Goal: Information Seeking & Learning: Learn about a topic

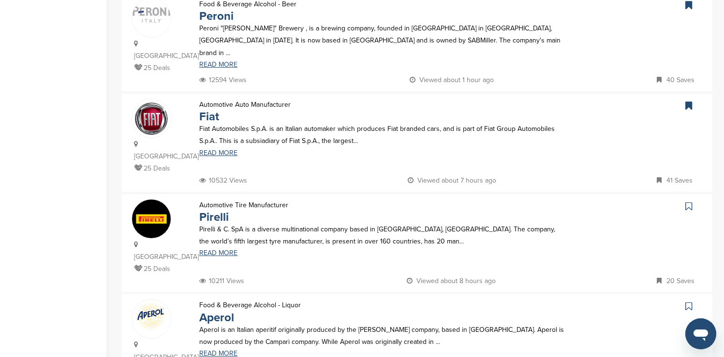
scroll to position [832, 0]
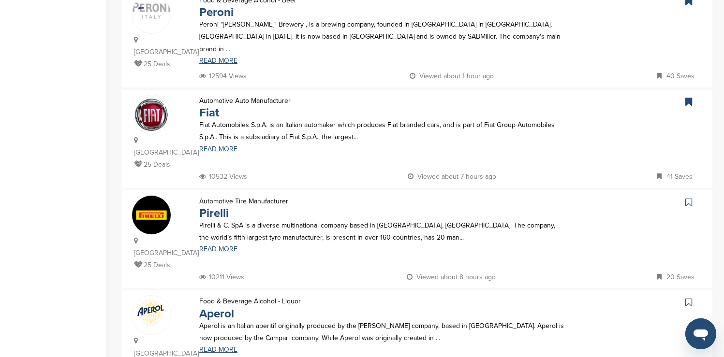
click at [687, 298] on icon at bounding box center [688, 303] width 7 height 10
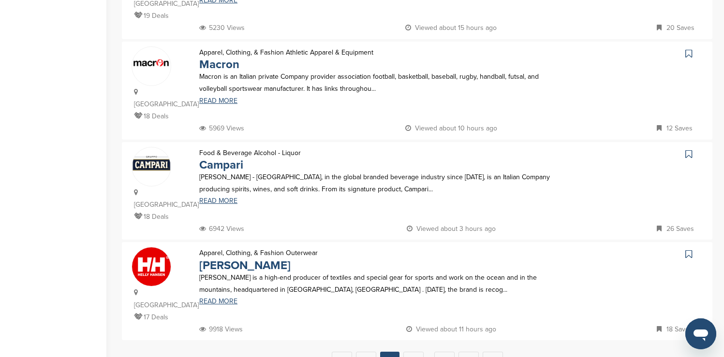
scroll to position [890, 0]
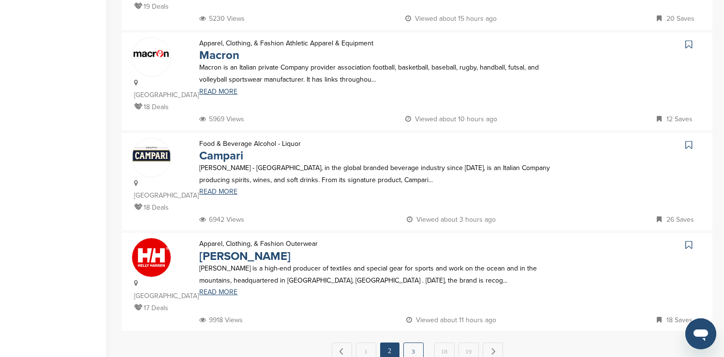
click at [417, 343] on link "3" at bounding box center [413, 352] width 20 height 18
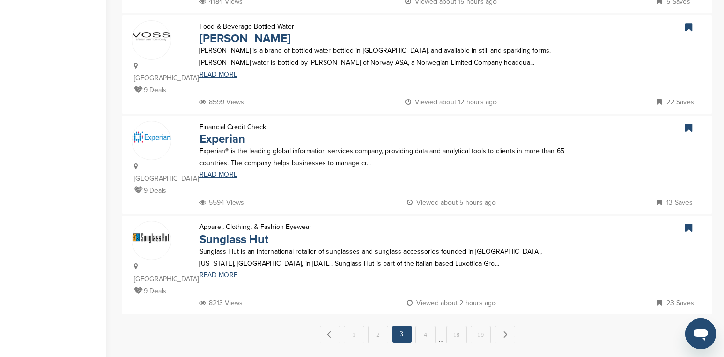
scroll to position [909, 0]
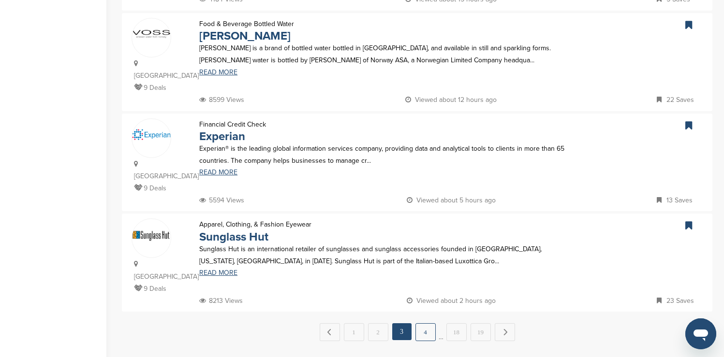
click at [422, 323] on link "4" at bounding box center [425, 332] width 20 height 18
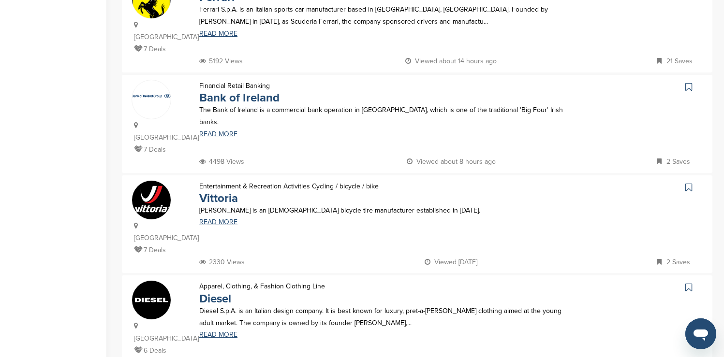
scroll to position [851, 0]
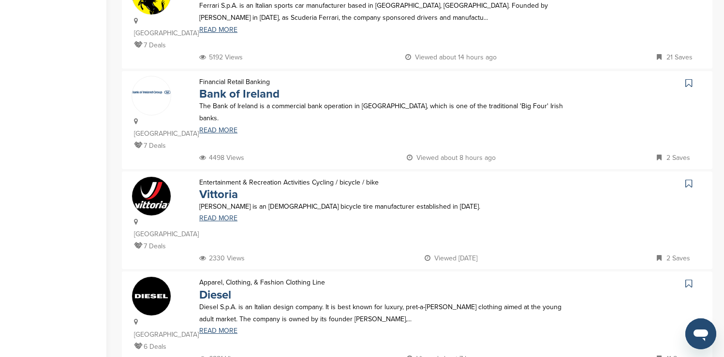
click at [688, 279] on icon at bounding box center [688, 284] width 7 height 10
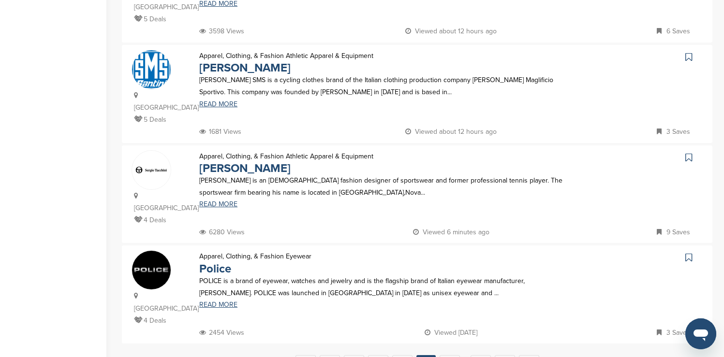
scroll to position [890, 0]
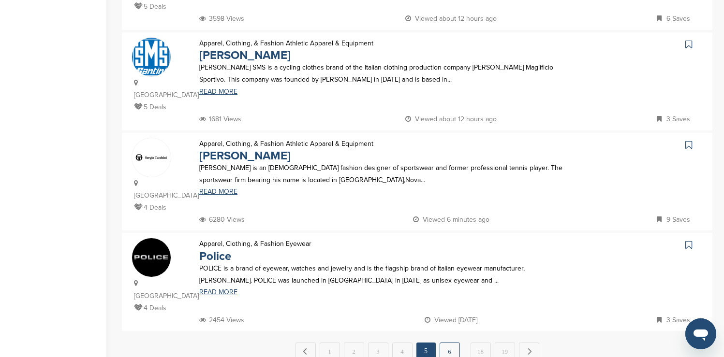
click at [453, 343] on link "6" at bounding box center [450, 352] width 20 height 18
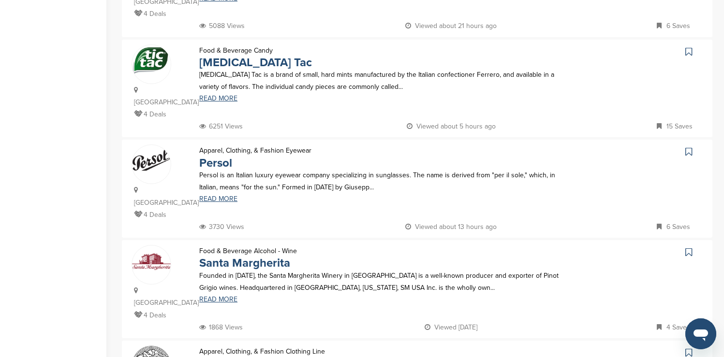
scroll to position [387, 0]
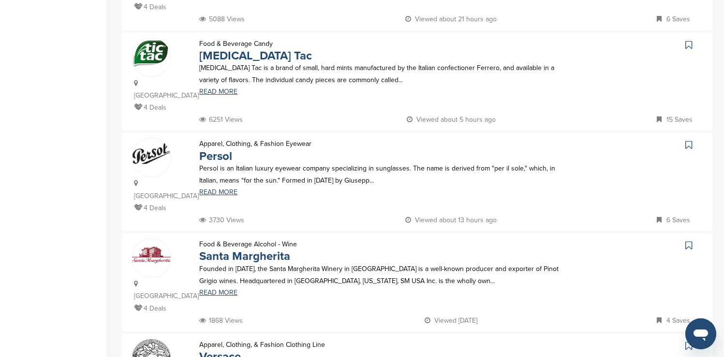
click at [686, 40] on icon at bounding box center [688, 45] width 7 height 10
click at [688, 140] on icon at bounding box center [688, 145] width 7 height 10
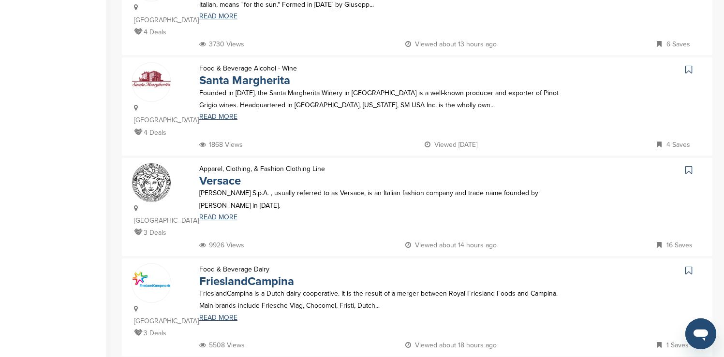
scroll to position [580, 0]
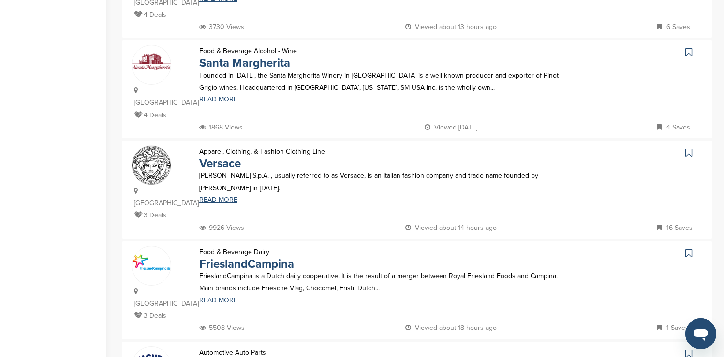
click at [685, 148] on icon at bounding box center [688, 153] width 7 height 10
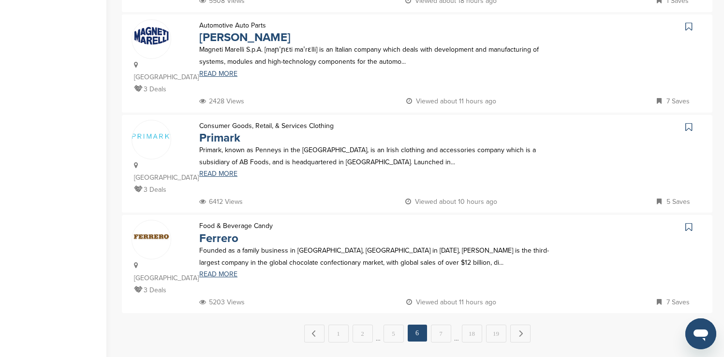
scroll to position [909, 0]
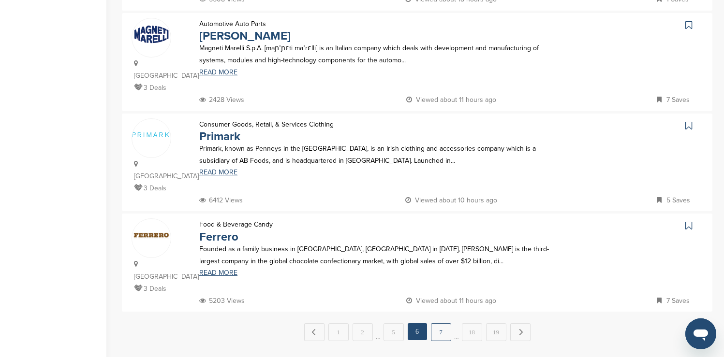
click at [437, 323] on link "7" at bounding box center [441, 332] width 20 height 18
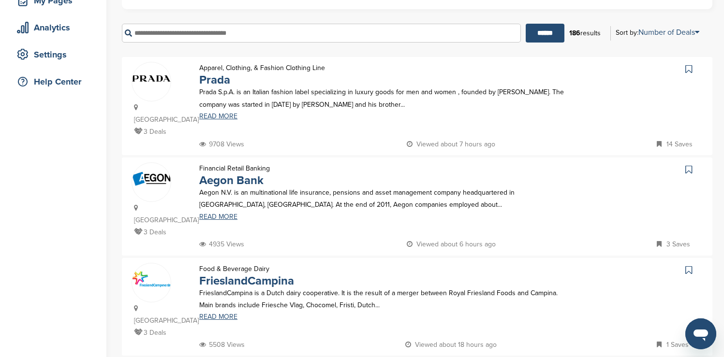
scroll to position [174, 0]
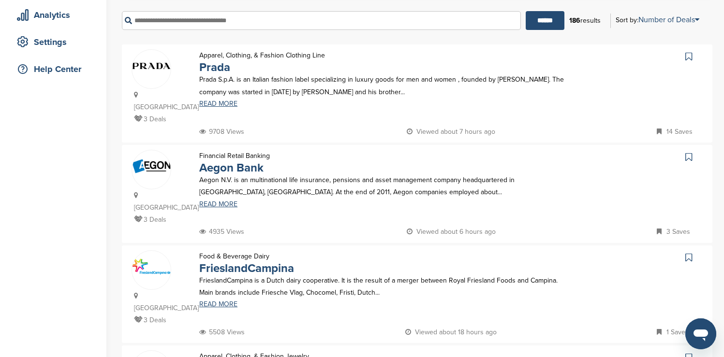
click at [687, 58] on icon at bounding box center [688, 57] width 7 height 10
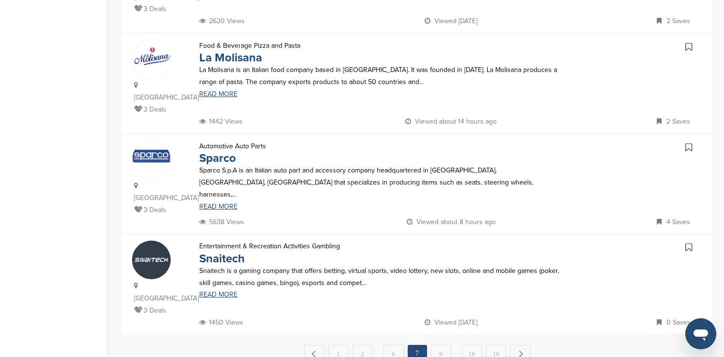
scroll to position [890, 0]
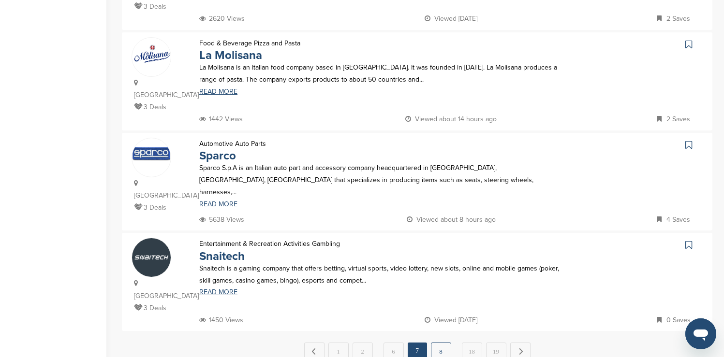
click at [442, 343] on link "8" at bounding box center [441, 352] width 20 height 18
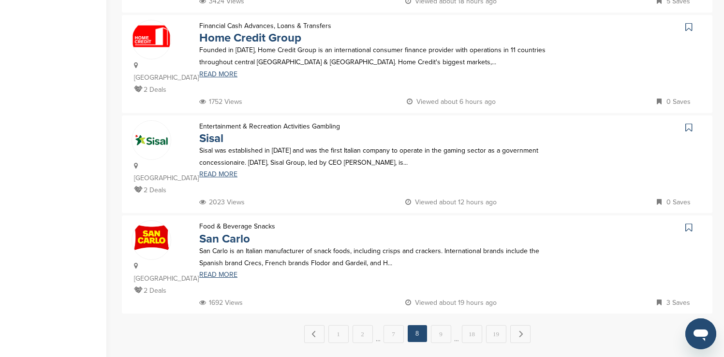
scroll to position [909, 0]
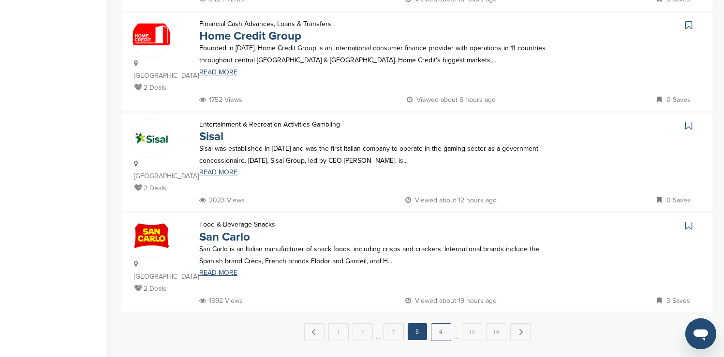
click at [441, 323] on link "9" at bounding box center [441, 332] width 20 height 18
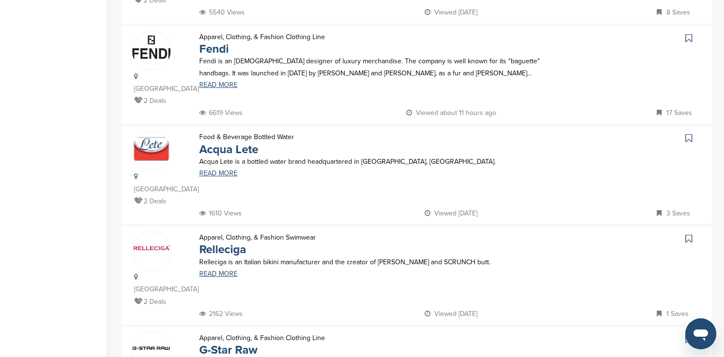
scroll to position [387, 0]
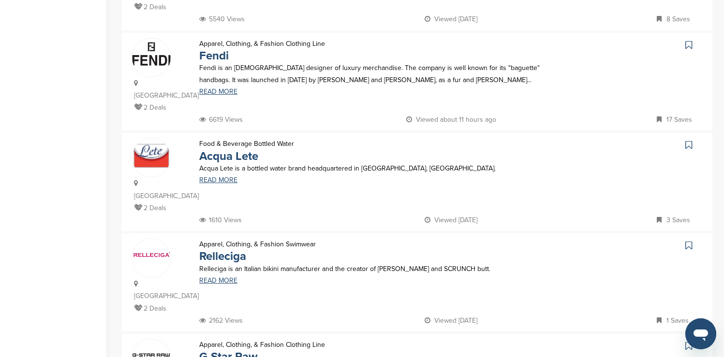
click at [688, 40] on icon at bounding box center [688, 45] width 7 height 10
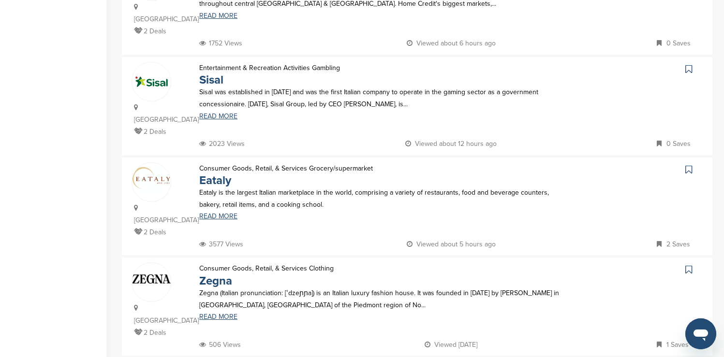
scroll to position [890, 0]
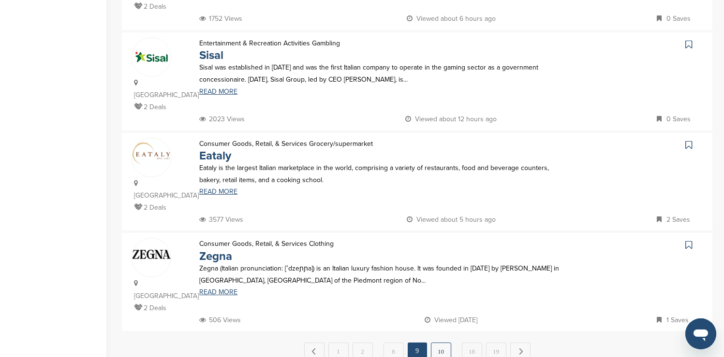
click at [445, 343] on link "10" at bounding box center [441, 352] width 20 height 18
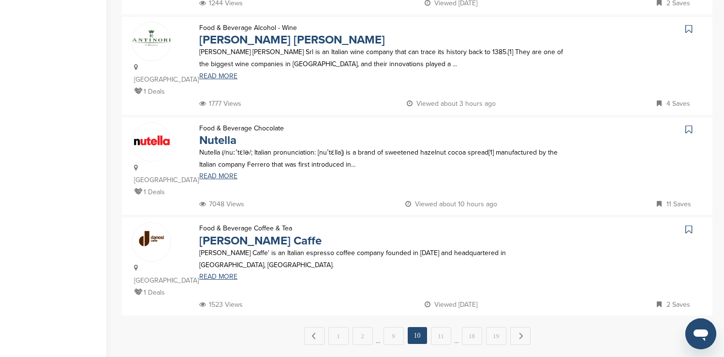
scroll to position [909, 0]
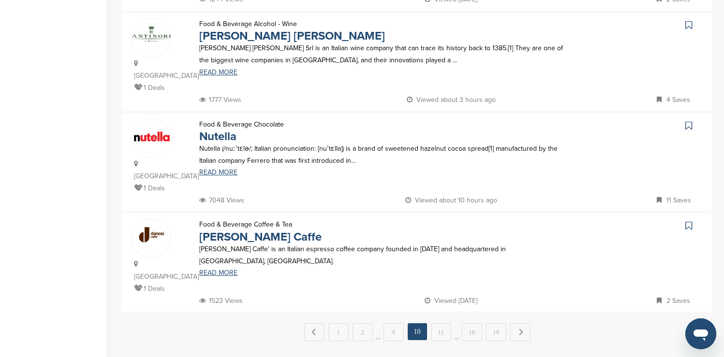
click at [688, 121] on icon at bounding box center [688, 126] width 7 height 10
click at [444, 323] on link "11" at bounding box center [441, 332] width 20 height 18
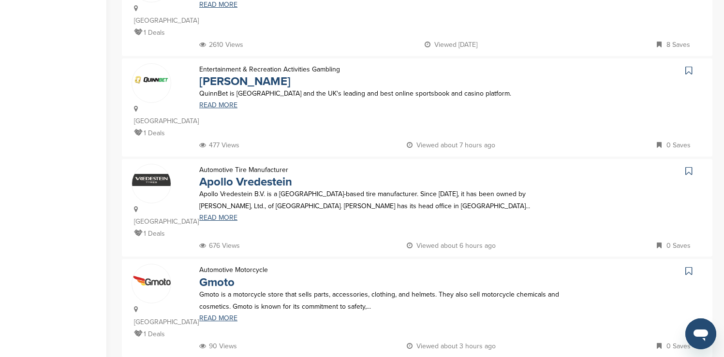
scroll to position [890, 0]
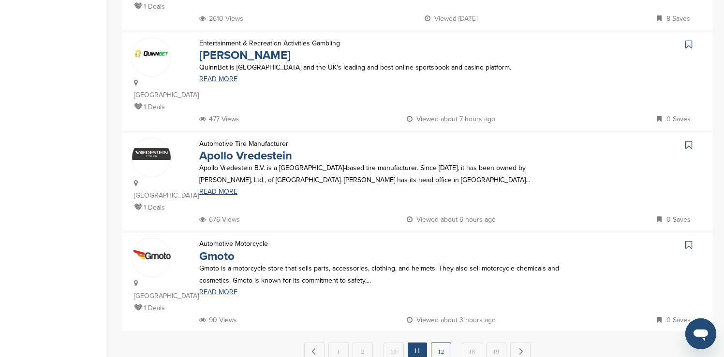
click at [443, 343] on link "12" at bounding box center [441, 352] width 20 height 18
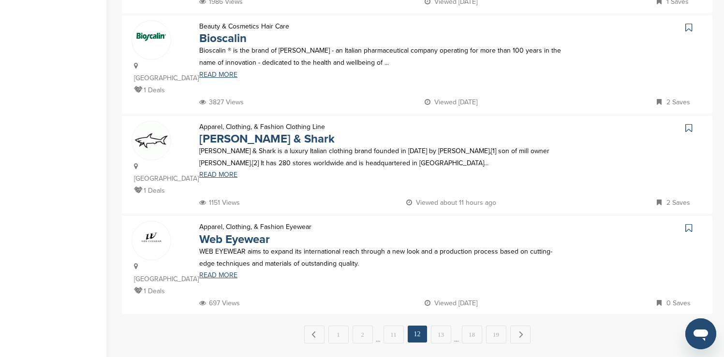
scroll to position [909, 0]
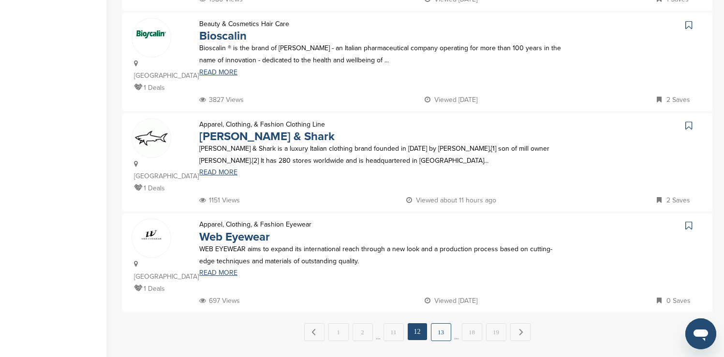
click at [440, 323] on link "13" at bounding box center [441, 332] width 20 height 18
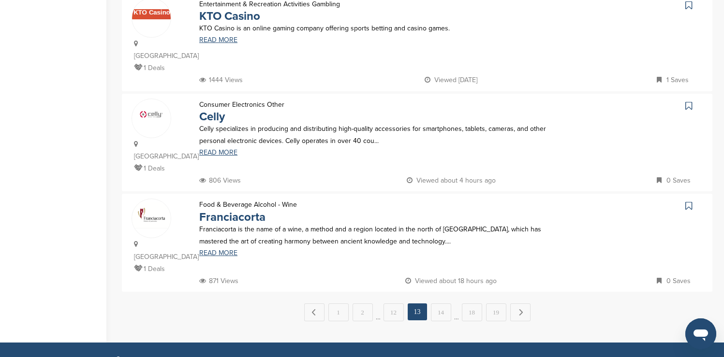
scroll to position [948, 0]
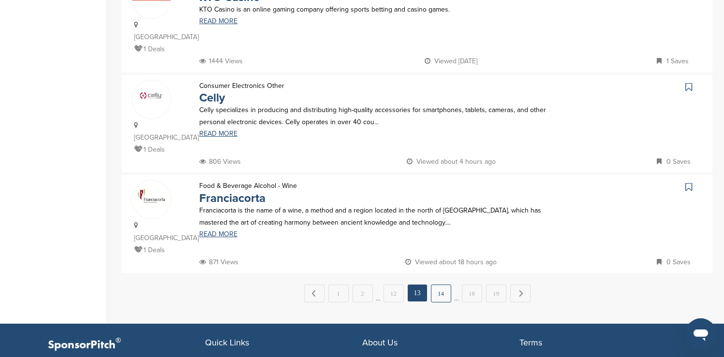
click at [443, 285] on link "14" at bounding box center [441, 294] width 20 height 18
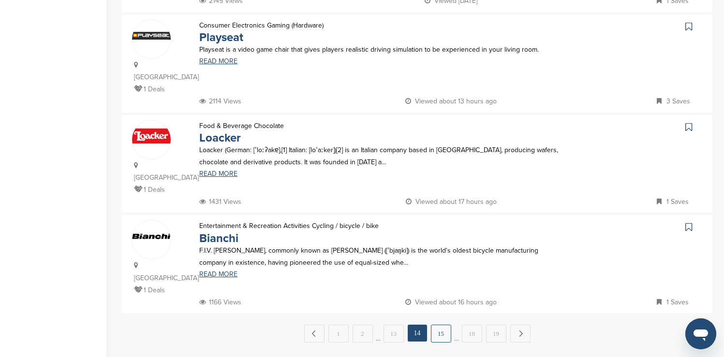
scroll to position [909, 0]
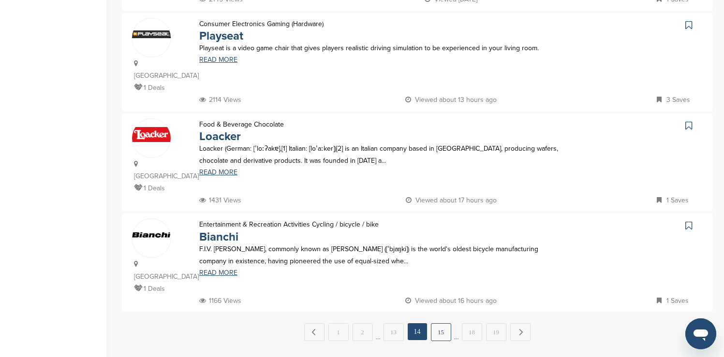
click at [439, 323] on link "15" at bounding box center [441, 332] width 20 height 18
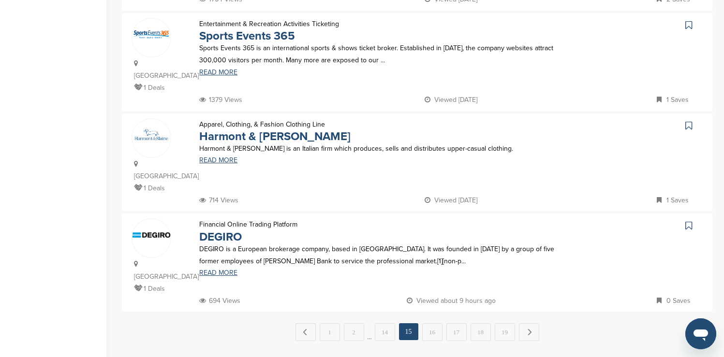
click at [439, 323] on link "16" at bounding box center [432, 332] width 20 height 18
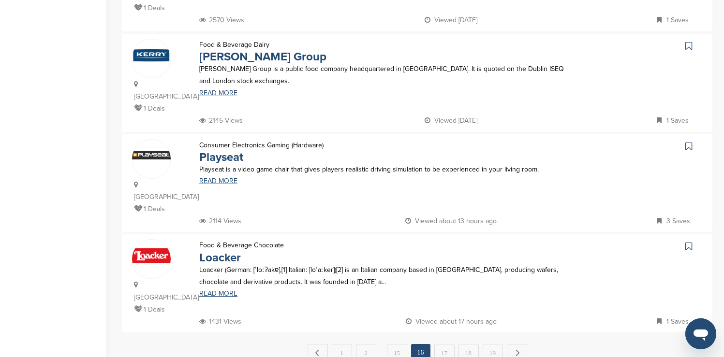
scroll to position [890, 0]
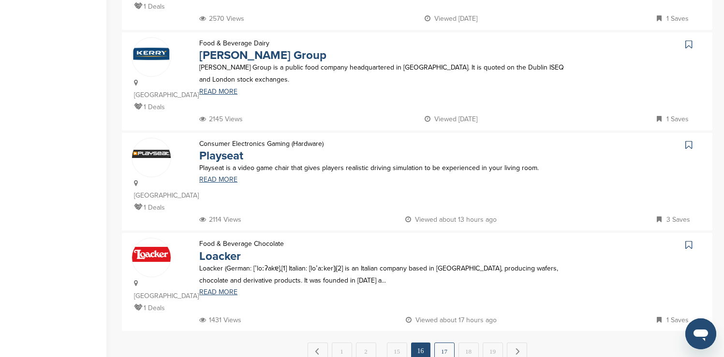
click at [440, 343] on link "17" at bounding box center [444, 352] width 20 height 18
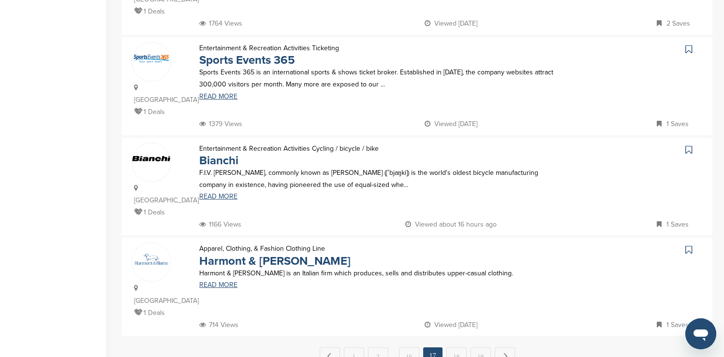
scroll to position [909, 0]
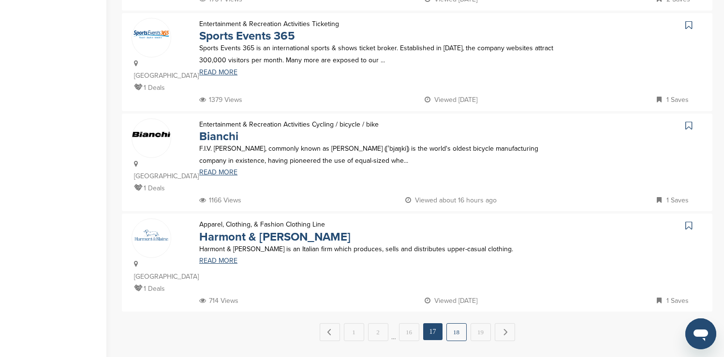
click at [453, 323] on link "18" at bounding box center [456, 332] width 20 height 18
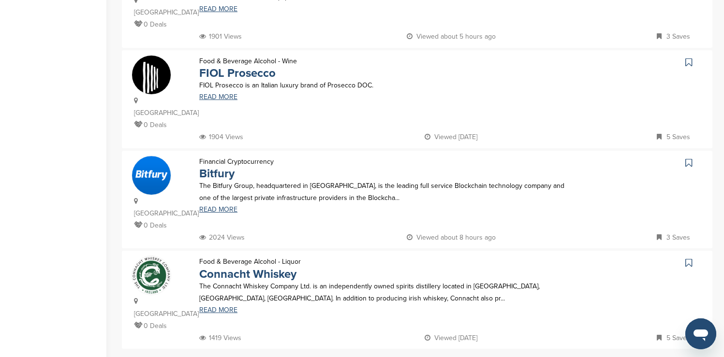
scroll to position [890, 0]
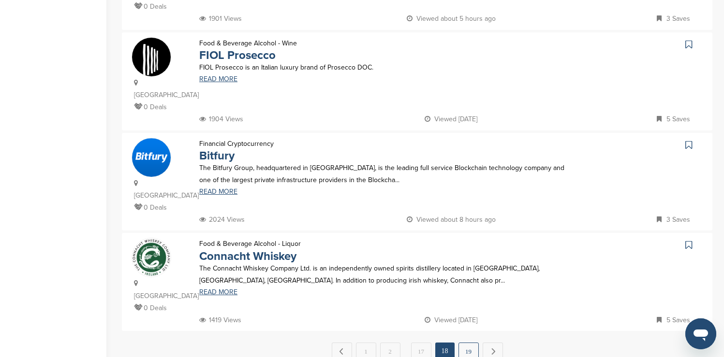
click at [464, 343] on link "19" at bounding box center [468, 352] width 20 height 18
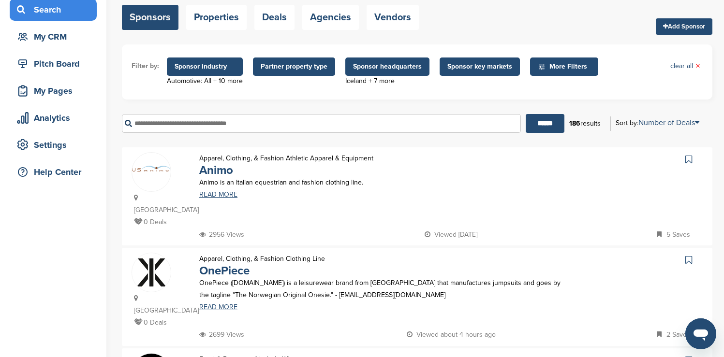
scroll to position [59, 0]
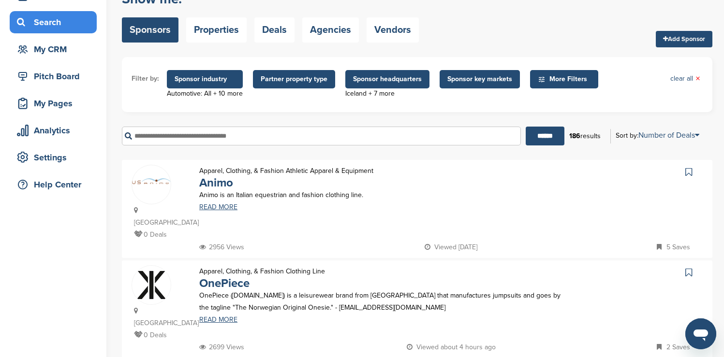
click at [363, 75] on span "Sponsor headquarters" at bounding box center [387, 79] width 69 height 11
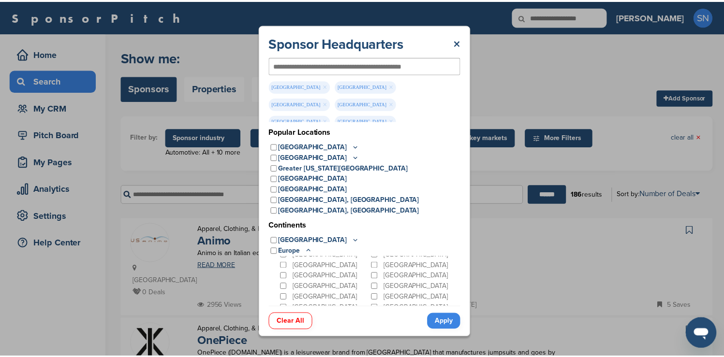
scroll to position [98, 0]
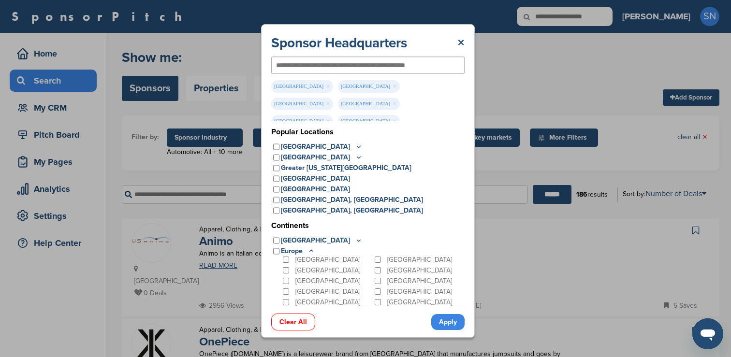
click at [444, 315] on link "Apply" at bounding box center [447, 322] width 33 height 16
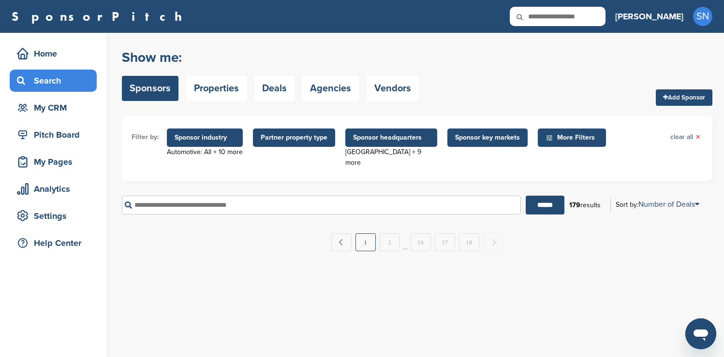
click at [363, 234] on link "1" at bounding box center [365, 243] width 20 height 18
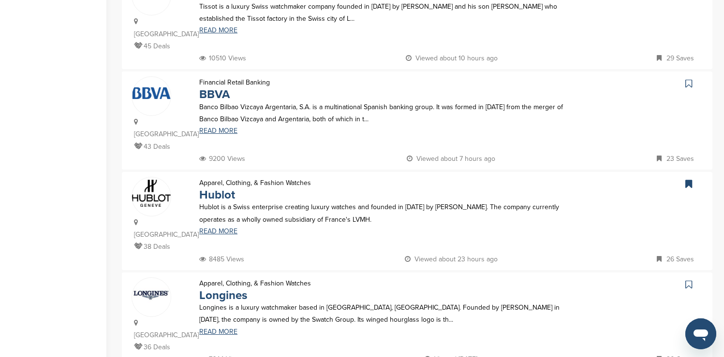
scroll to position [561, 0]
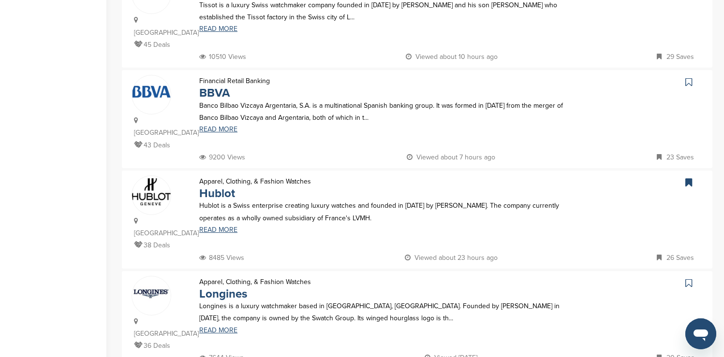
click at [691, 77] on icon at bounding box center [688, 82] width 7 height 10
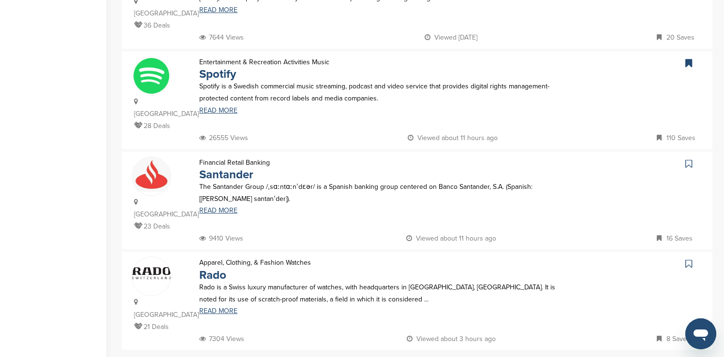
scroll to position [909, 0]
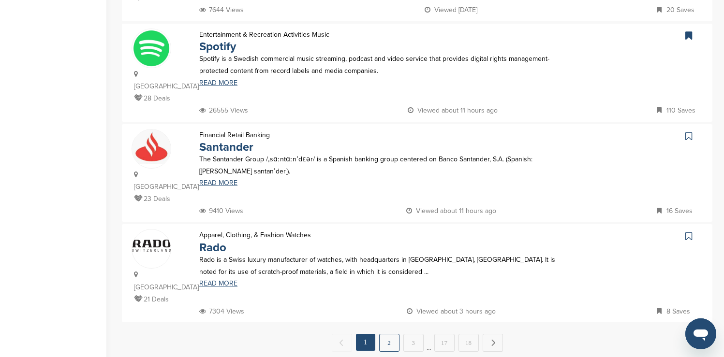
click at [389, 334] on link "2" at bounding box center [389, 343] width 20 height 18
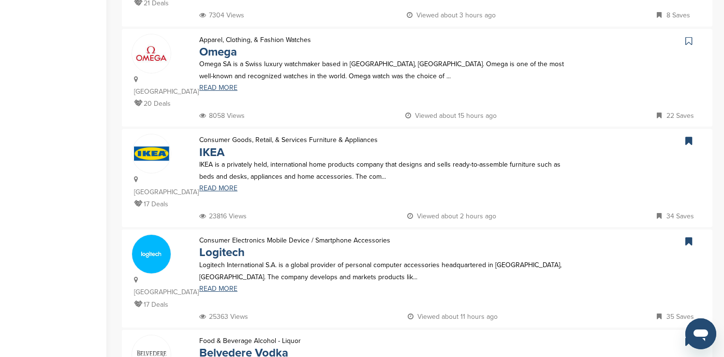
scroll to position [406, 0]
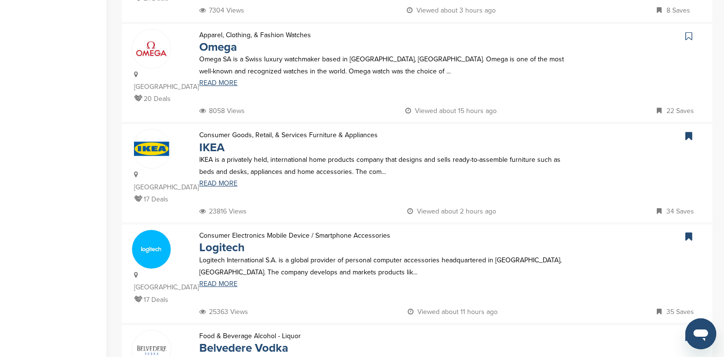
click at [686, 31] on icon at bounding box center [688, 36] width 7 height 10
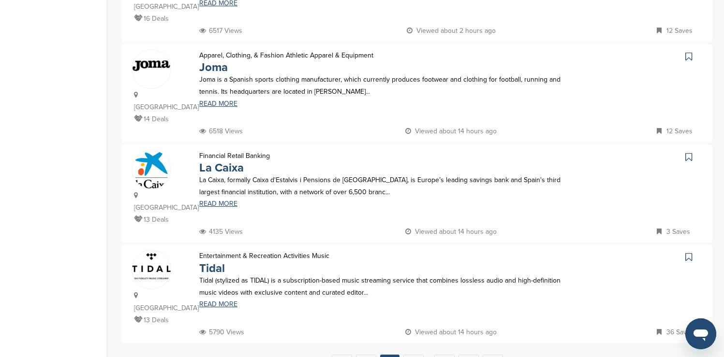
scroll to position [909, 0]
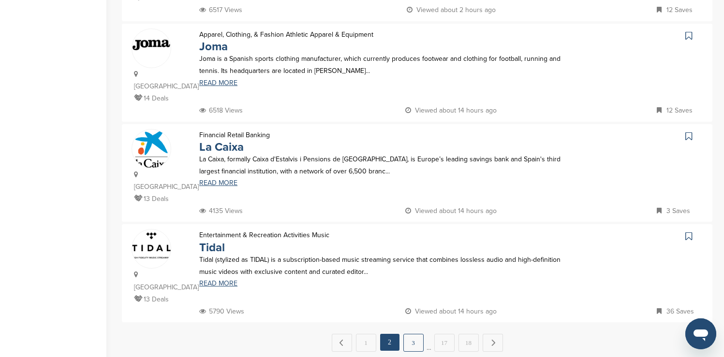
click at [416, 334] on link "3" at bounding box center [413, 343] width 20 height 18
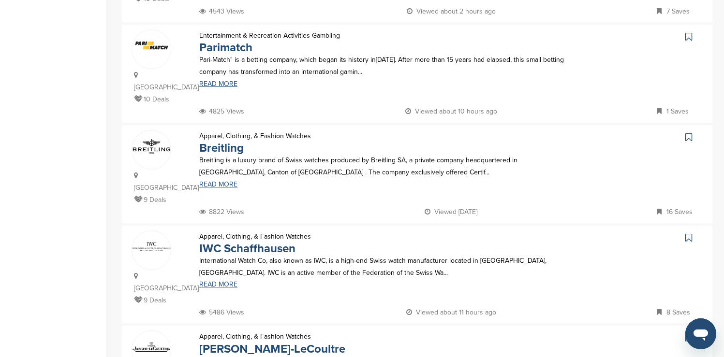
scroll to position [832, 0]
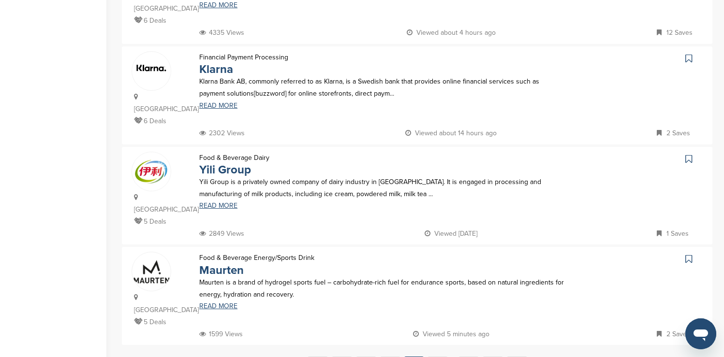
scroll to position [890, 0]
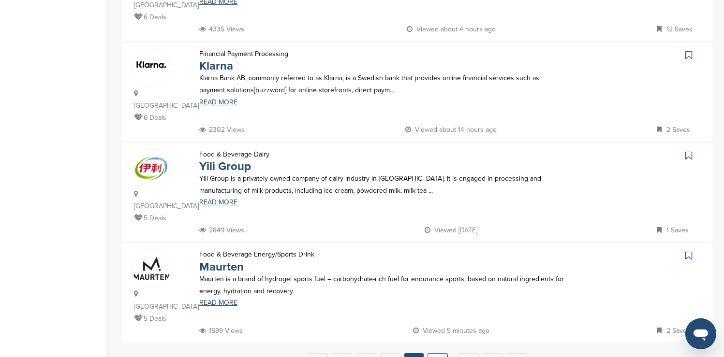
click at [437, 353] on link "5" at bounding box center [437, 362] width 20 height 18
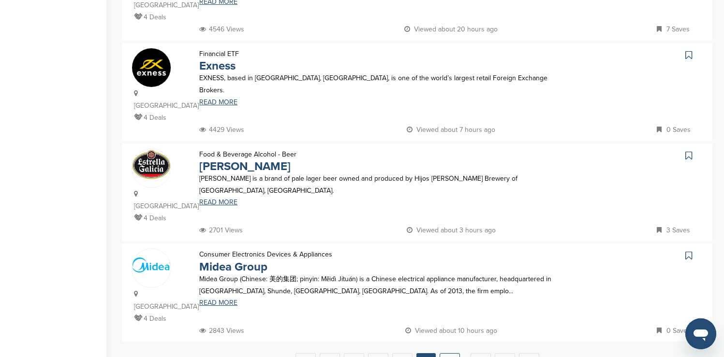
click at [446, 353] on link "6" at bounding box center [450, 362] width 20 height 18
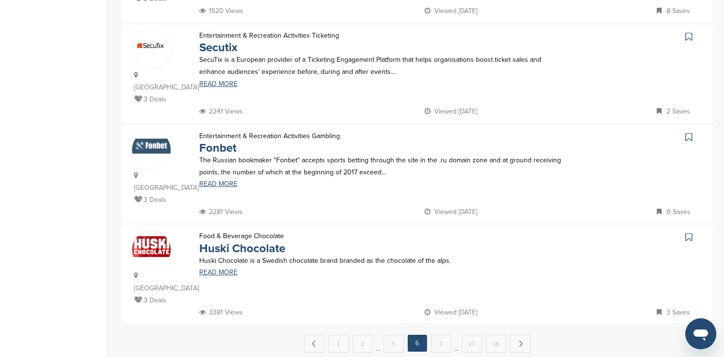
scroll to position [909, 0]
click at [443, 334] on link "7" at bounding box center [441, 343] width 20 height 18
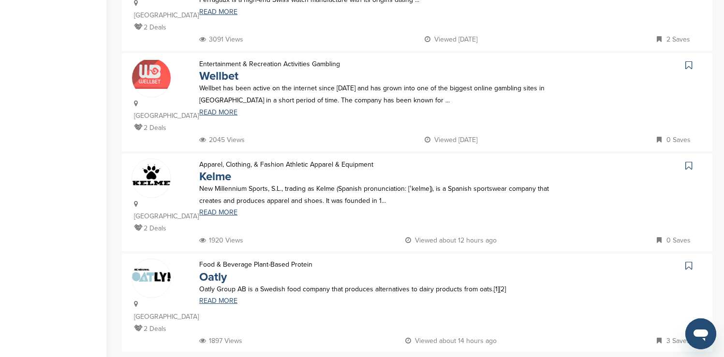
scroll to position [890, 0]
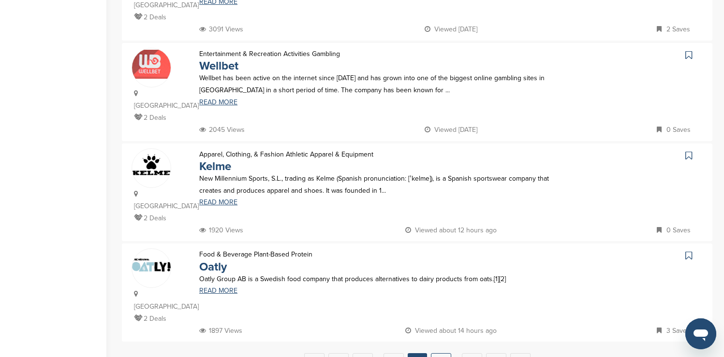
click at [444, 353] on link "8" at bounding box center [441, 362] width 20 height 18
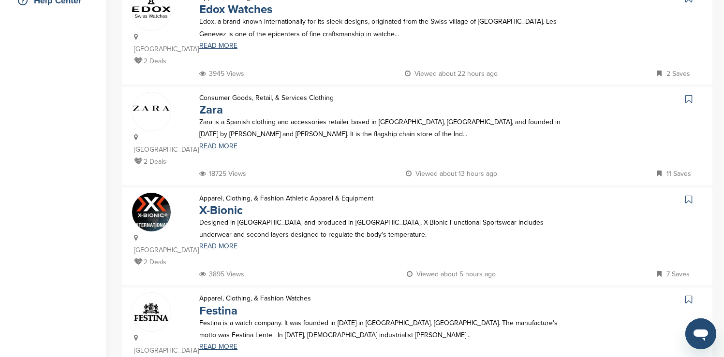
scroll to position [271, 0]
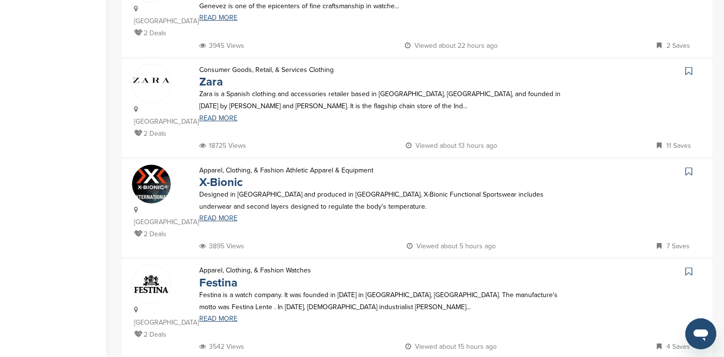
click at [689, 66] on icon at bounding box center [688, 71] width 7 height 10
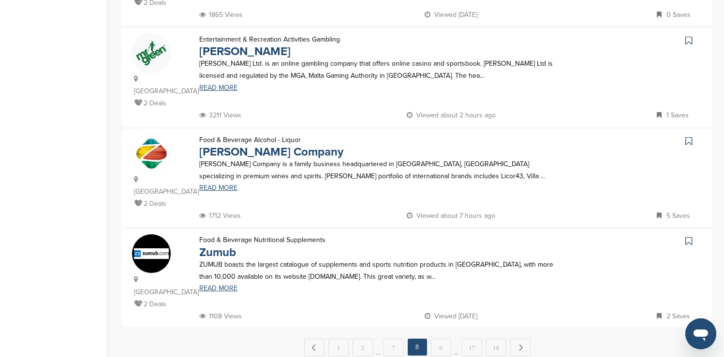
scroll to position [909, 0]
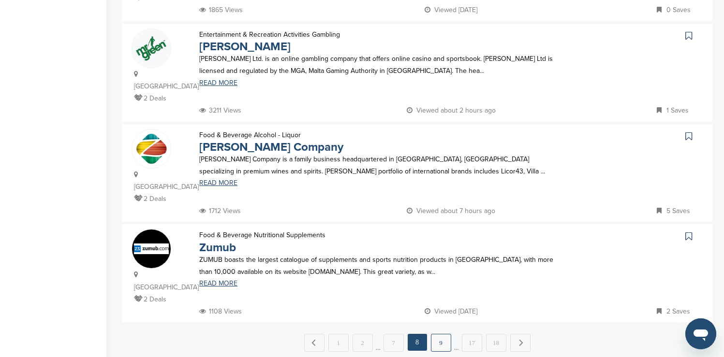
click at [442, 334] on link "9" at bounding box center [441, 343] width 20 height 18
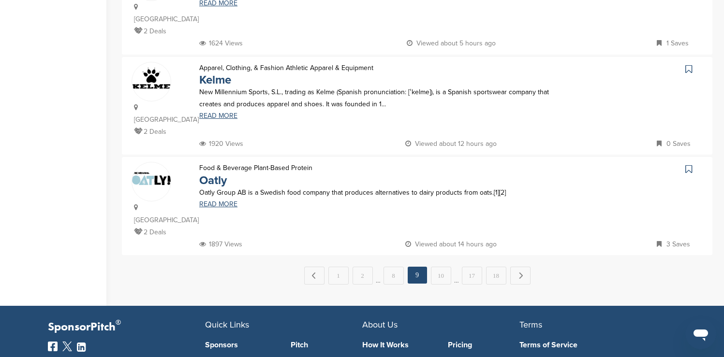
scroll to position [1006, 0]
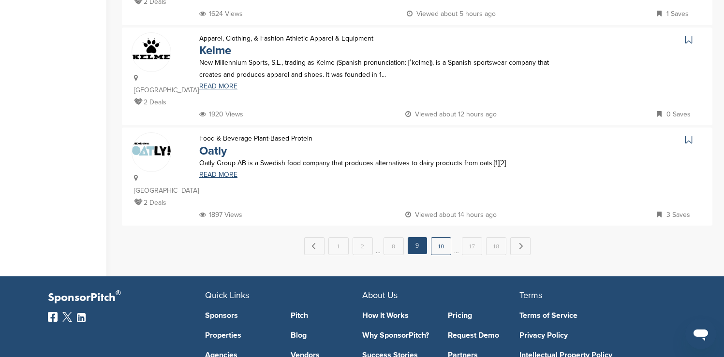
click at [446, 237] on link "10" at bounding box center [441, 246] width 20 height 18
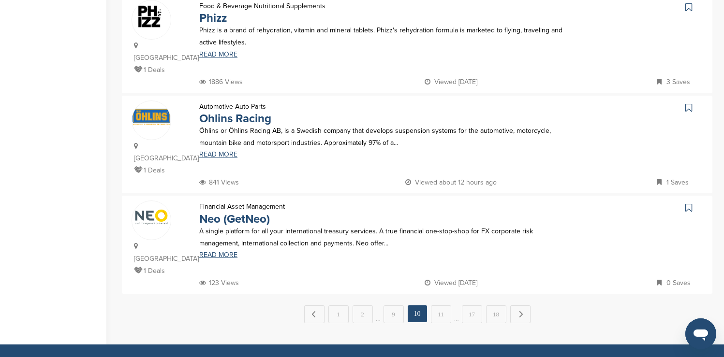
scroll to position [948, 0]
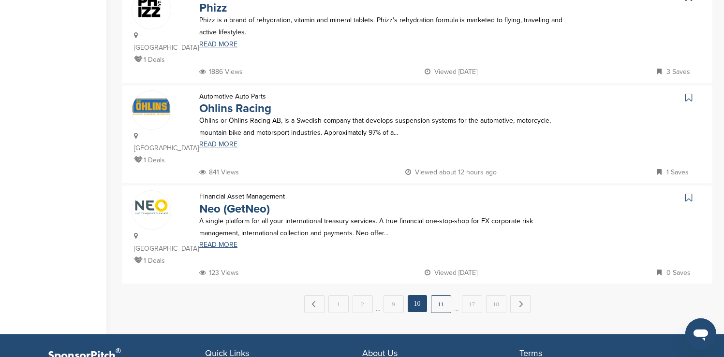
click at [438, 295] on link "11" at bounding box center [441, 304] width 20 height 18
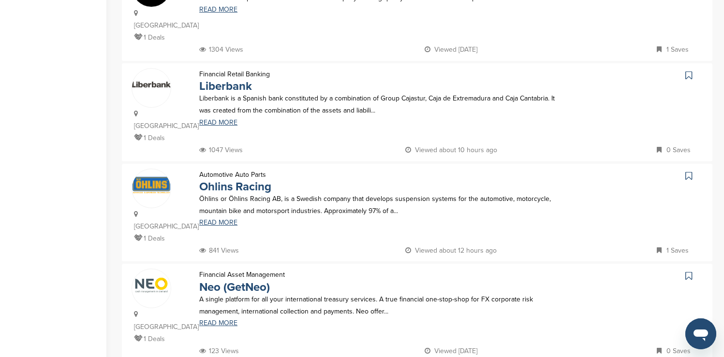
scroll to position [890, 0]
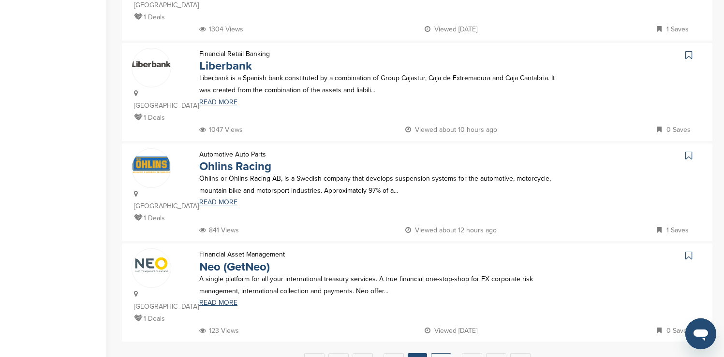
click at [438, 353] on link "12" at bounding box center [441, 362] width 20 height 18
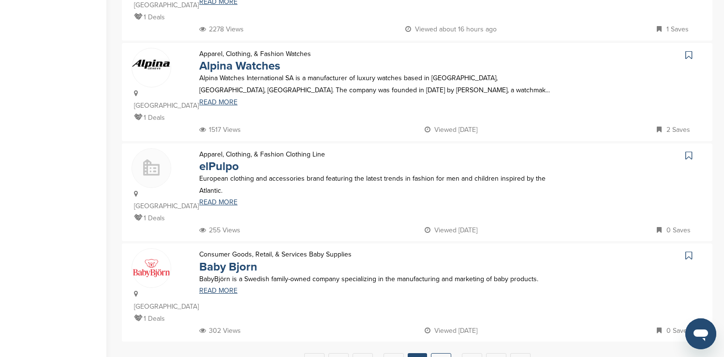
click at [442, 353] on link "13" at bounding box center [441, 362] width 20 height 18
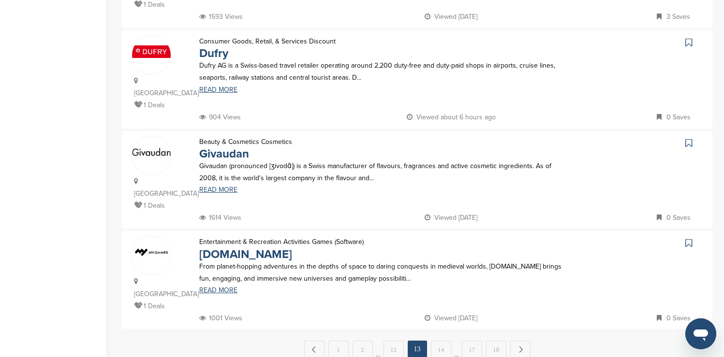
scroll to position [909, 0]
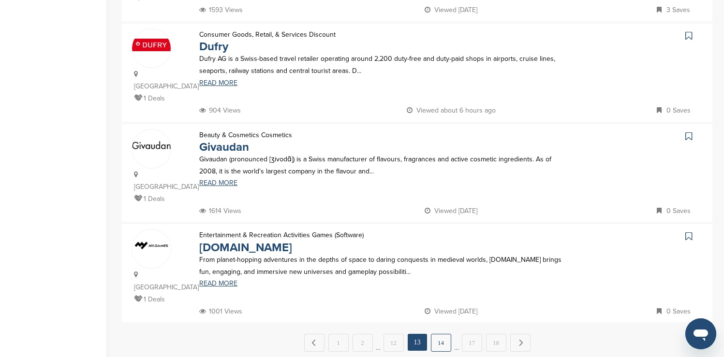
click at [440, 334] on link "14" at bounding box center [441, 343] width 20 height 18
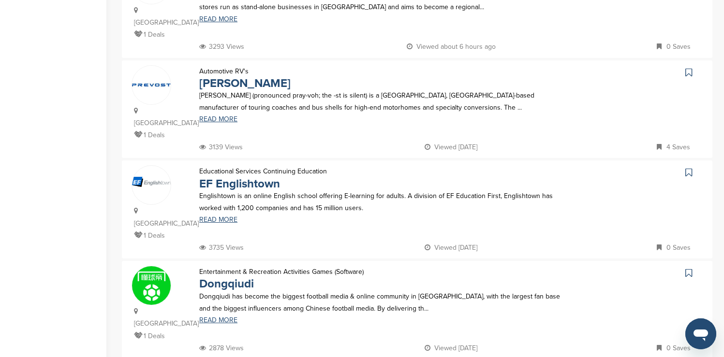
scroll to position [367, 0]
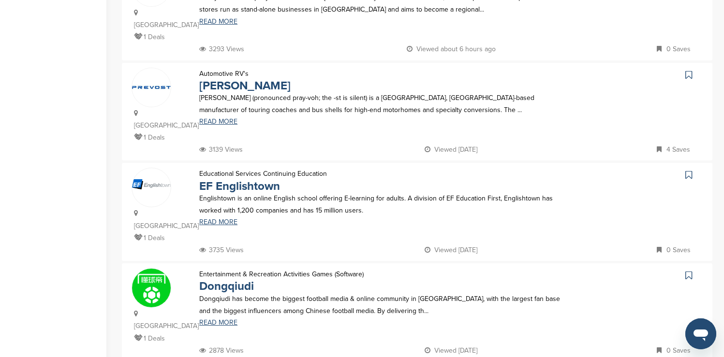
click at [690, 70] on icon at bounding box center [688, 75] width 7 height 10
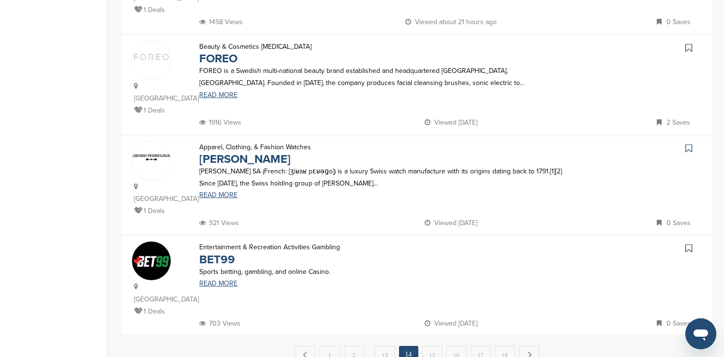
scroll to position [909, 0]
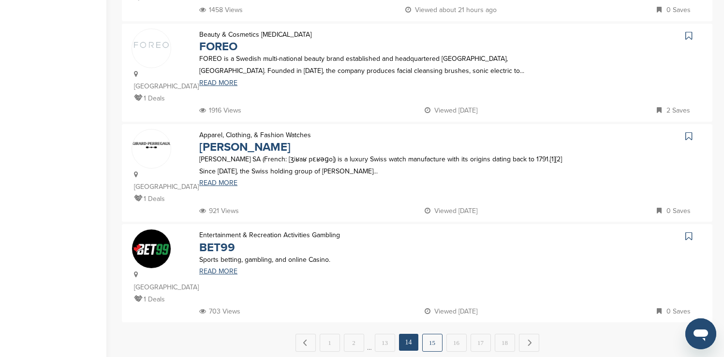
click at [432, 334] on link "15" at bounding box center [432, 343] width 20 height 18
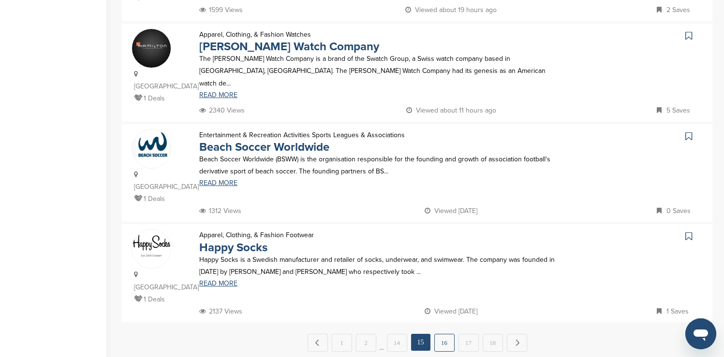
click at [445, 334] on link "16" at bounding box center [444, 343] width 20 height 18
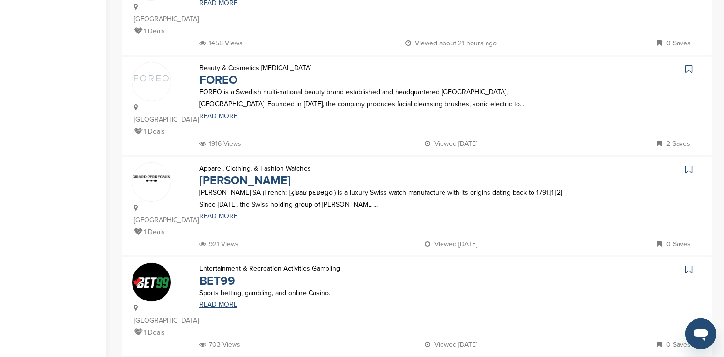
scroll to position [890, 0]
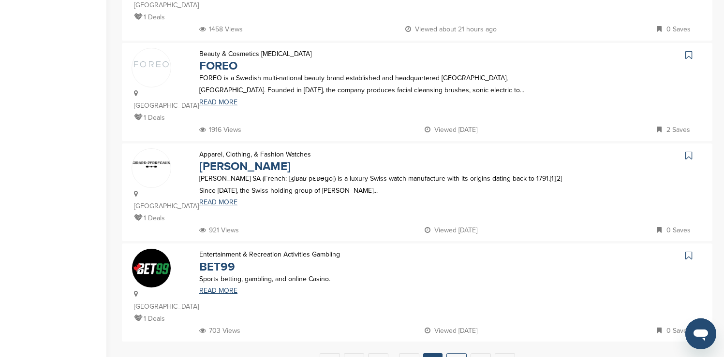
click at [455, 353] on link "17" at bounding box center [456, 362] width 20 height 18
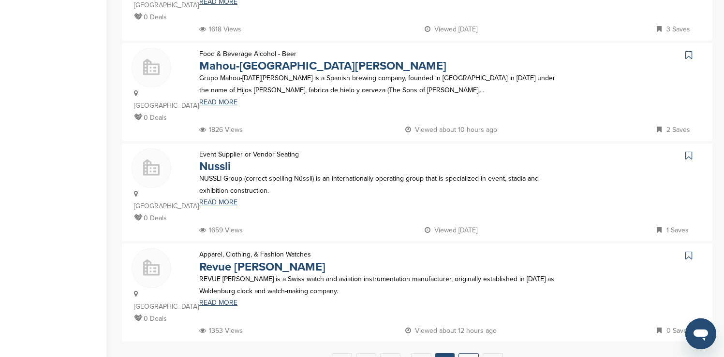
click at [466, 353] on link "18" at bounding box center [468, 362] width 20 height 18
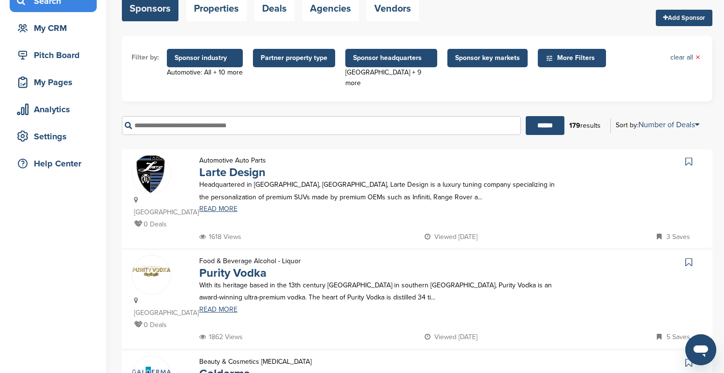
scroll to position [68, 0]
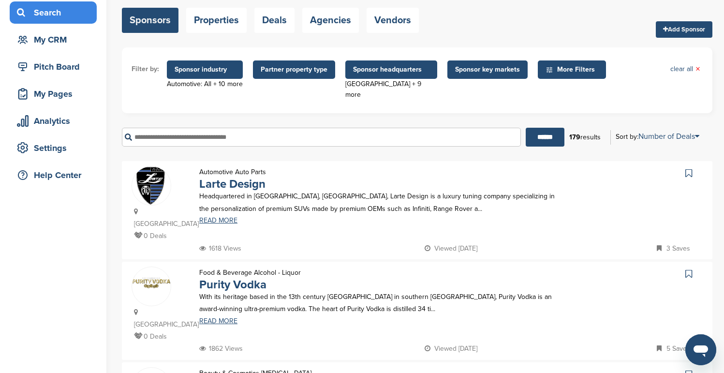
click at [382, 68] on span "Sponsor headquarters" at bounding box center [391, 69] width 76 height 11
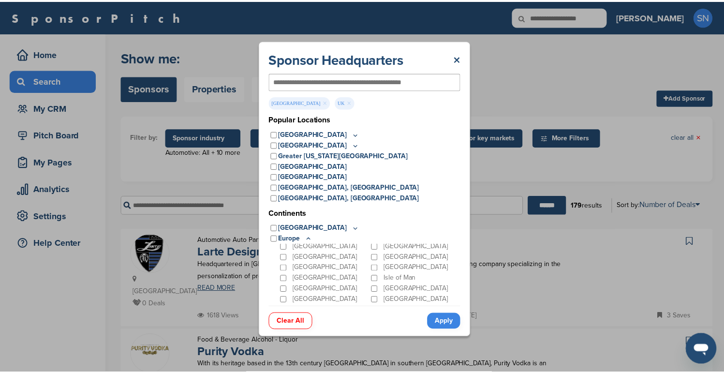
scroll to position [98, 0]
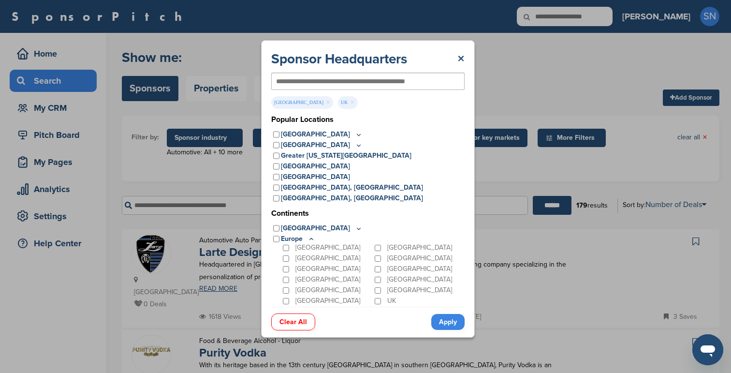
click at [446, 322] on link "Apply" at bounding box center [447, 322] width 33 height 16
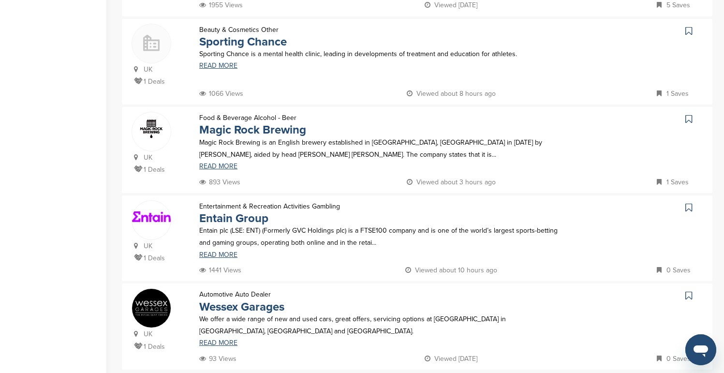
scroll to position [1000, 0]
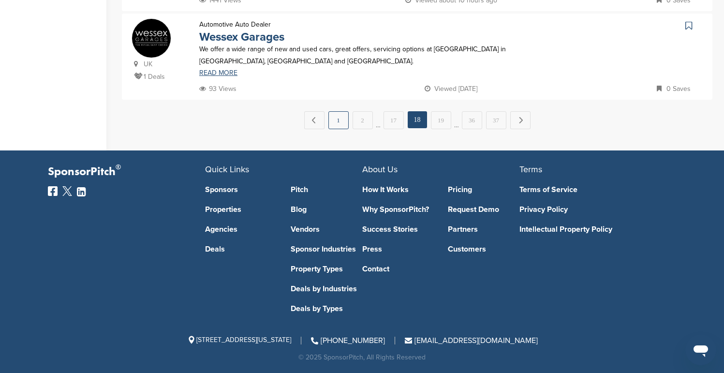
click at [343, 124] on link "1" at bounding box center [338, 120] width 20 height 18
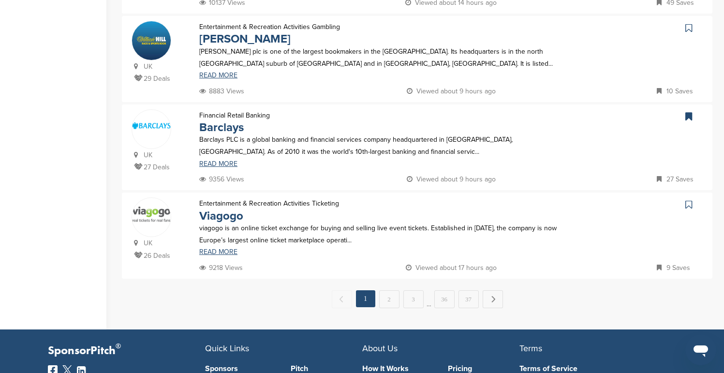
scroll to position [822, 0]
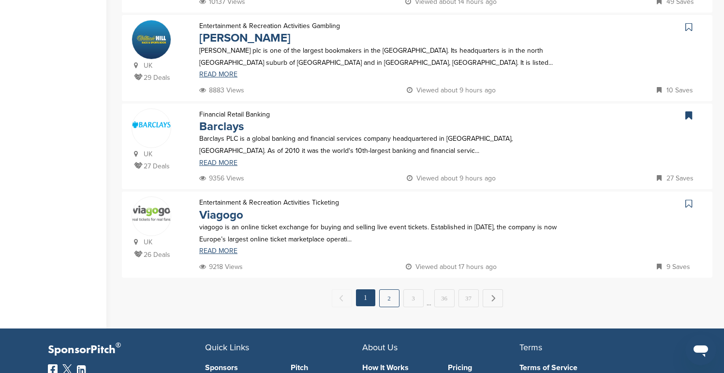
click at [389, 300] on link "2" at bounding box center [389, 298] width 20 height 18
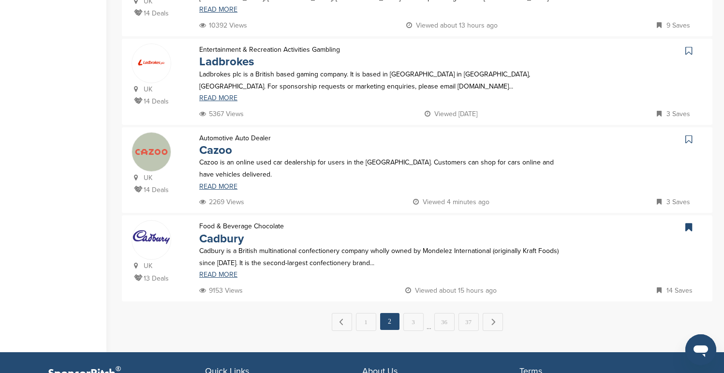
scroll to position [812, 0]
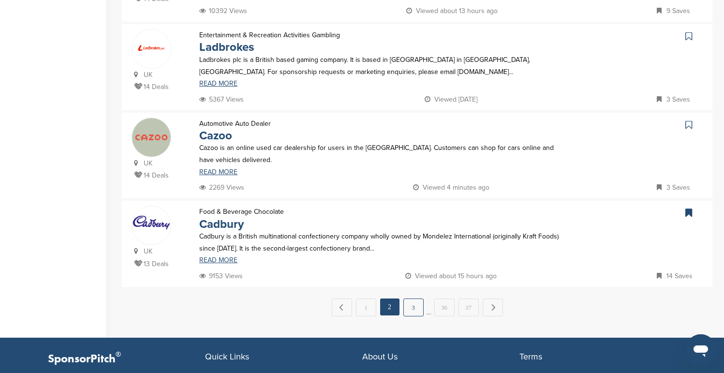
click at [409, 306] on link "3" at bounding box center [413, 307] width 20 height 18
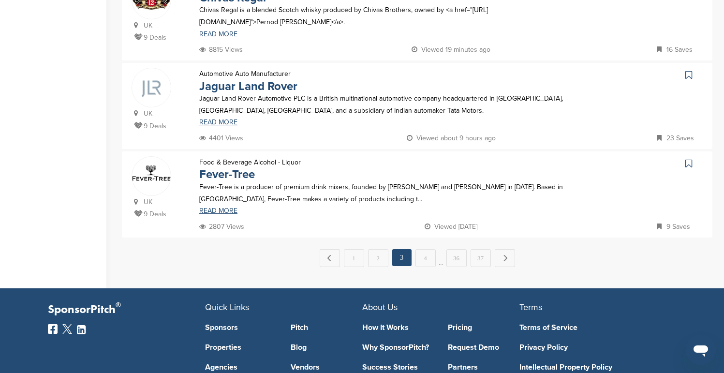
scroll to position [870, 0]
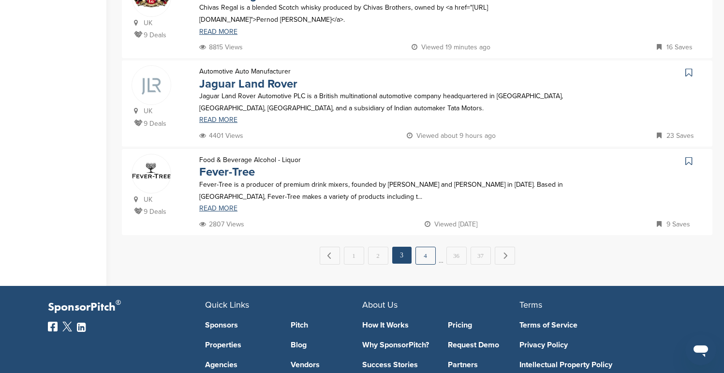
click at [418, 248] on link "4" at bounding box center [425, 256] width 20 height 18
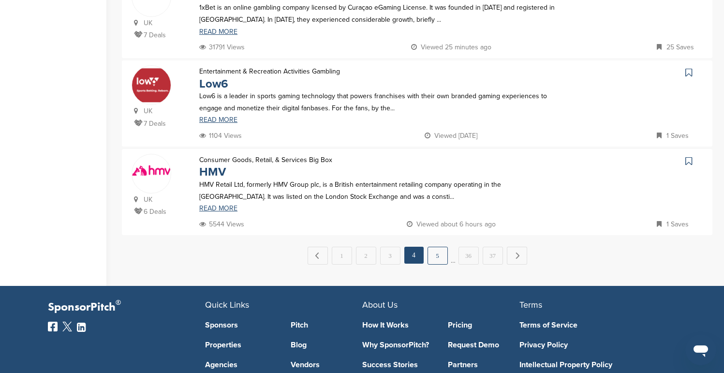
click at [435, 250] on link "5" at bounding box center [437, 256] width 20 height 18
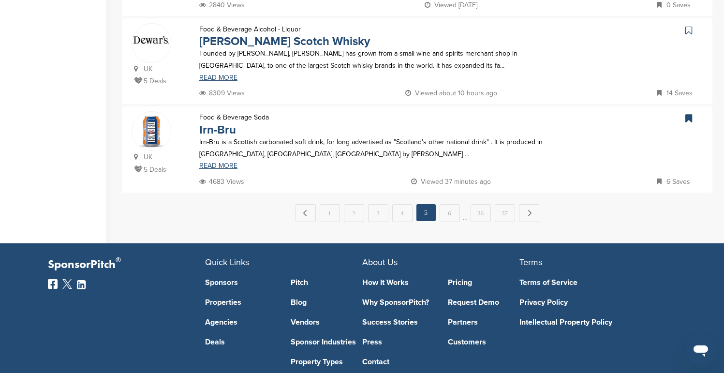
scroll to position [909, 0]
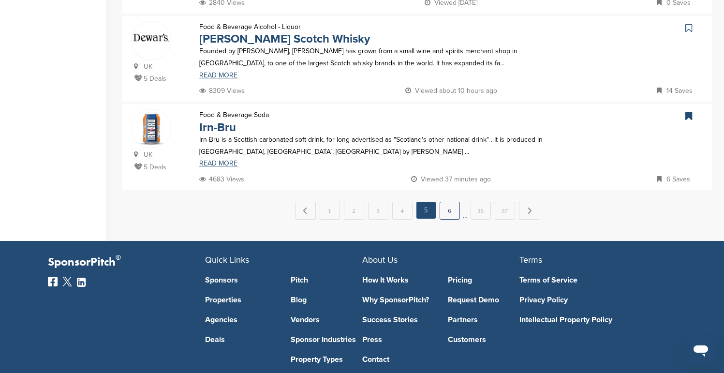
click at [448, 218] on link "6" at bounding box center [450, 211] width 20 height 18
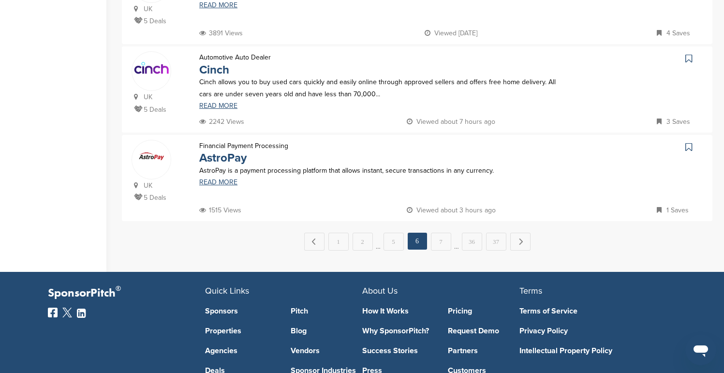
scroll to position [890, 0]
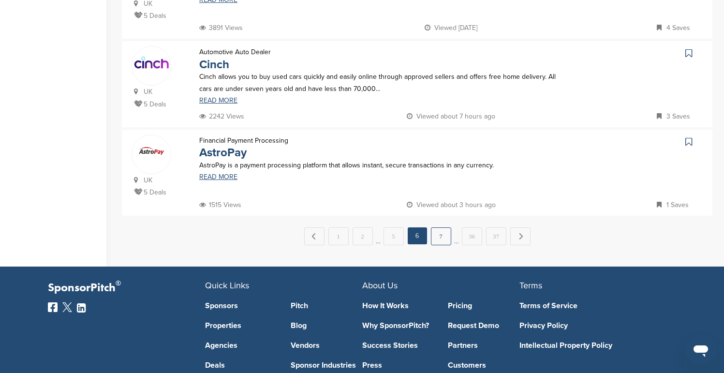
click at [443, 233] on link "7" at bounding box center [441, 236] width 20 height 18
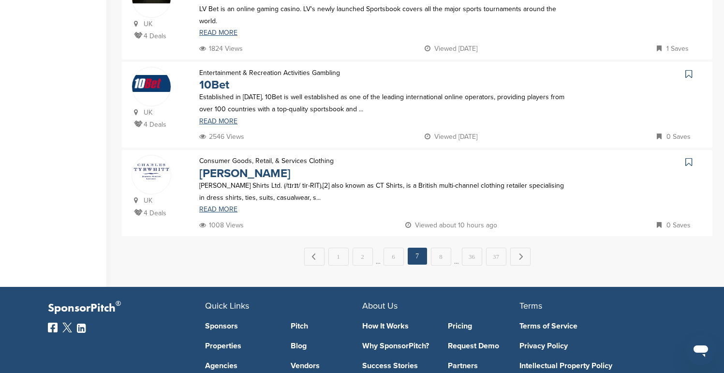
scroll to position [870, 0]
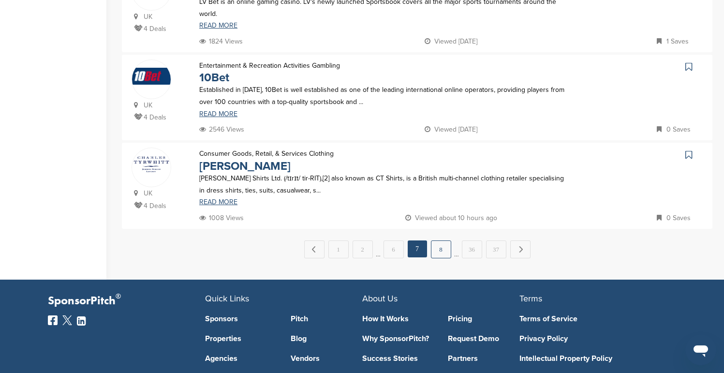
click at [441, 243] on link "8" at bounding box center [441, 249] width 20 height 18
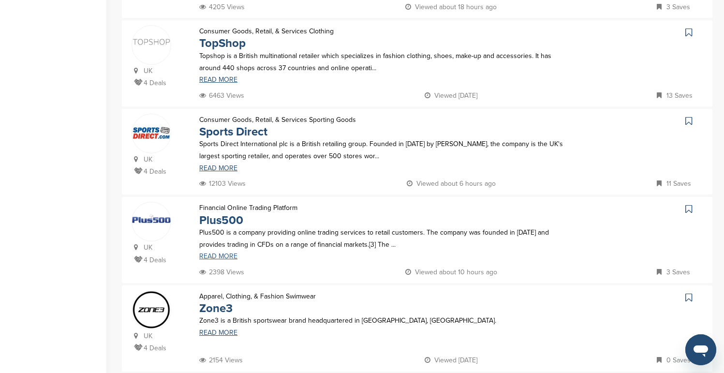
scroll to position [387, 0]
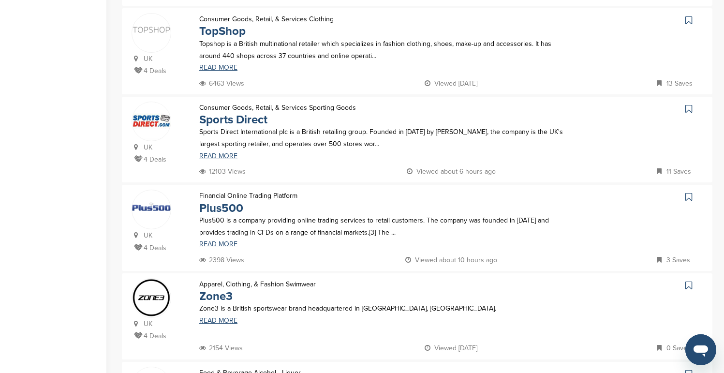
click at [689, 23] on icon at bounding box center [688, 20] width 7 height 10
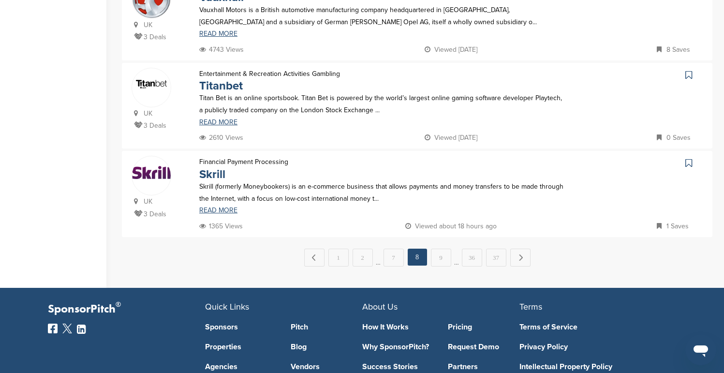
scroll to position [870, 0]
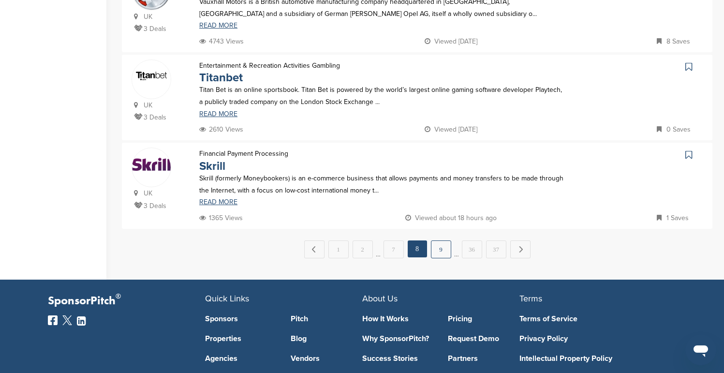
click at [441, 246] on link "9" at bounding box center [441, 249] width 20 height 18
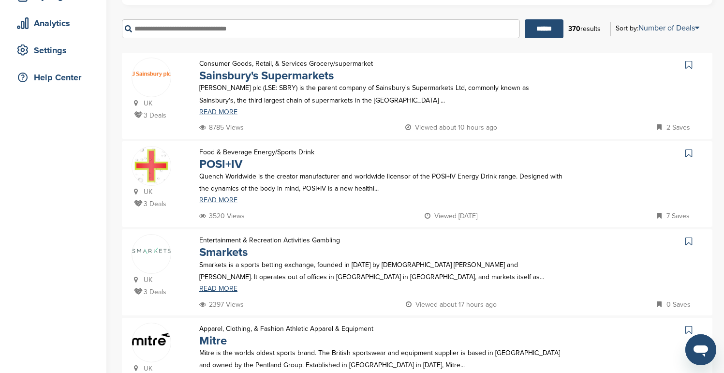
scroll to position [174, 0]
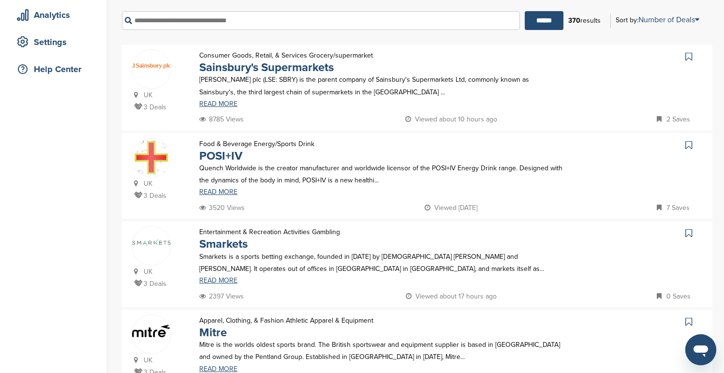
click at [686, 57] on icon at bounding box center [688, 57] width 7 height 10
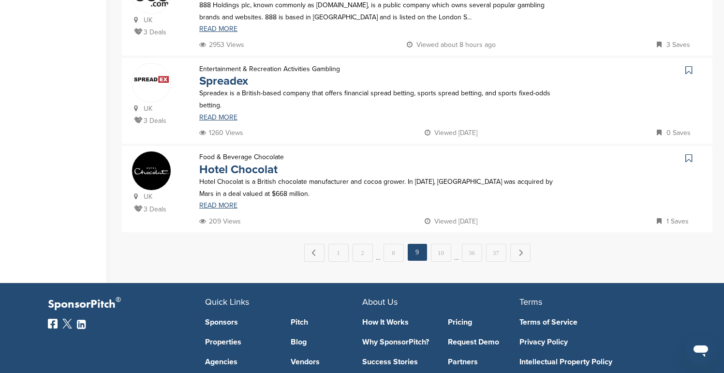
scroll to position [870, 0]
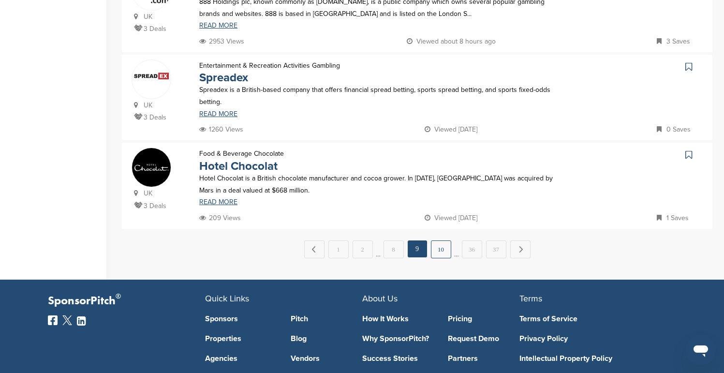
click at [441, 249] on link "10" at bounding box center [441, 249] width 20 height 18
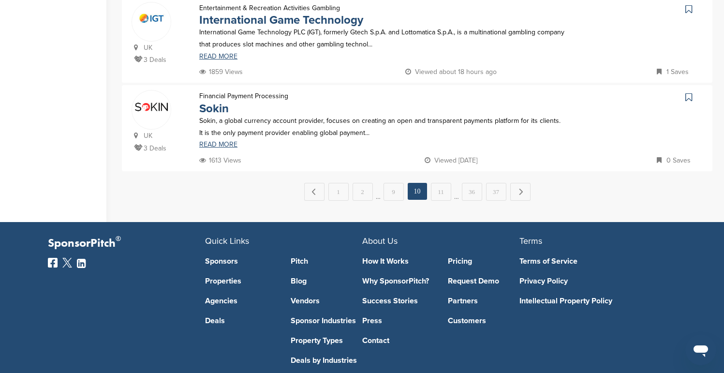
scroll to position [928, 0]
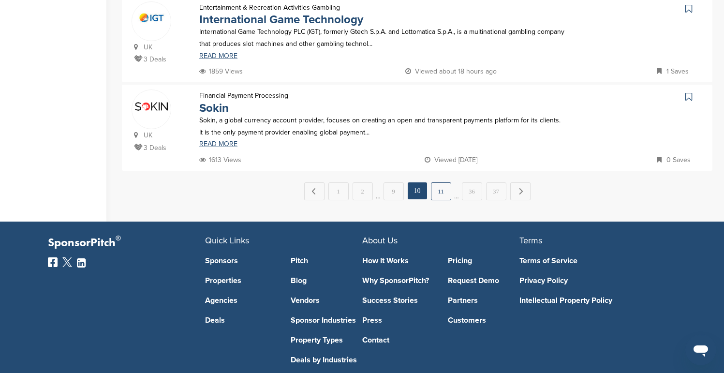
click at [441, 192] on link "11" at bounding box center [441, 191] width 20 height 18
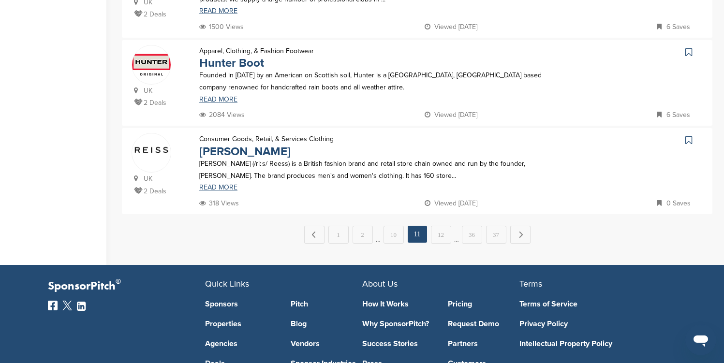
scroll to position [890, 0]
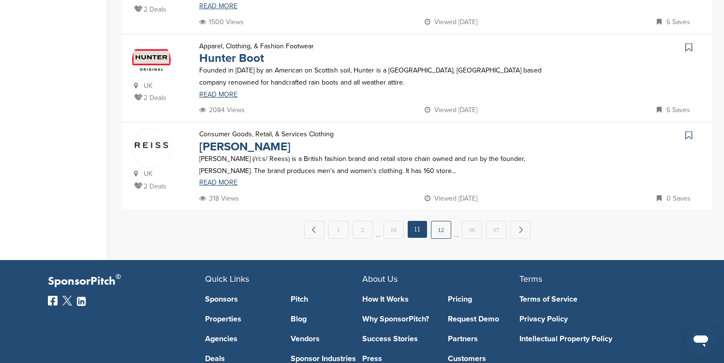
click at [440, 229] on link "12" at bounding box center [441, 230] width 20 height 18
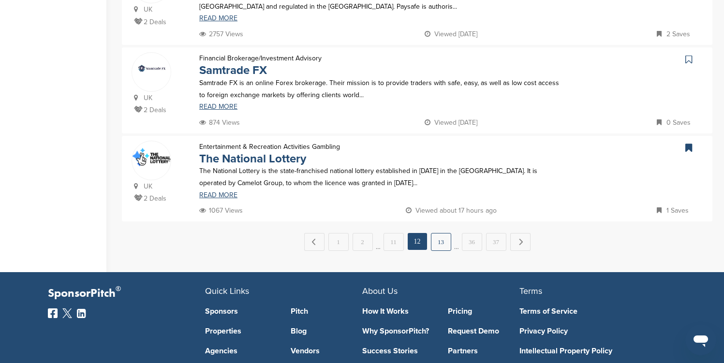
click at [441, 233] on link "13" at bounding box center [441, 242] width 20 height 18
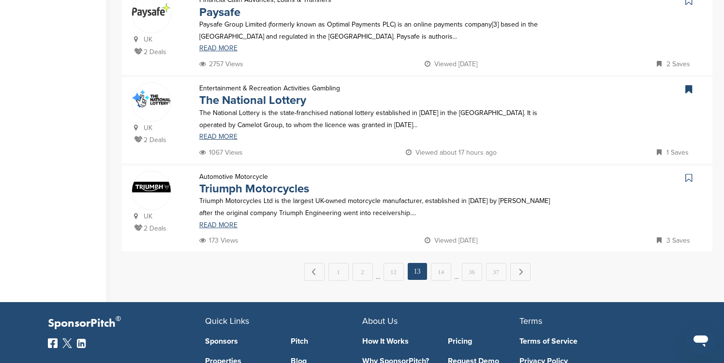
scroll to position [870, 0]
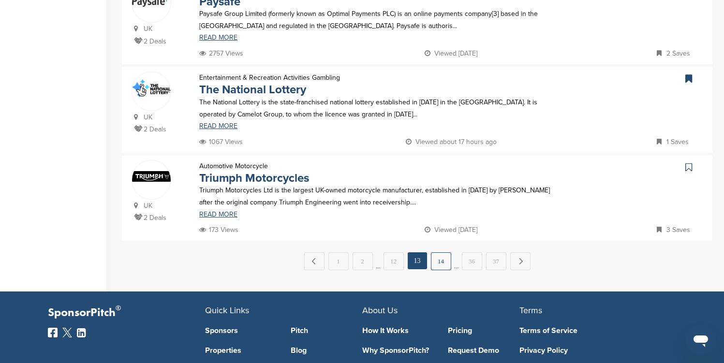
click at [441, 252] on link "14" at bounding box center [441, 261] width 20 height 18
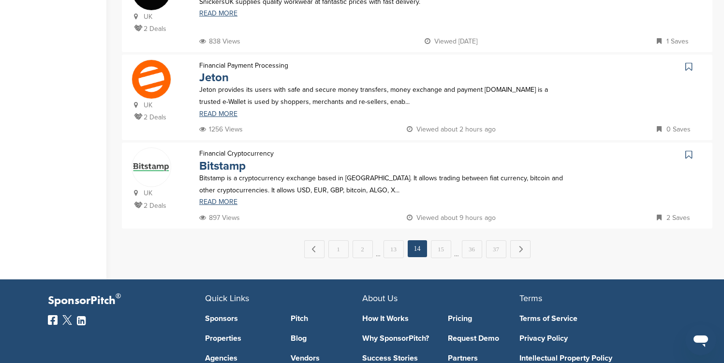
click at [441, 251] on link "15" at bounding box center [441, 249] width 20 height 18
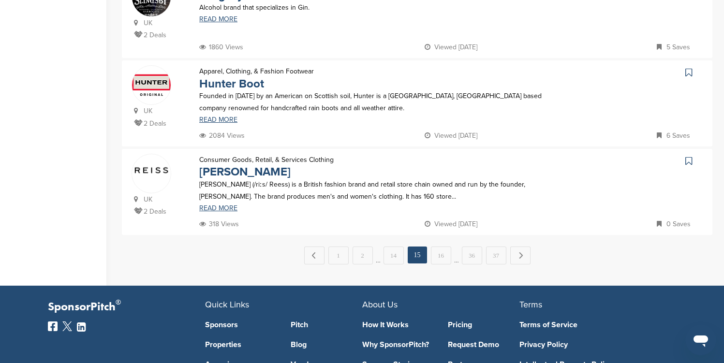
click at [441, 251] on link "16" at bounding box center [441, 256] width 20 height 18
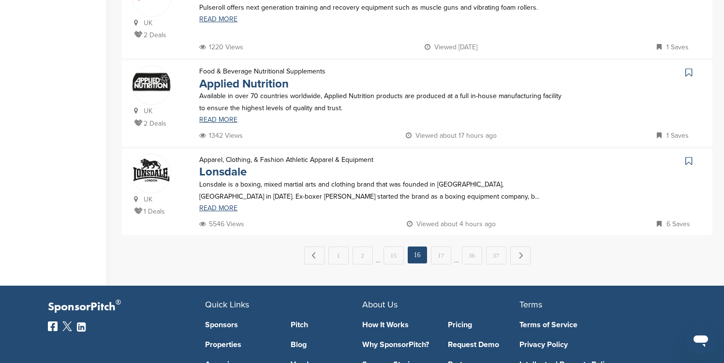
click at [441, 251] on link "17" at bounding box center [441, 256] width 20 height 18
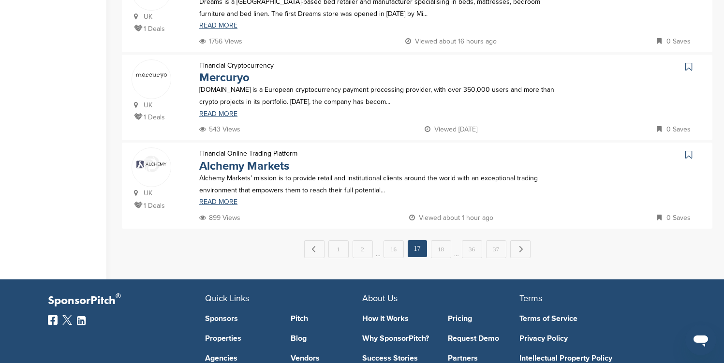
click at [441, 251] on link "18" at bounding box center [441, 249] width 20 height 18
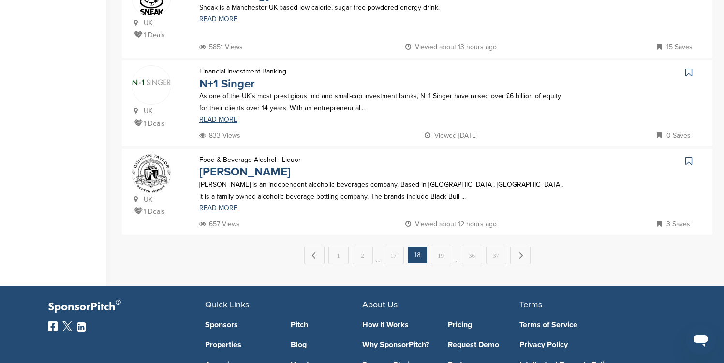
click at [441, 251] on link "19" at bounding box center [441, 256] width 20 height 18
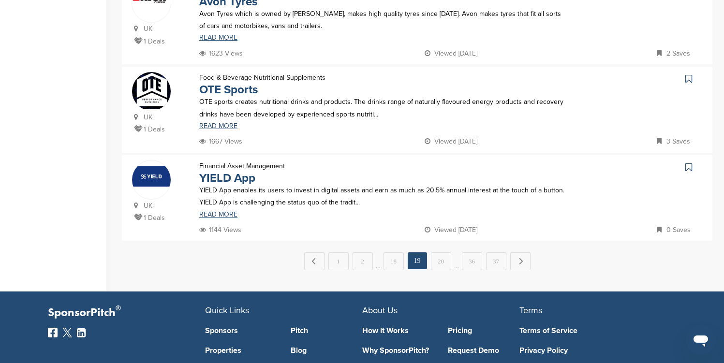
click at [441, 252] on link "20" at bounding box center [441, 261] width 20 height 18
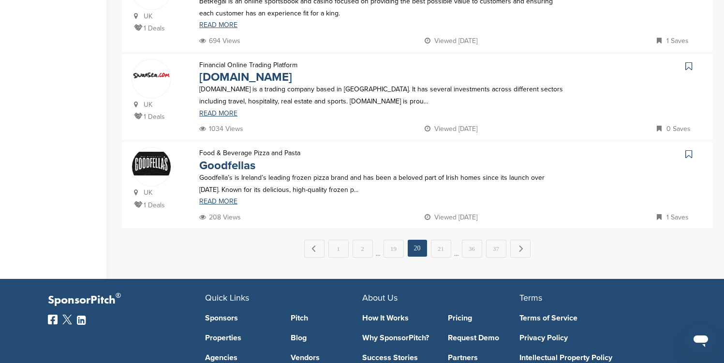
scroll to position [890, 0]
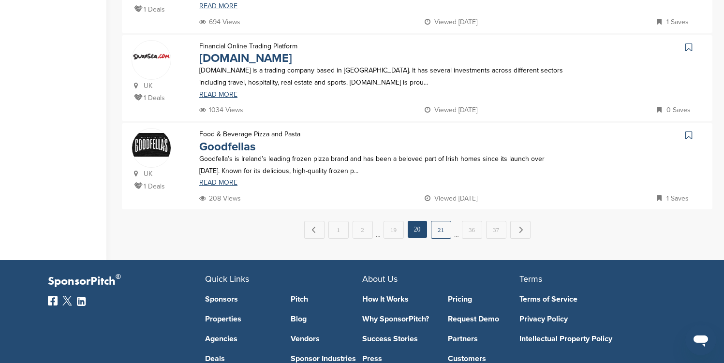
click at [440, 231] on link "21" at bounding box center [441, 230] width 20 height 18
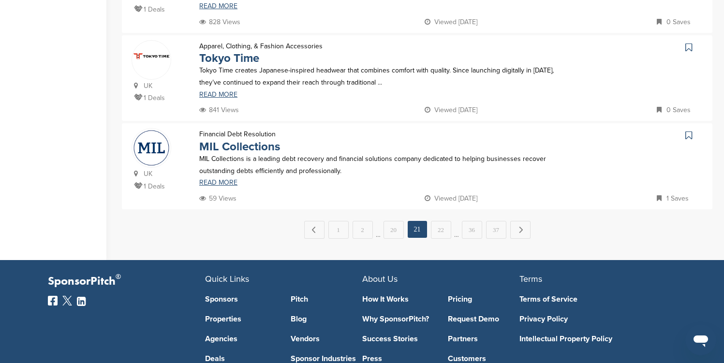
click at [440, 231] on link "22" at bounding box center [441, 230] width 20 height 18
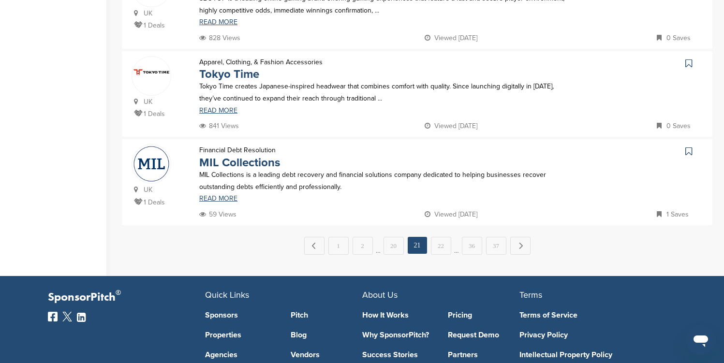
scroll to position [0, 0]
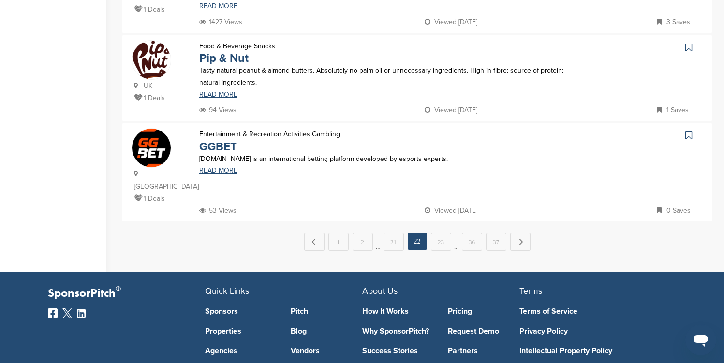
click at [440, 233] on link "23" at bounding box center [441, 242] width 20 height 18
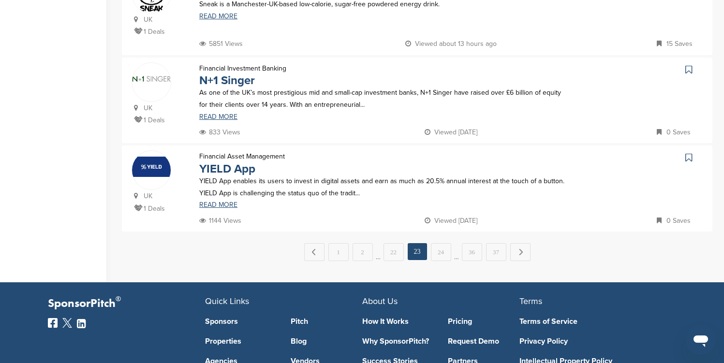
scroll to position [896, 0]
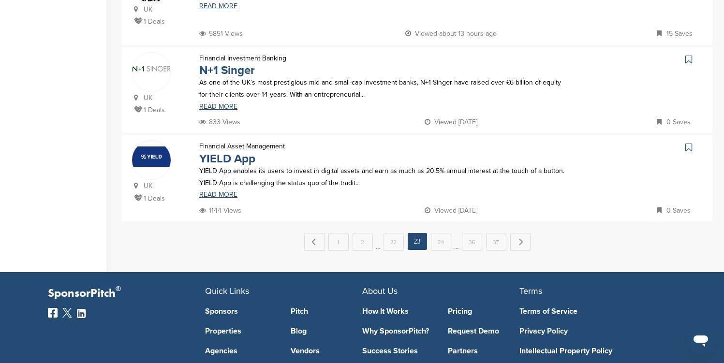
click at [440, 233] on link "24" at bounding box center [441, 242] width 20 height 18
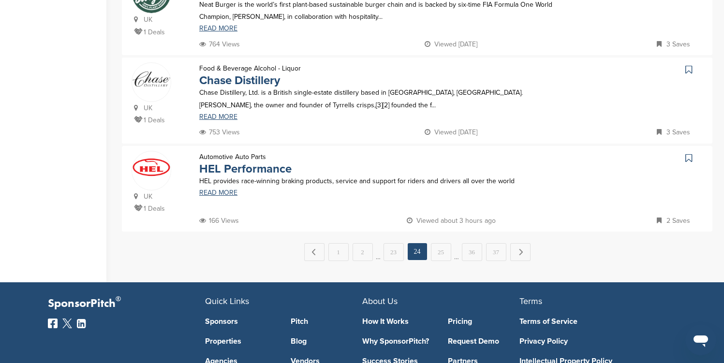
scroll to position [890, 0]
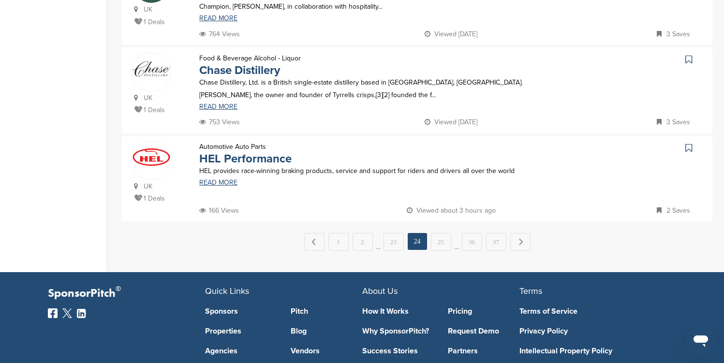
click at [440, 233] on link "25" at bounding box center [441, 242] width 20 height 18
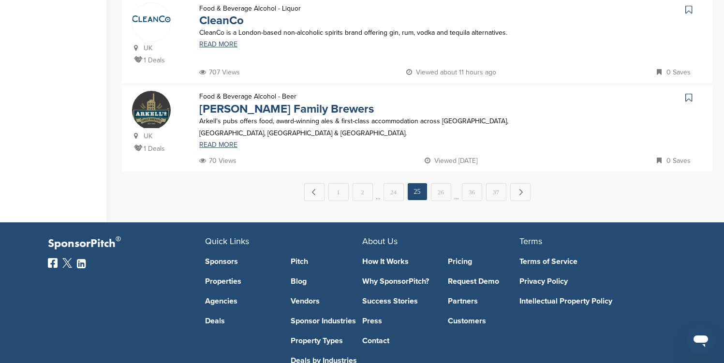
scroll to position [928, 0]
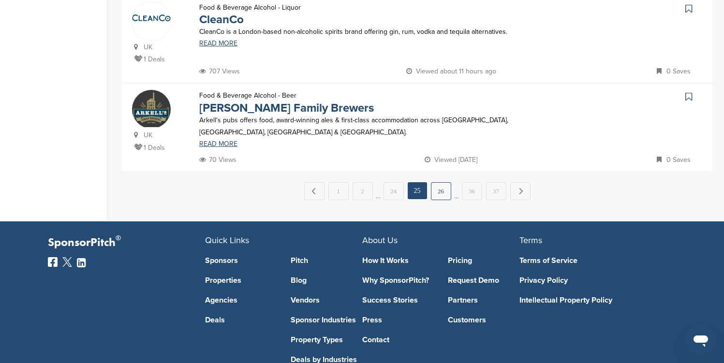
click at [440, 190] on link "26" at bounding box center [441, 191] width 20 height 18
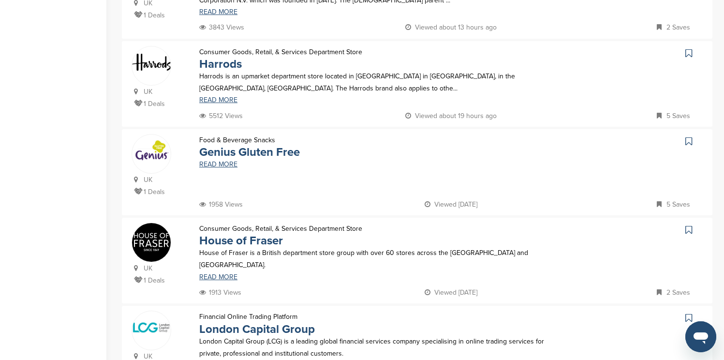
scroll to position [271, 0]
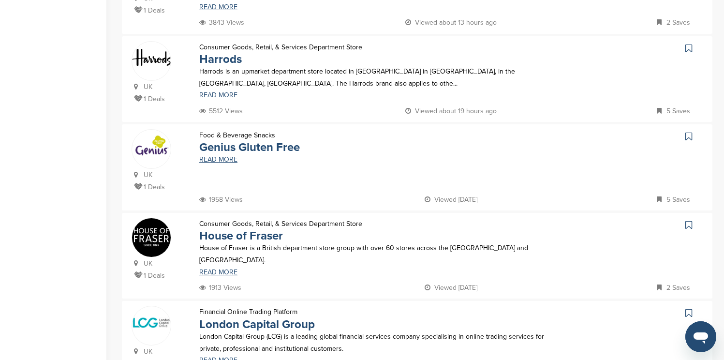
click at [690, 48] on icon at bounding box center [688, 49] width 7 height 10
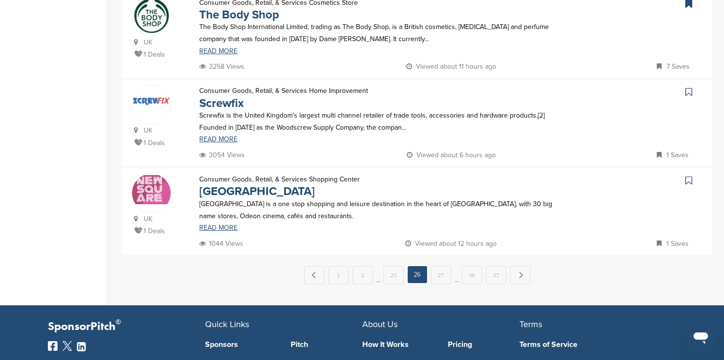
scroll to position [832, 0]
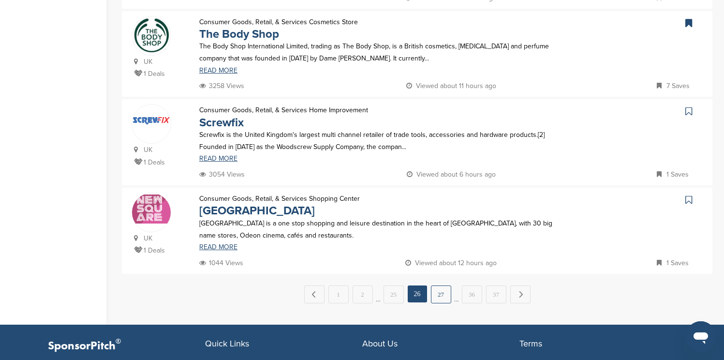
click at [446, 290] on link "27" at bounding box center [441, 294] width 20 height 18
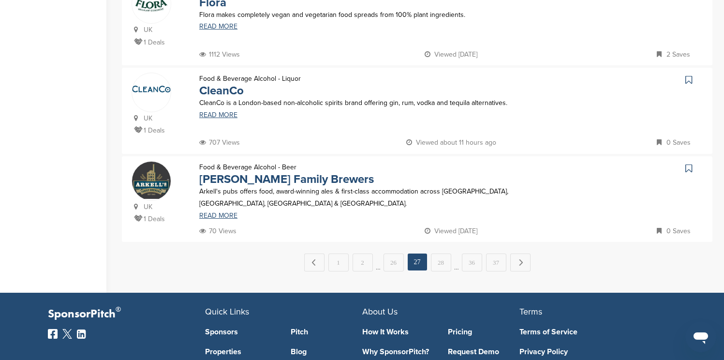
scroll to position [870, 0]
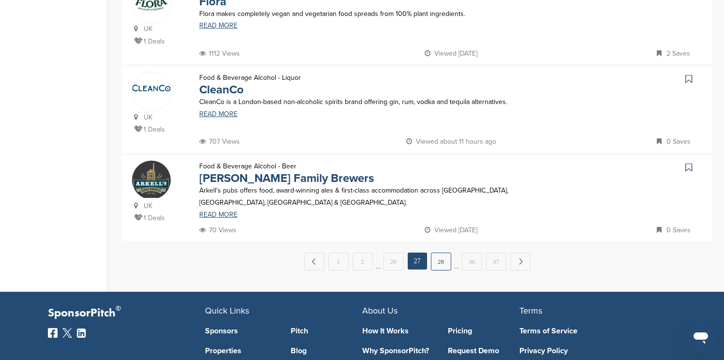
click at [439, 254] on link "28" at bounding box center [441, 261] width 20 height 18
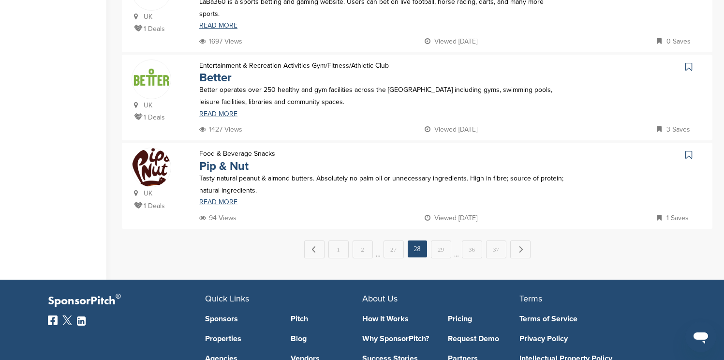
click at [439, 254] on link "29" at bounding box center [441, 249] width 20 height 18
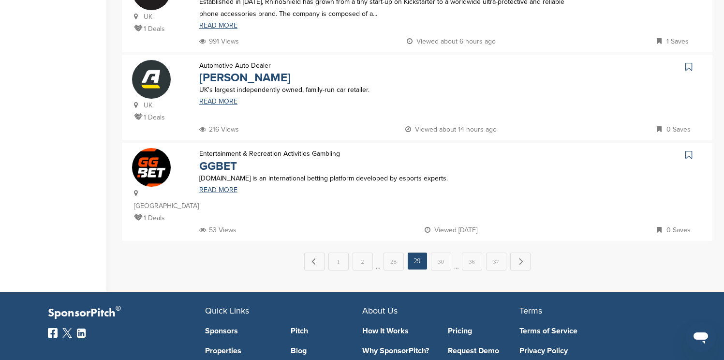
click at [439, 254] on link "30" at bounding box center [441, 261] width 20 height 18
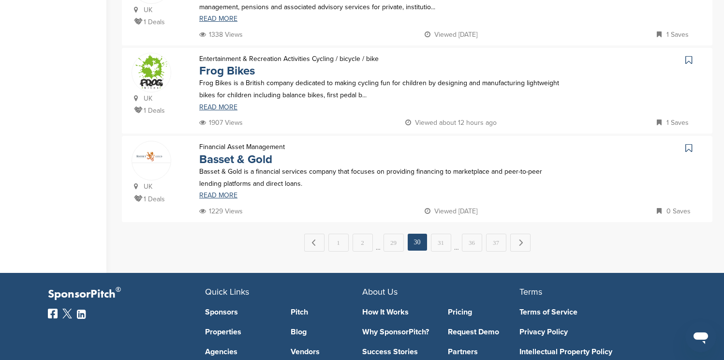
scroll to position [890, 0]
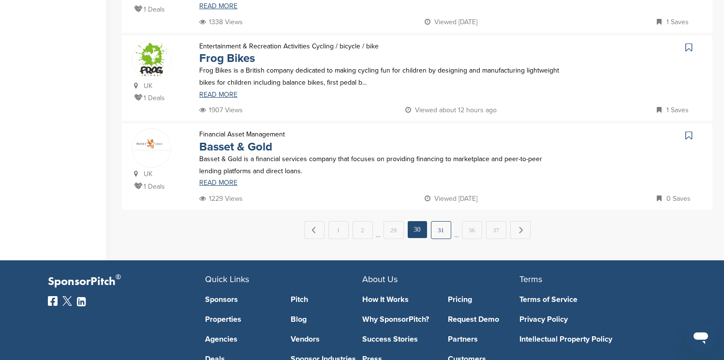
click at [439, 231] on link "31" at bounding box center [441, 230] width 20 height 18
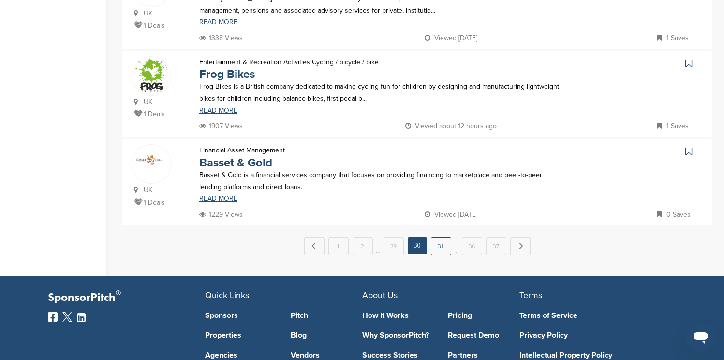
scroll to position [0, 0]
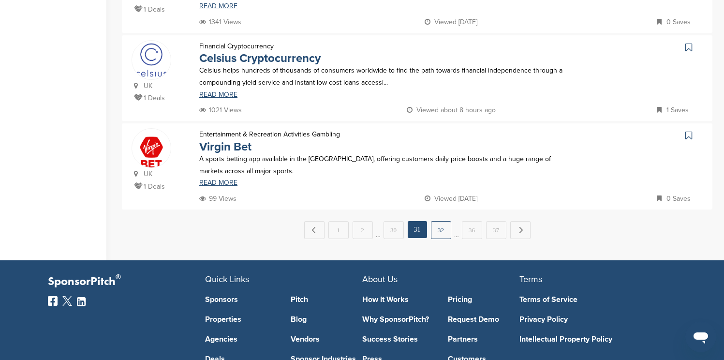
click at [441, 239] on link "32" at bounding box center [441, 230] width 20 height 18
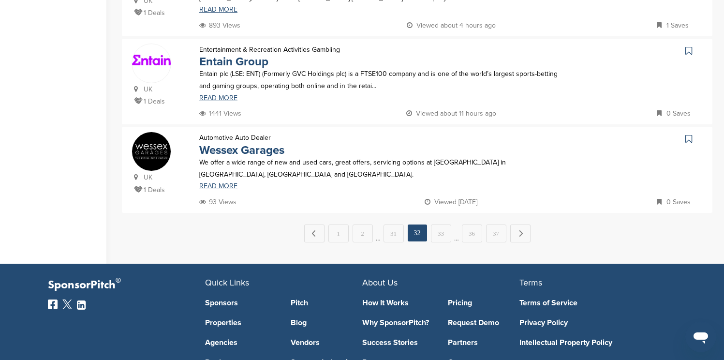
scroll to position [890, 0]
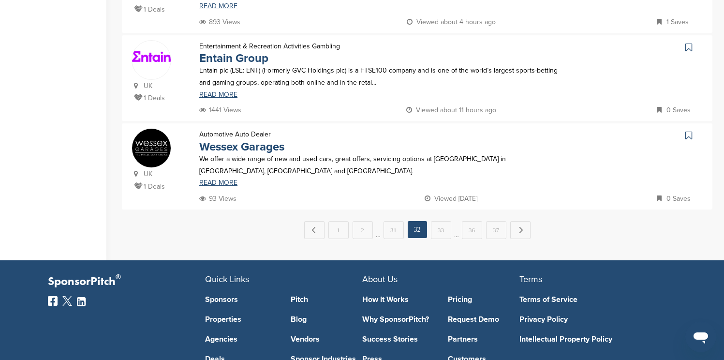
click at [441, 239] on link "33" at bounding box center [441, 230] width 20 height 18
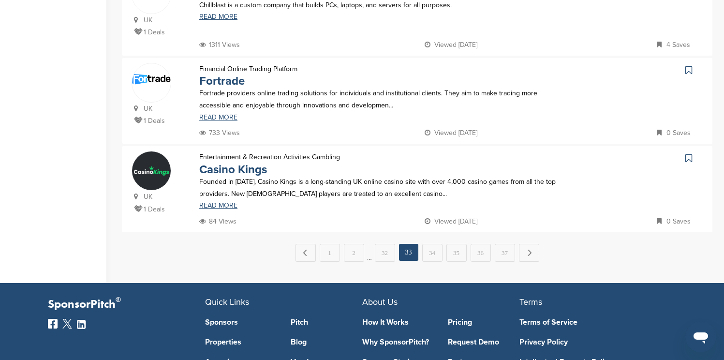
scroll to position [870, 0]
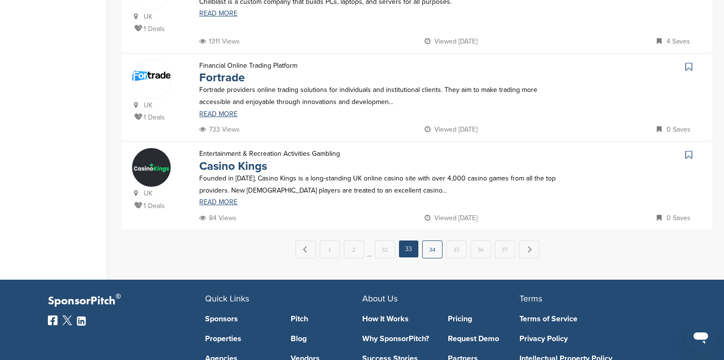
click at [437, 249] on link "34" at bounding box center [432, 249] width 20 height 18
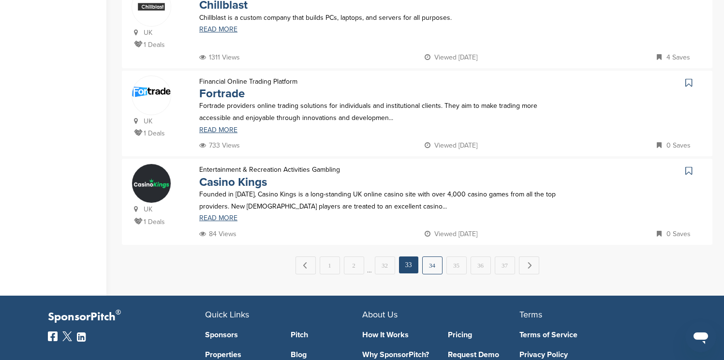
scroll to position [0, 0]
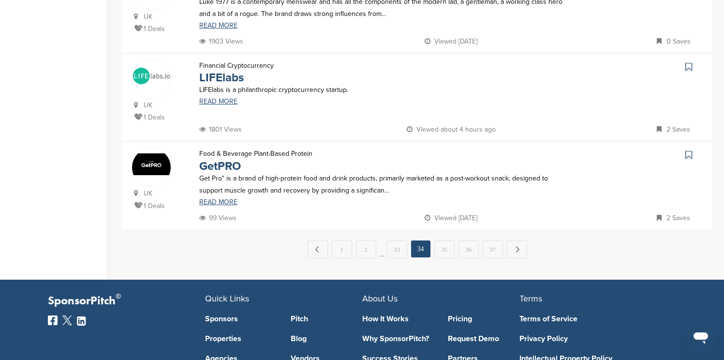
click at [436, 249] on link "35" at bounding box center [444, 249] width 20 height 18
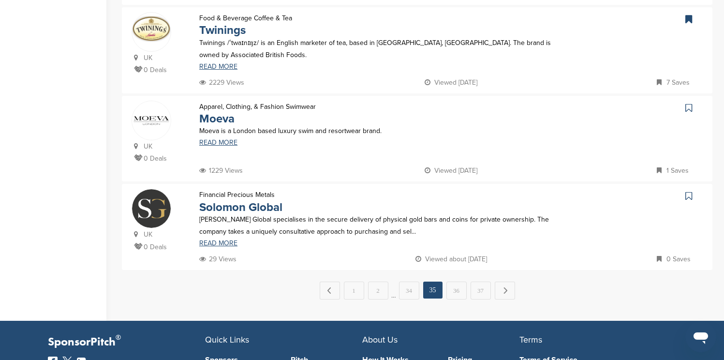
scroll to position [832, 0]
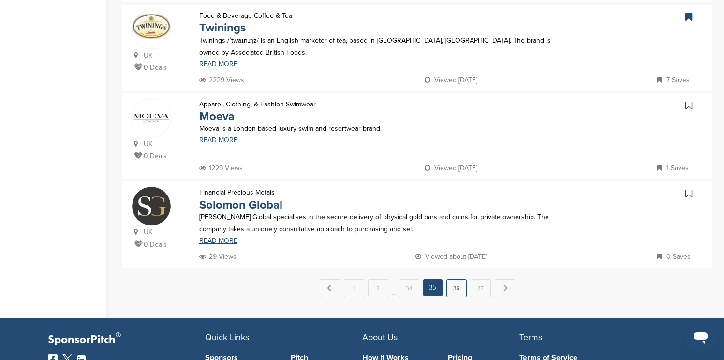
click at [449, 290] on link "36" at bounding box center [456, 288] width 20 height 18
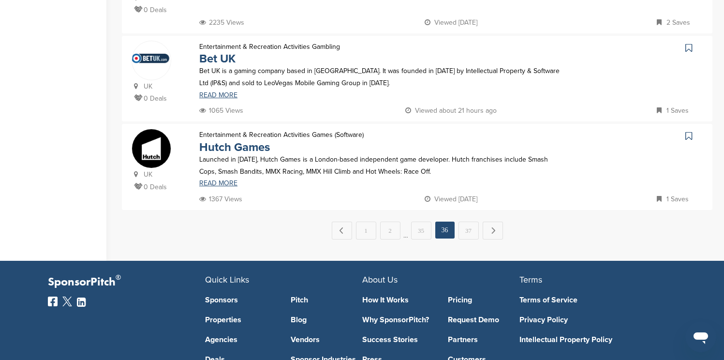
scroll to position [890, 0]
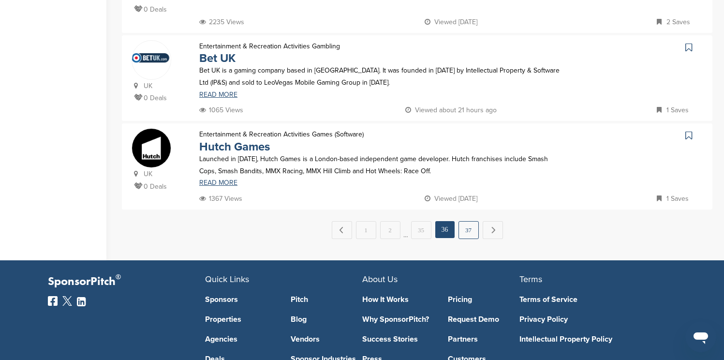
click at [470, 237] on link "37" at bounding box center [468, 230] width 20 height 18
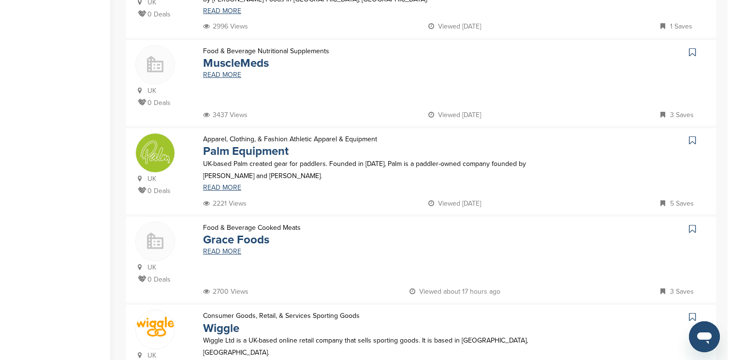
scroll to position [0, 0]
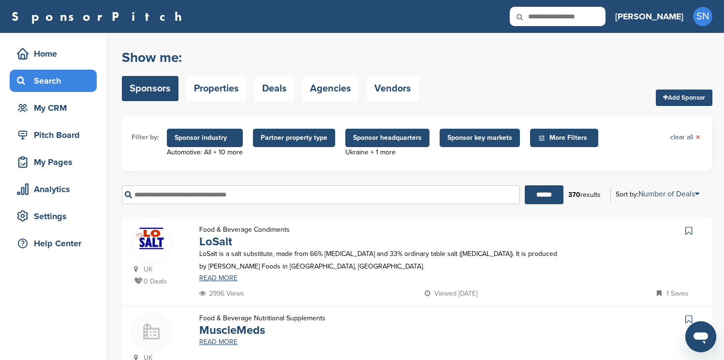
click at [377, 145] on span "Sponsor headquarters" at bounding box center [387, 138] width 84 height 18
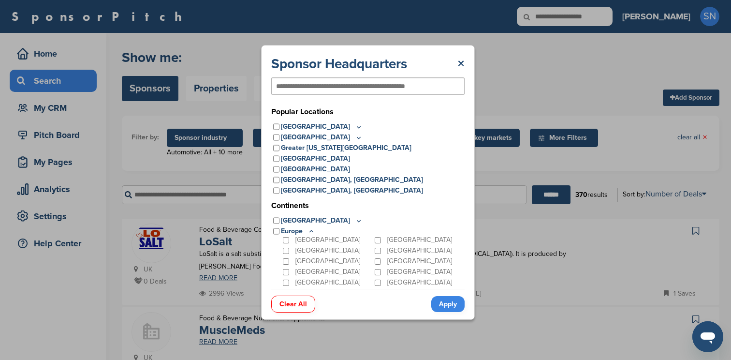
scroll to position [63, 0]
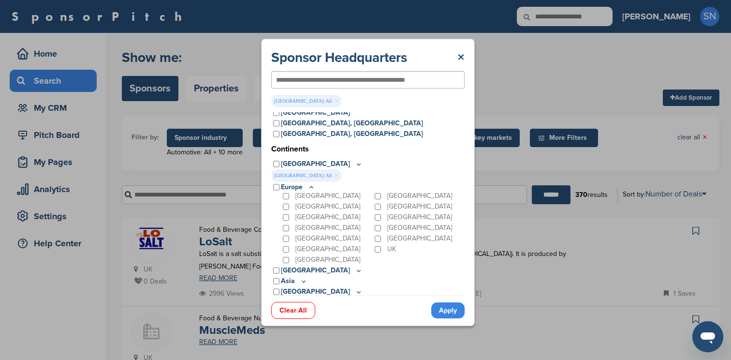
click at [328, 161] on p "[GEOGRAPHIC_DATA]" at bounding box center [322, 164] width 82 height 11
click at [355, 163] on icon at bounding box center [359, 164] width 8 height 8
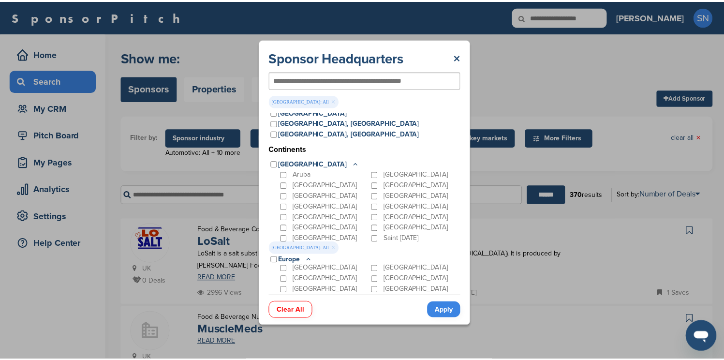
scroll to position [13, 0]
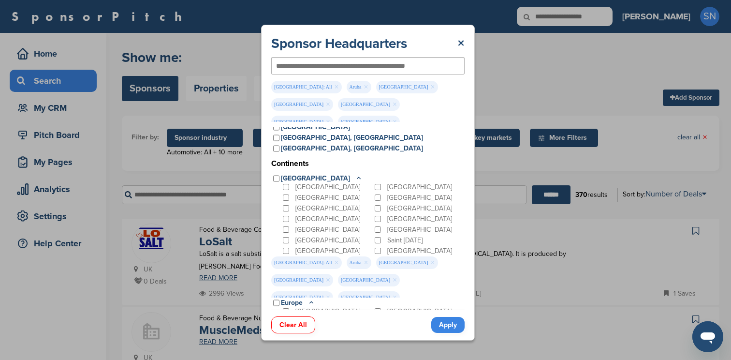
click at [439, 324] on link "Apply" at bounding box center [447, 325] width 33 height 16
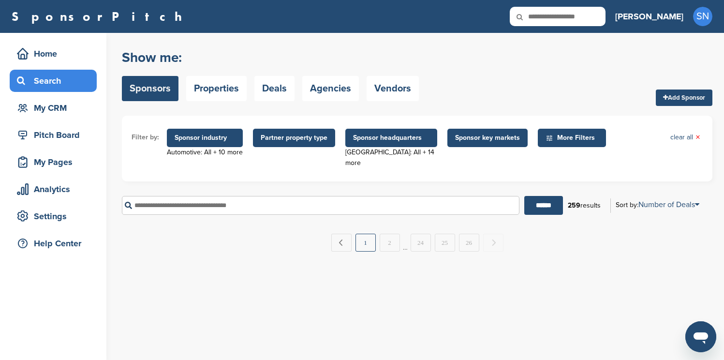
click at [365, 235] on link "1" at bounding box center [365, 243] width 20 height 18
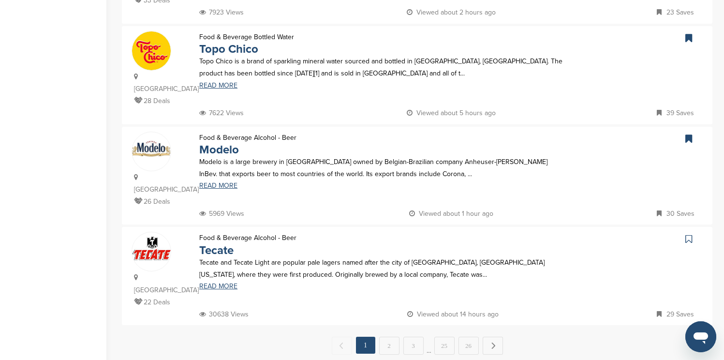
scroll to position [909, 0]
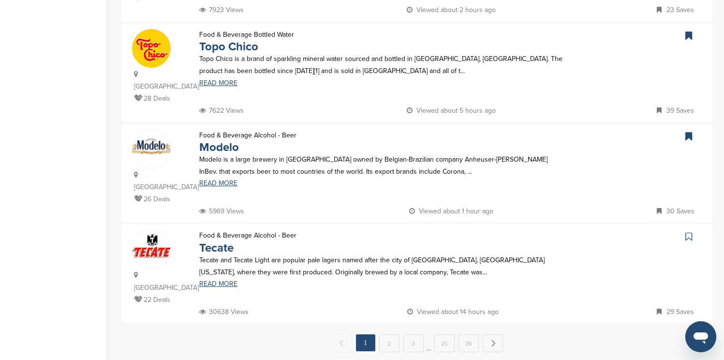
click at [688, 232] on icon at bounding box center [688, 237] width 7 height 10
click at [385, 334] on link "2" at bounding box center [389, 343] width 20 height 18
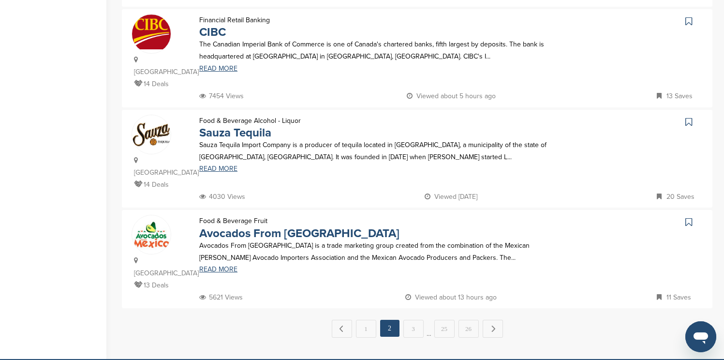
scroll to position [928, 0]
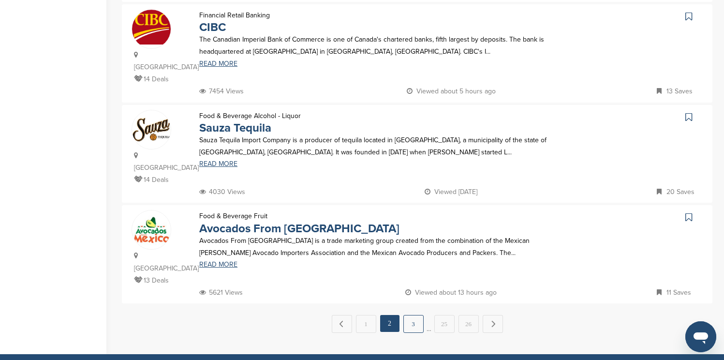
click at [409, 315] on link "3" at bounding box center [413, 324] width 20 height 18
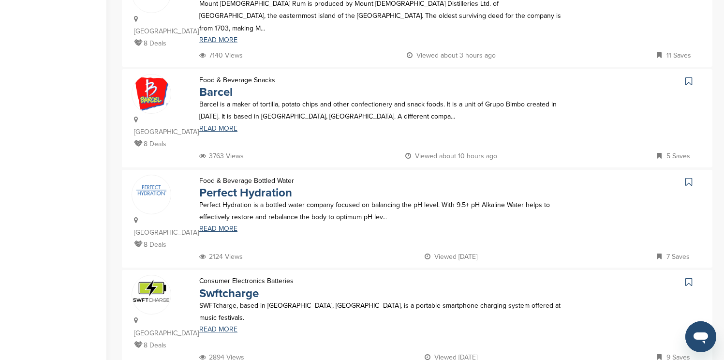
scroll to position [890, 0]
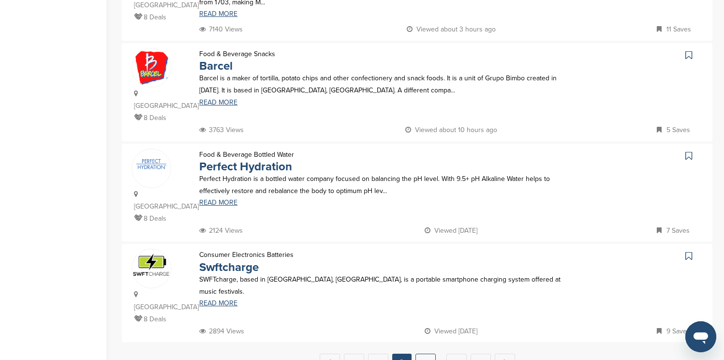
click at [426, 353] on link "4" at bounding box center [425, 362] width 20 height 18
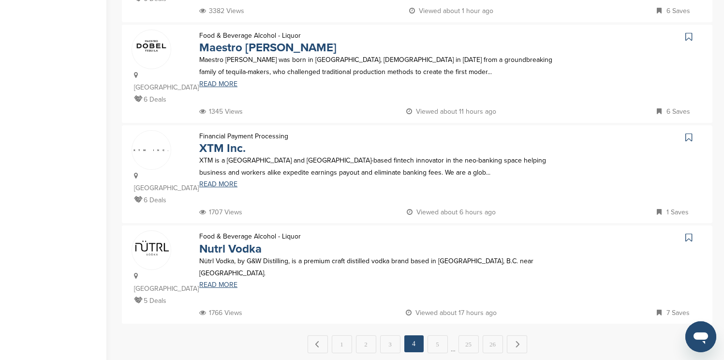
scroll to position [928, 0]
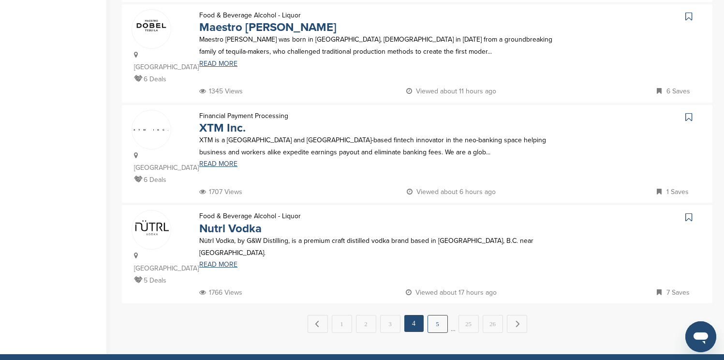
click at [435, 315] on link "5" at bounding box center [437, 324] width 20 height 18
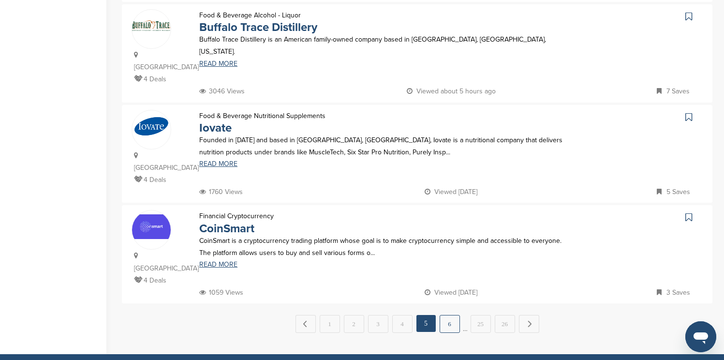
click at [447, 315] on link "6" at bounding box center [450, 324] width 20 height 18
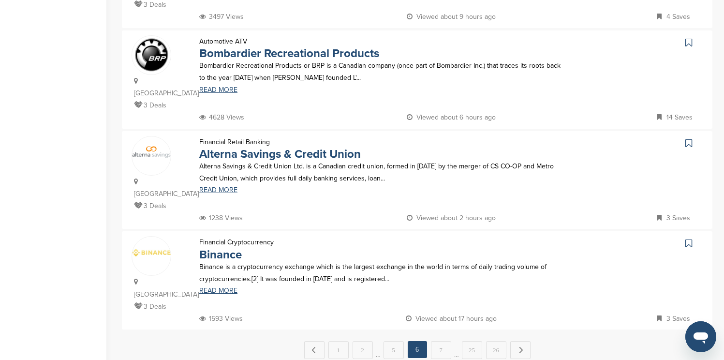
scroll to position [909, 0]
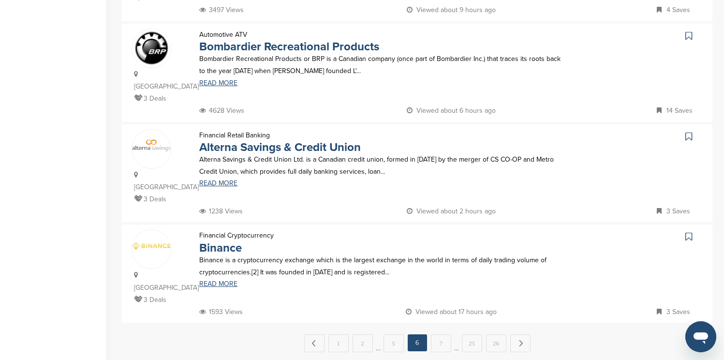
click at [690, 232] on icon at bounding box center [688, 237] width 7 height 10
click at [447, 334] on link "7" at bounding box center [441, 343] width 20 height 18
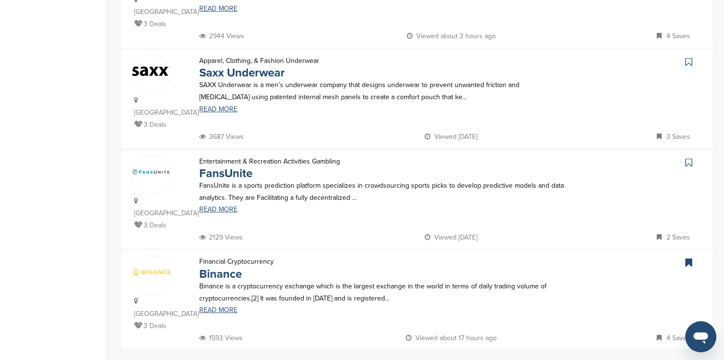
scroll to position [890, 0]
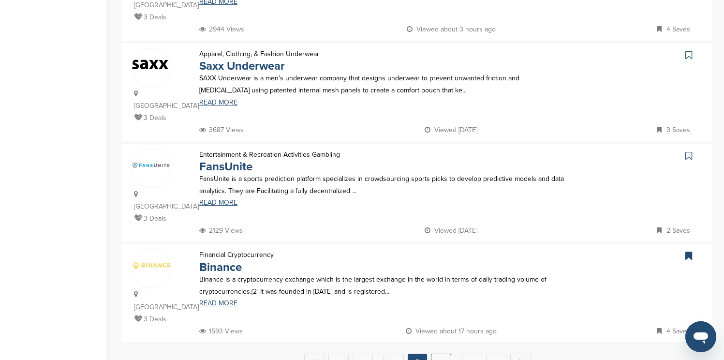
click at [439, 353] on link "8" at bounding box center [441, 362] width 20 height 18
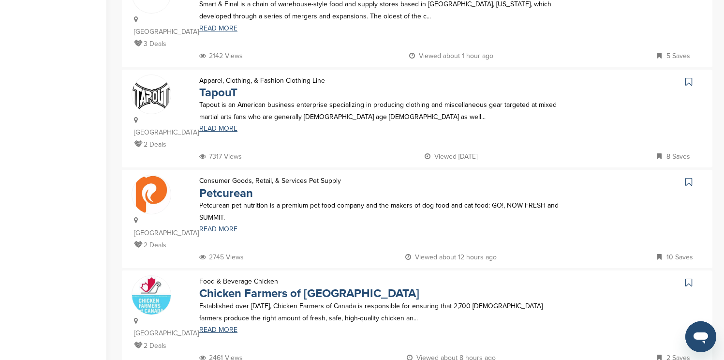
scroll to position [367, 0]
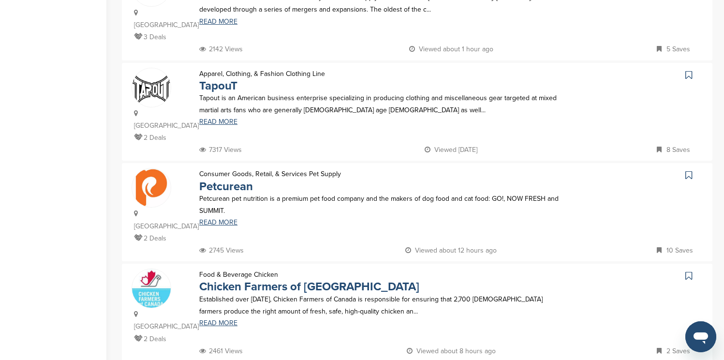
click at [689, 70] on icon at bounding box center [688, 75] width 7 height 10
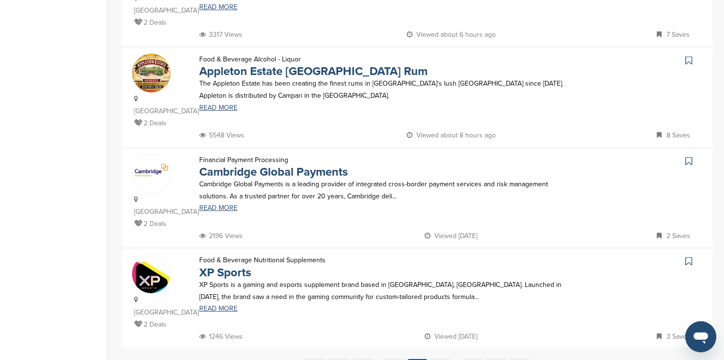
scroll to position [890, 0]
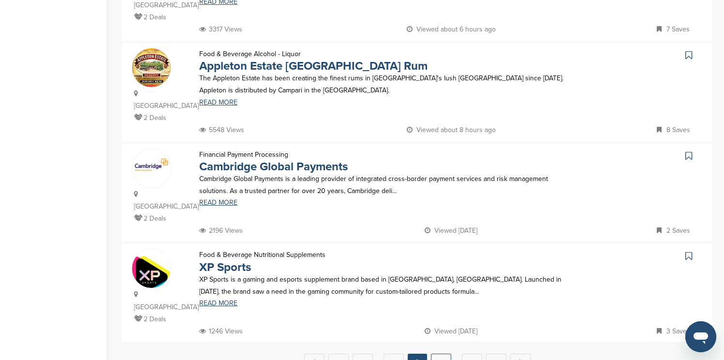
click at [437, 353] on link "9" at bounding box center [441, 362] width 20 height 18
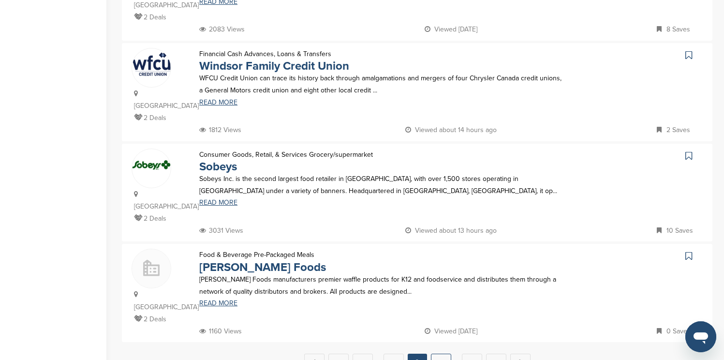
click at [437, 353] on link "10" at bounding box center [441, 362] width 20 height 18
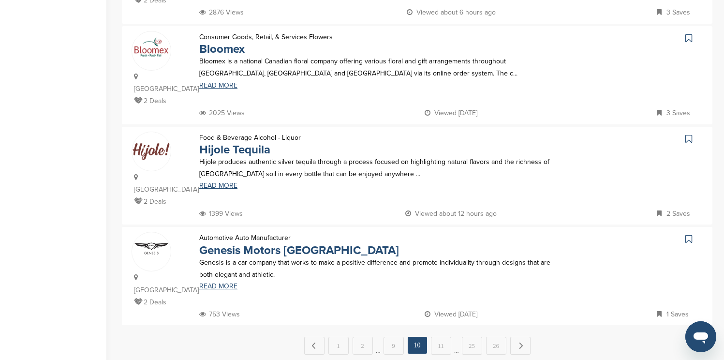
scroll to position [909, 0]
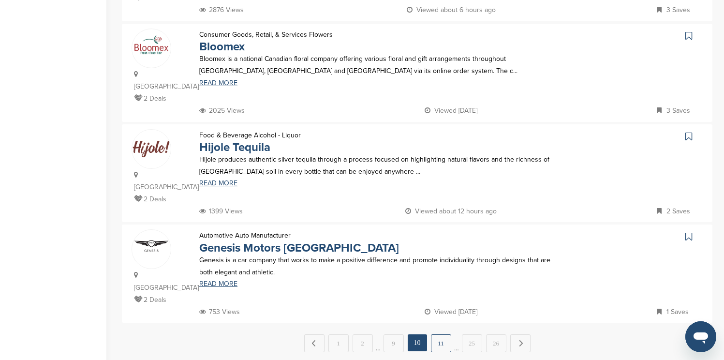
click at [440, 334] on link "11" at bounding box center [441, 343] width 20 height 18
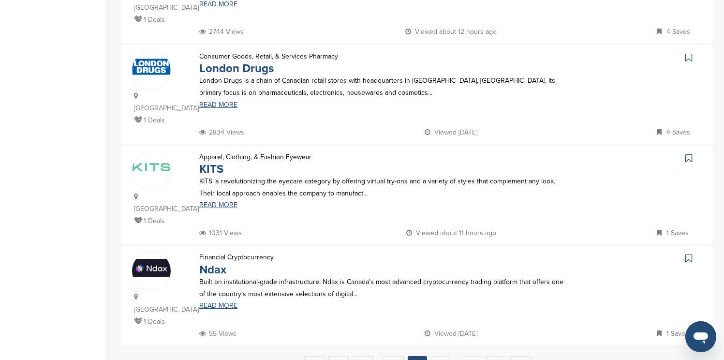
scroll to position [890, 0]
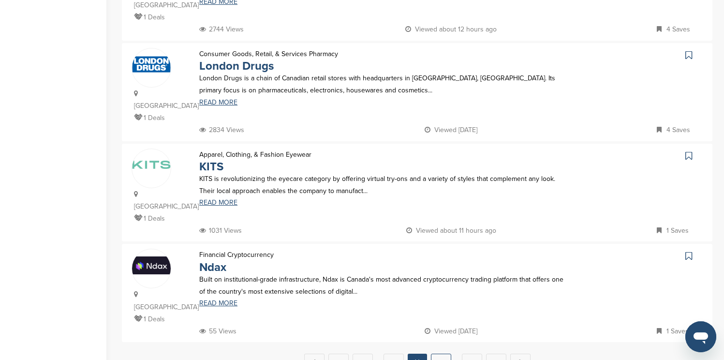
click at [438, 353] on link "12" at bounding box center [441, 362] width 20 height 18
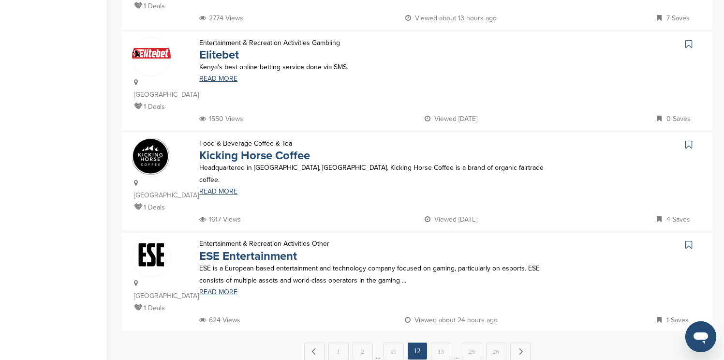
scroll to position [909, 0]
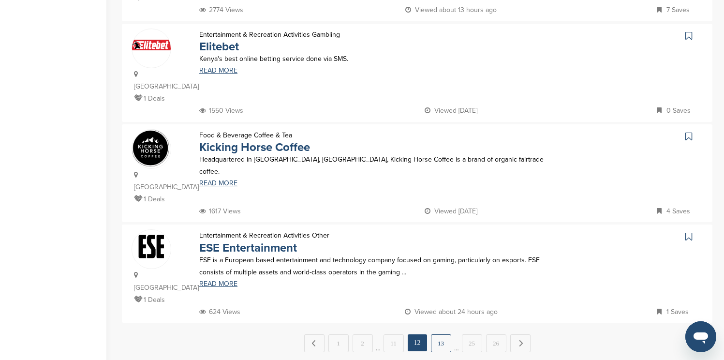
click at [442, 334] on link "13" at bounding box center [441, 343] width 20 height 18
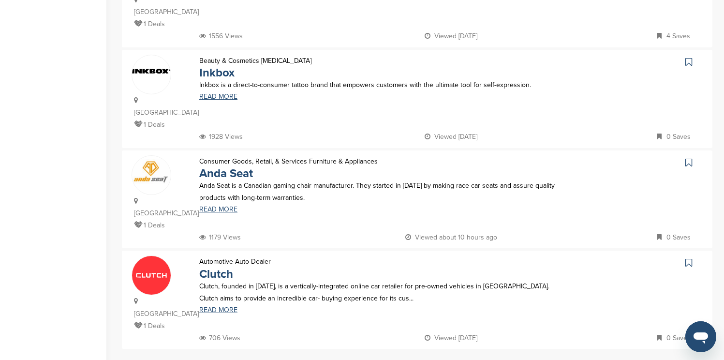
scroll to position [890, 0]
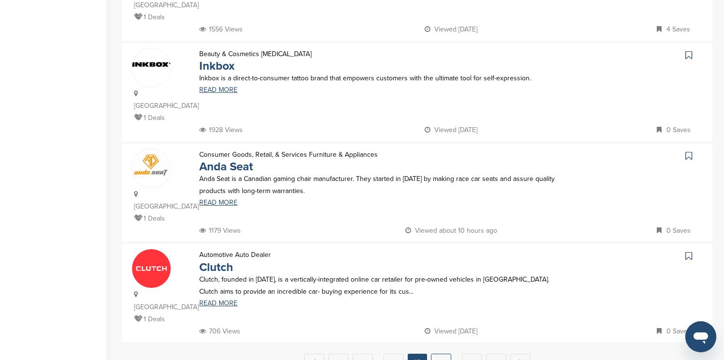
click at [438, 353] on link "14" at bounding box center [441, 362] width 20 height 18
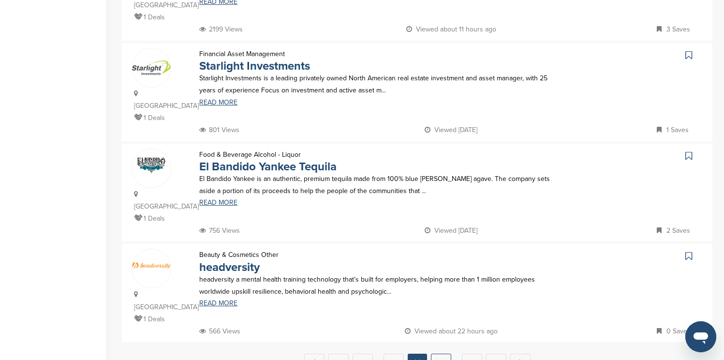
click at [434, 353] on link "15" at bounding box center [441, 362] width 20 height 18
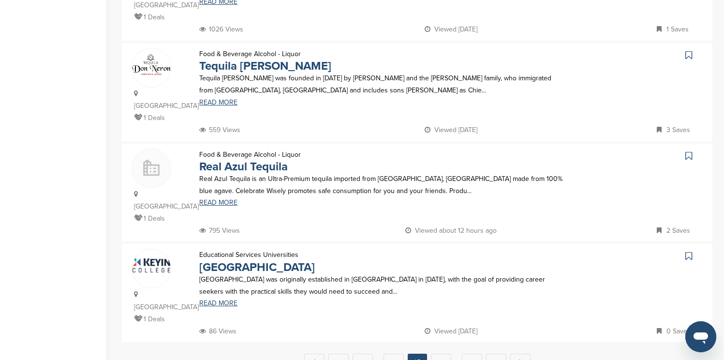
click at [434, 353] on link "16" at bounding box center [441, 362] width 20 height 18
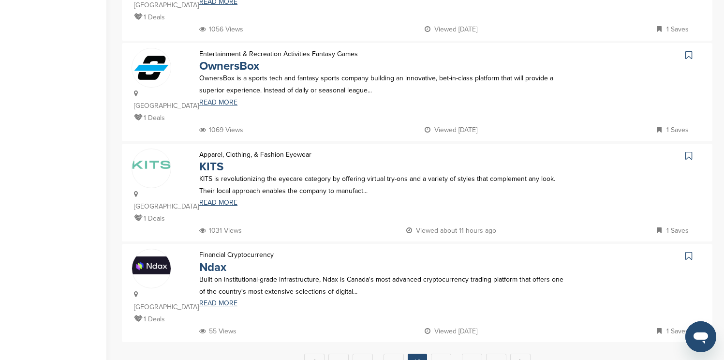
click at [434, 353] on link "17" at bounding box center [441, 362] width 20 height 18
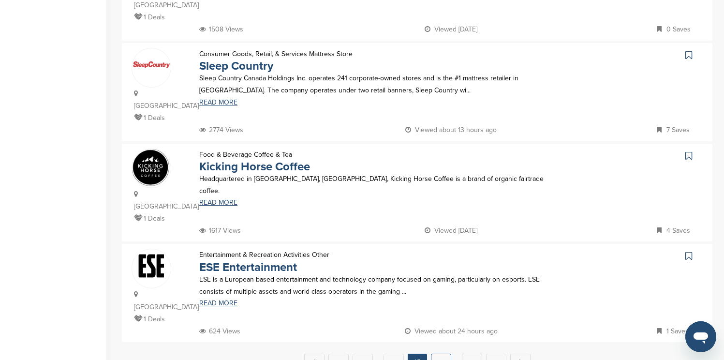
click at [449, 353] on link "18" at bounding box center [441, 362] width 20 height 18
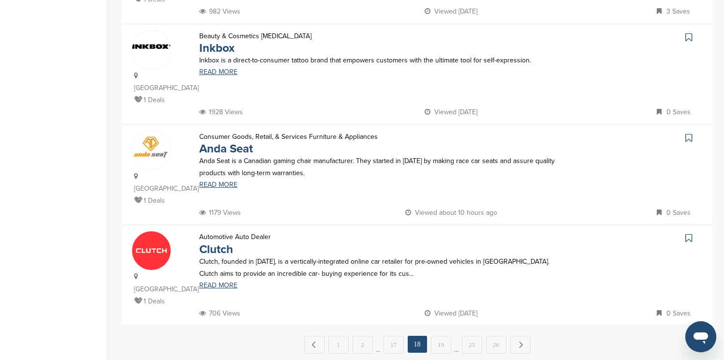
scroll to position [909, 0]
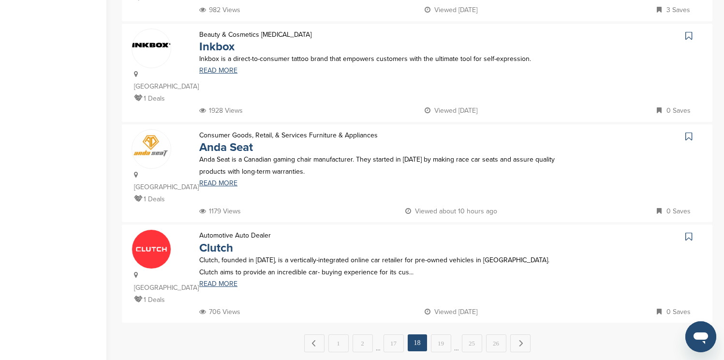
click at [449, 334] on link "19" at bounding box center [441, 343] width 20 height 18
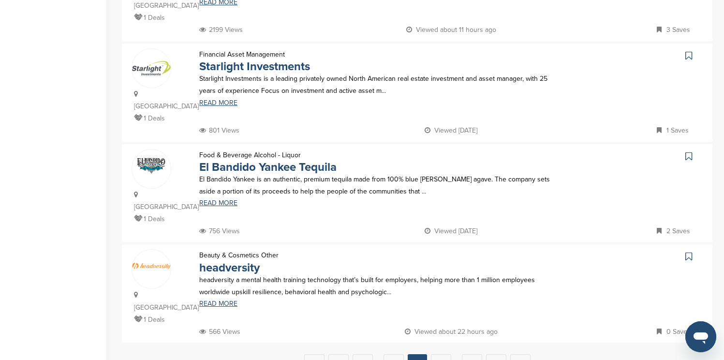
scroll to position [890, 0]
click at [449, 353] on link "20" at bounding box center [441, 362] width 20 height 18
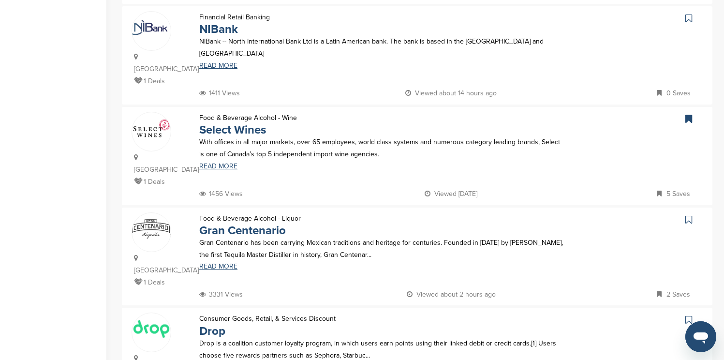
scroll to position [832, 0]
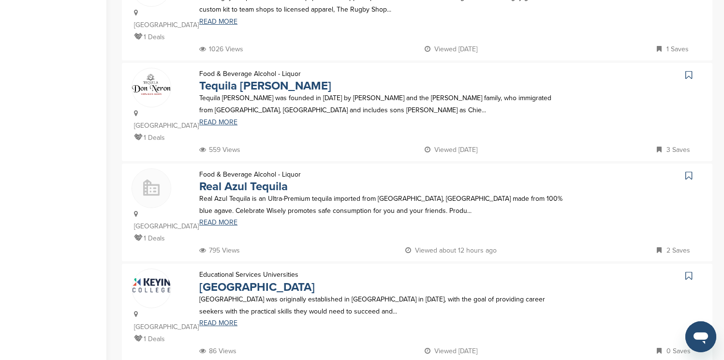
scroll to position [870, 0]
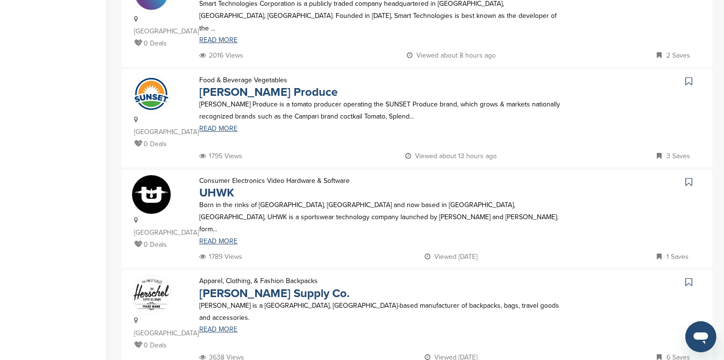
scroll to position [890, 0]
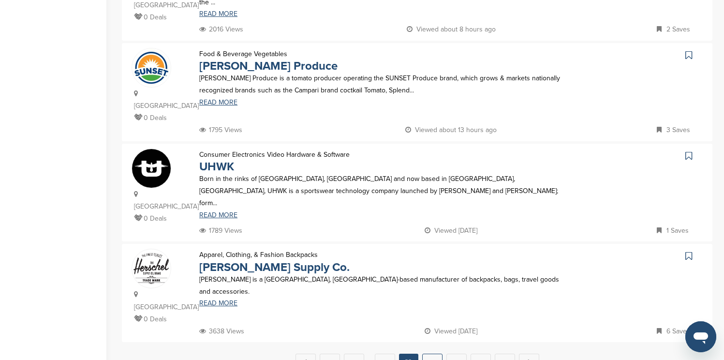
click at [436, 353] on link "23" at bounding box center [432, 362] width 20 height 18
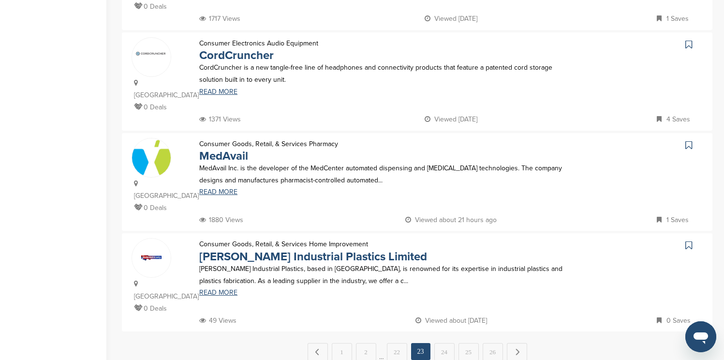
scroll to position [909, 0]
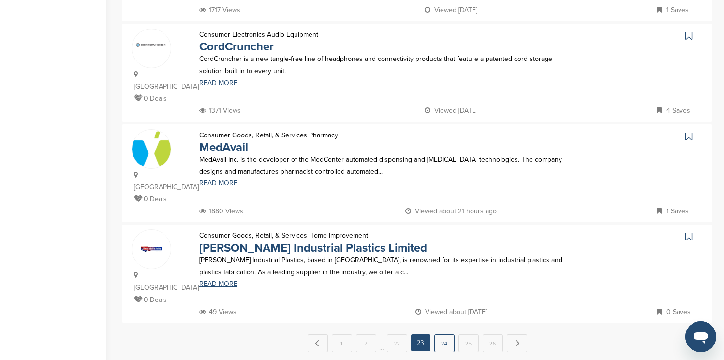
click at [444, 334] on link "24" at bounding box center [444, 343] width 20 height 18
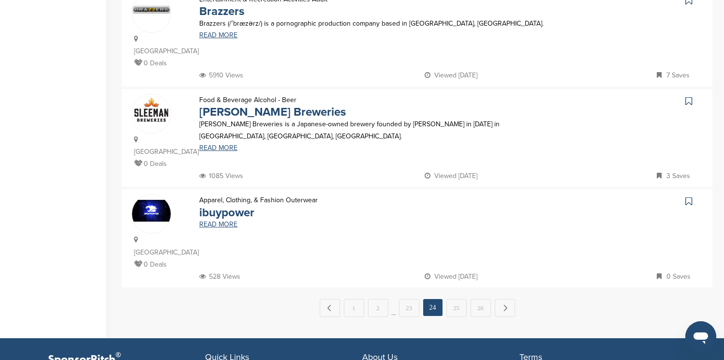
scroll to position [948, 0]
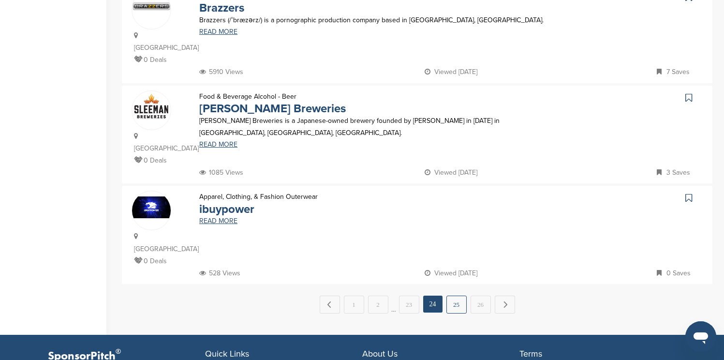
click at [460, 295] on link "25" at bounding box center [456, 304] width 20 height 18
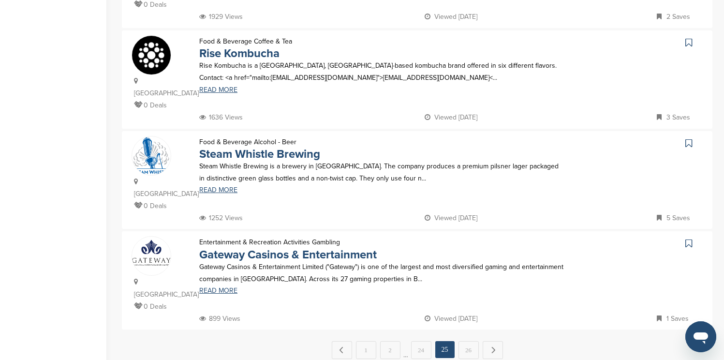
scroll to position [909, 0]
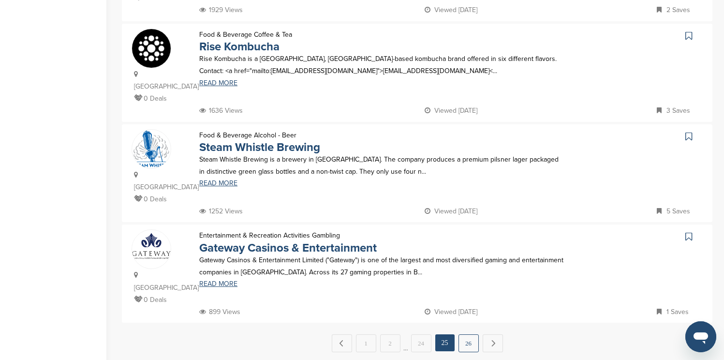
click at [463, 334] on link "26" at bounding box center [468, 343] width 20 height 18
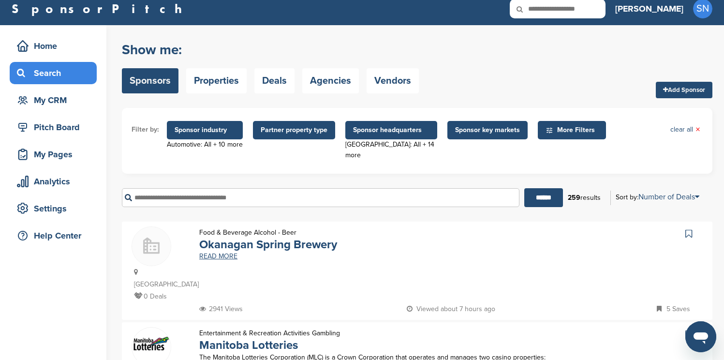
scroll to position [0, 0]
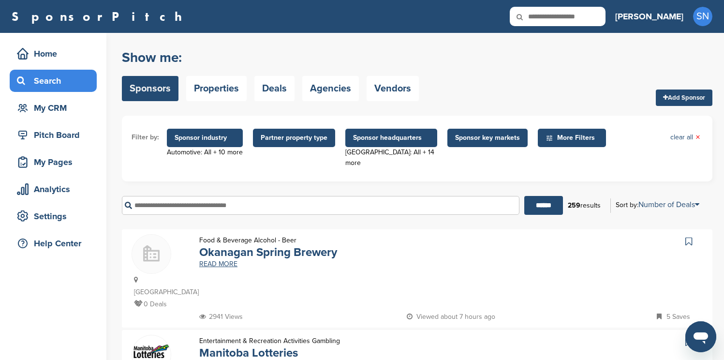
click at [396, 144] on span "Sponsor headquarters" at bounding box center [391, 138] width 92 height 18
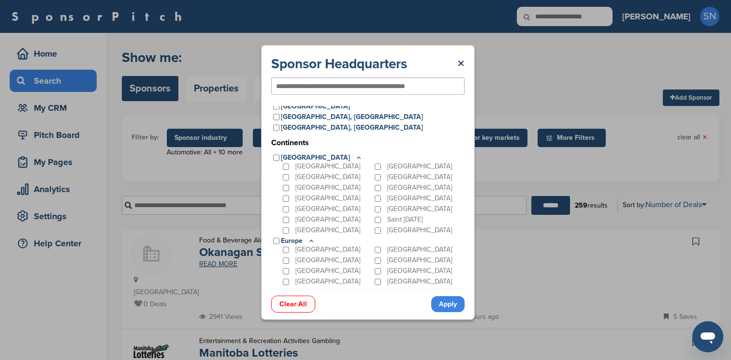
click at [381, 230] on div "[GEOGRAPHIC_DATA]" at bounding box center [419, 230] width 92 height 11
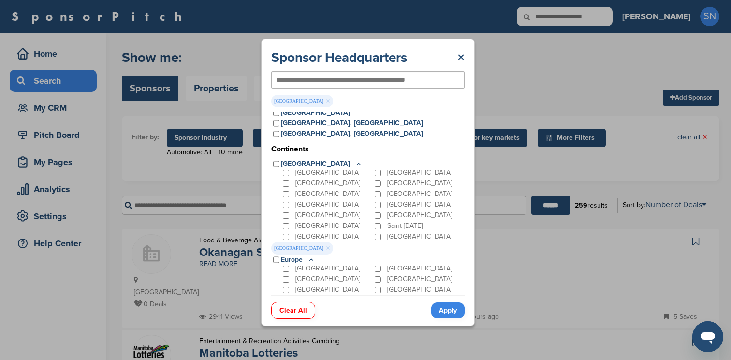
click at [441, 313] on link "Apply" at bounding box center [447, 310] width 33 height 16
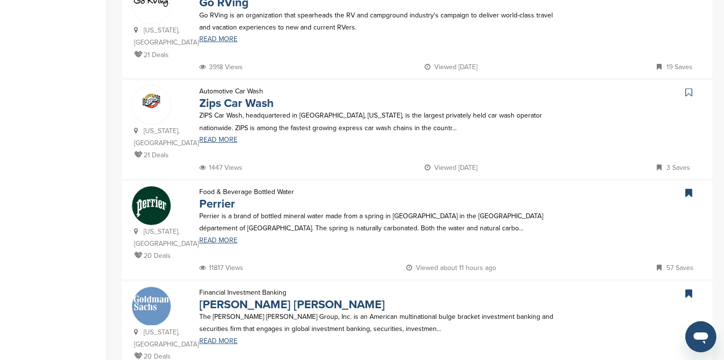
scroll to position [1086, 0]
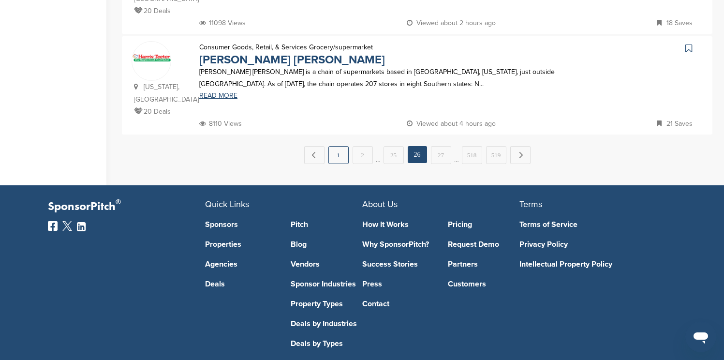
click at [340, 146] on link "1" at bounding box center [338, 155] width 20 height 18
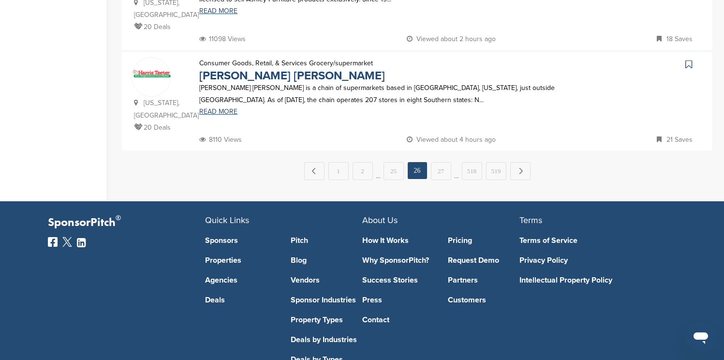
scroll to position [0, 0]
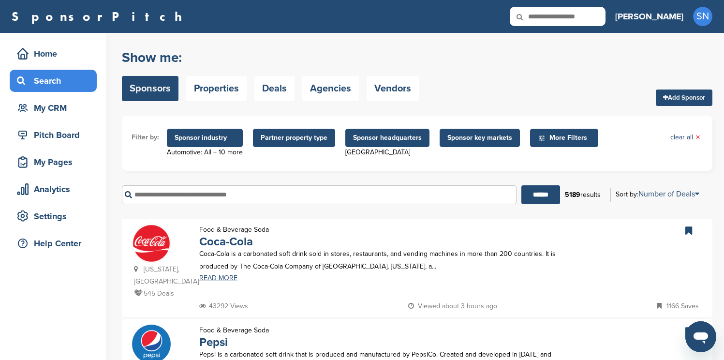
click at [201, 138] on span "Sponsor industry" at bounding box center [205, 137] width 60 height 11
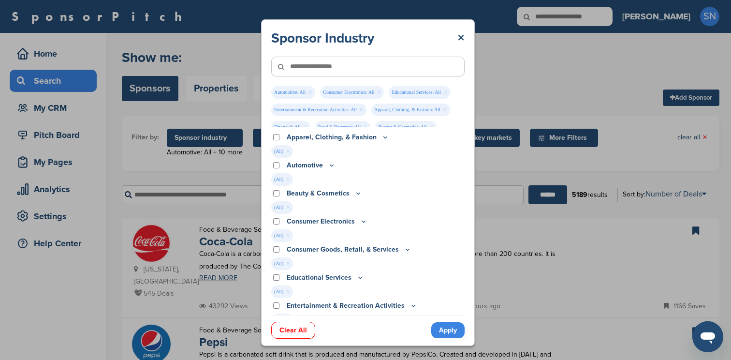
click at [286, 330] on link "Clear All" at bounding box center [293, 330] width 44 height 17
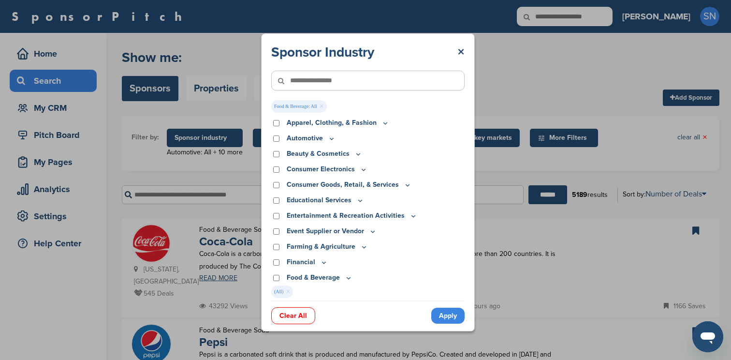
click at [440, 314] on link "Apply" at bounding box center [447, 316] width 33 height 16
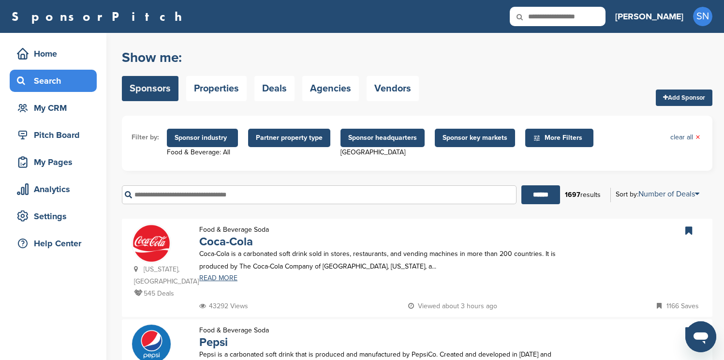
click at [222, 146] on span "Sponsor industry" at bounding box center [202, 138] width 71 height 18
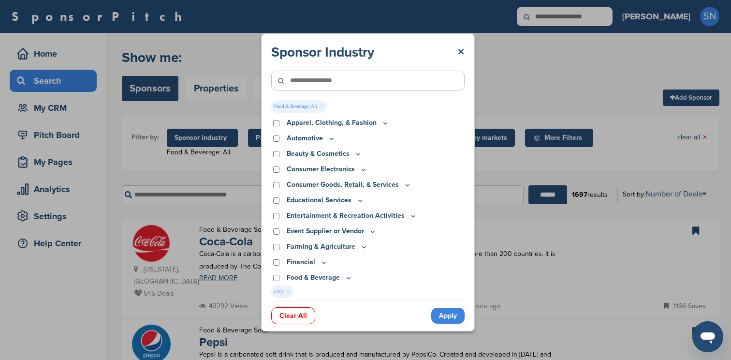
click at [500, 164] on div "Sponsor Industry × Food & Beverage: All × Apparel, Clothing, & Fashion Accessor…" at bounding box center [368, 182] width 736 height 365
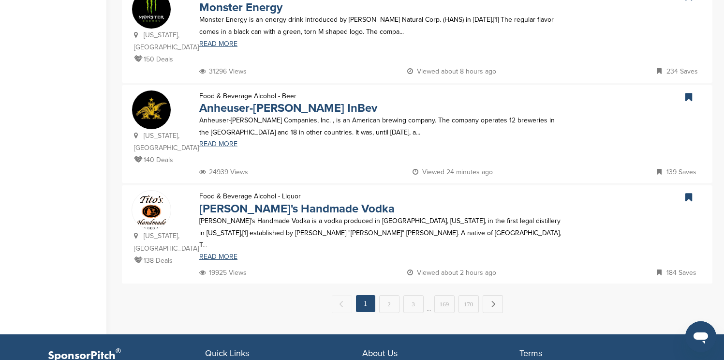
scroll to position [967, 0]
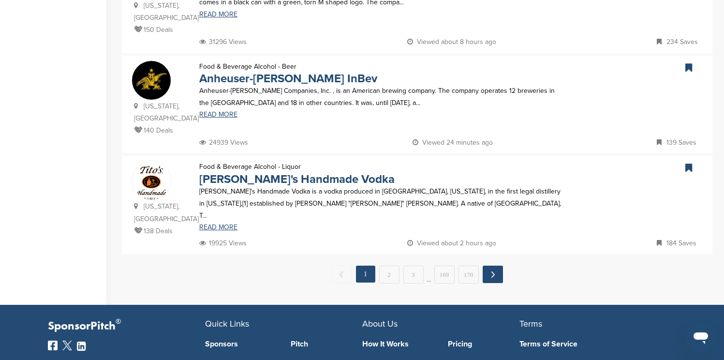
click at [492, 265] on link "Next →" at bounding box center [493, 273] width 20 height 17
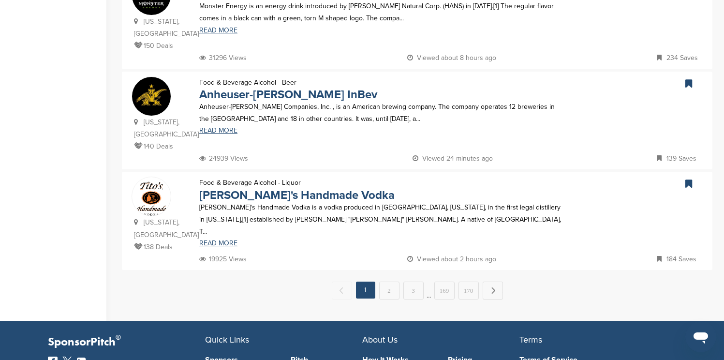
scroll to position [0, 0]
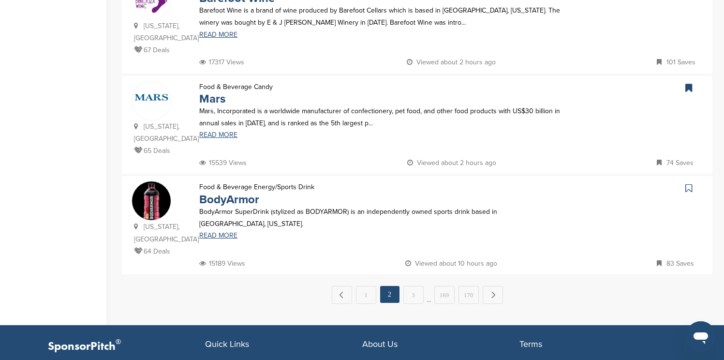
scroll to position [967, 0]
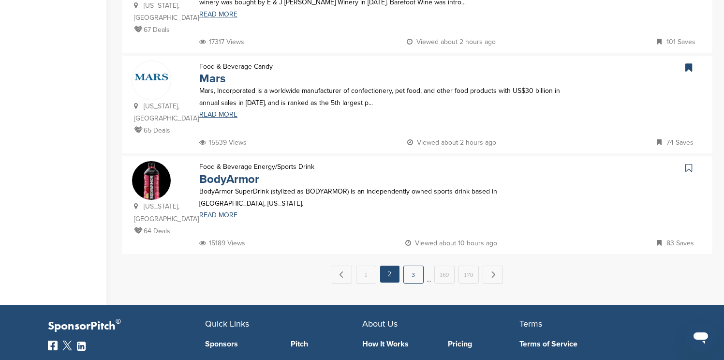
click at [420, 265] on link "3" at bounding box center [413, 274] width 20 height 18
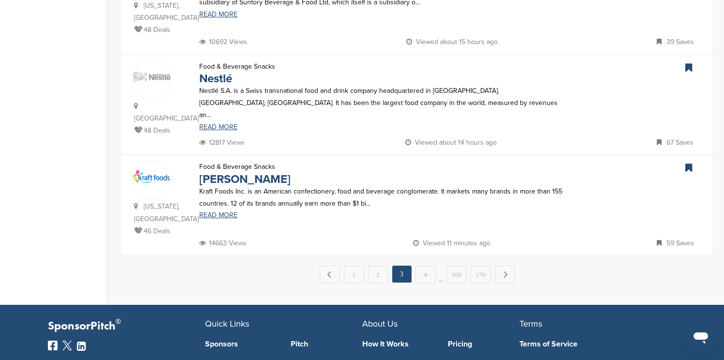
click at [420, 265] on link "4" at bounding box center [425, 274] width 20 height 18
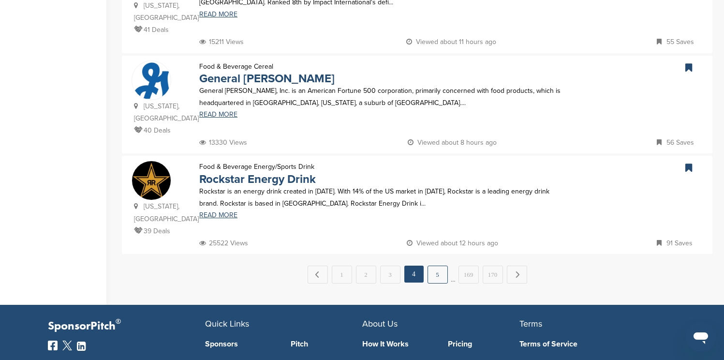
click at [430, 265] on link "5" at bounding box center [437, 274] width 20 height 18
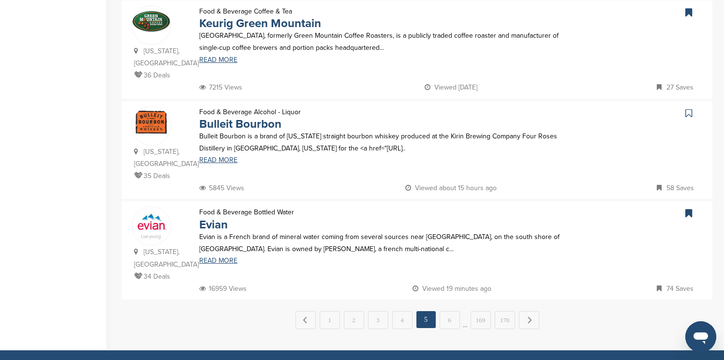
scroll to position [928, 0]
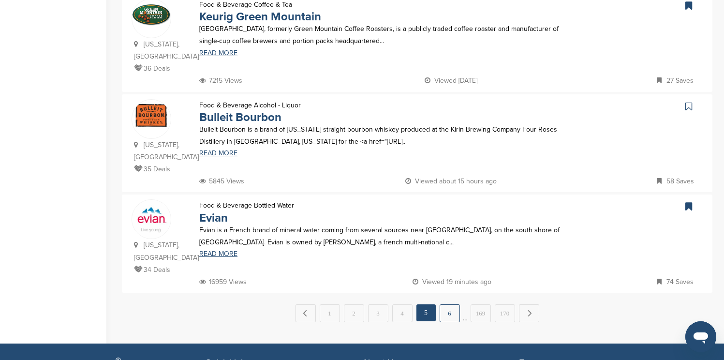
click at [455, 304] on link "6" at bounding box center [450, 313] width 20 height 18
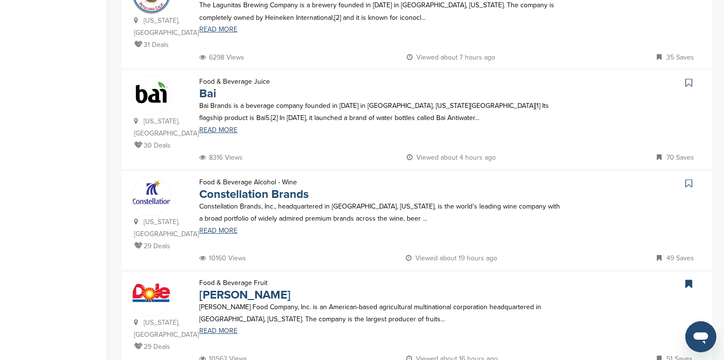
scroll to position [774, 0]
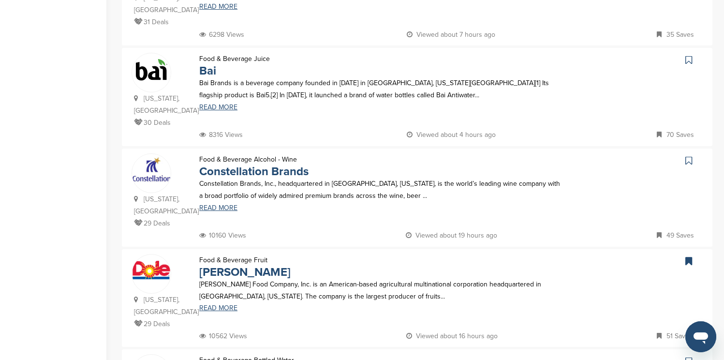
click at [688, 55] on icon at bounding box center [688, 60] width 7 height 10
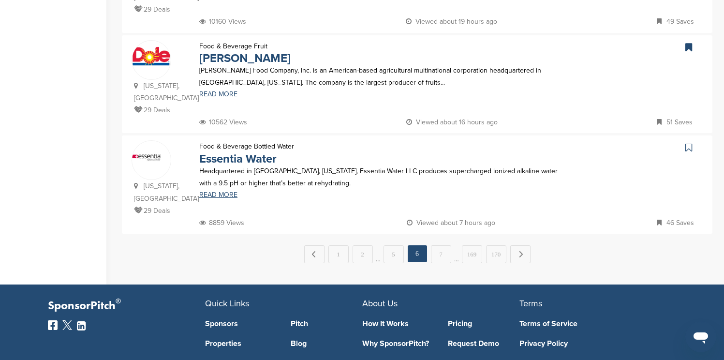
scroll to position [1006, 0]
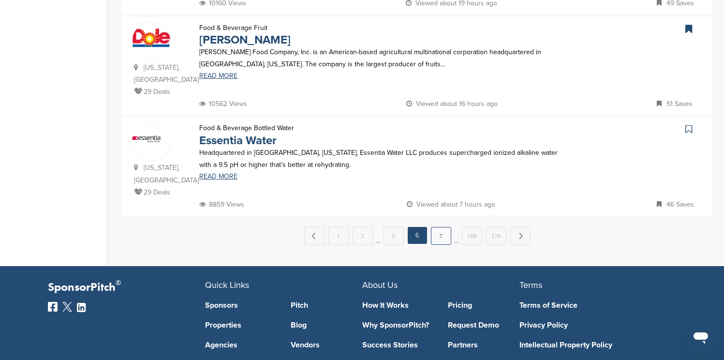
click at [441, 227] on link "7" at bounding box center [441, 236] width 20 height 18
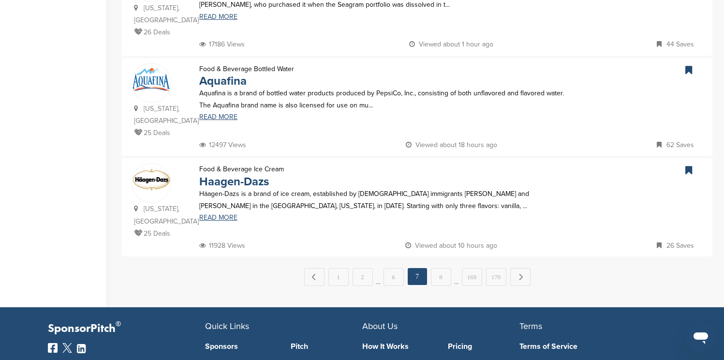
scroll to position [967, 0]
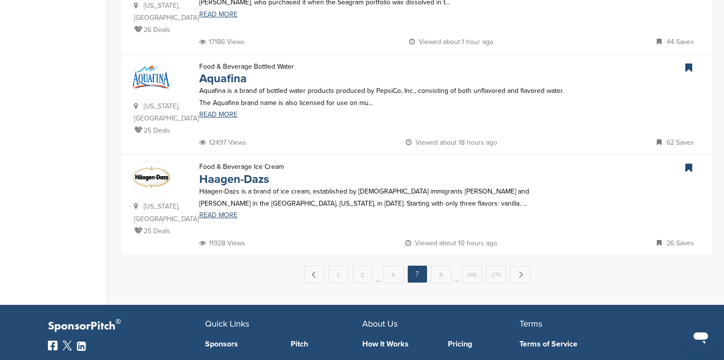
click at [441, 265] on link "8" at bounding box center [441, 274] width 20 height 18
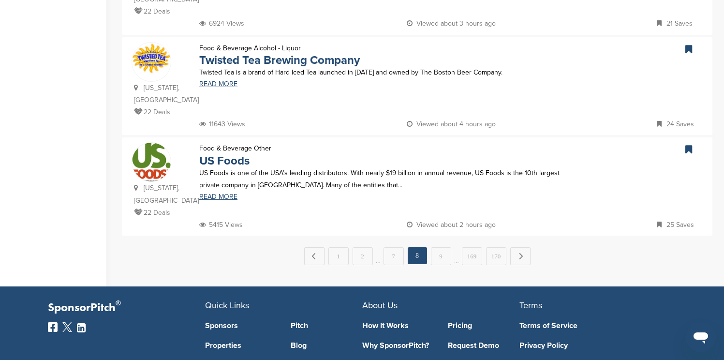
scroll to position [1006, 0]
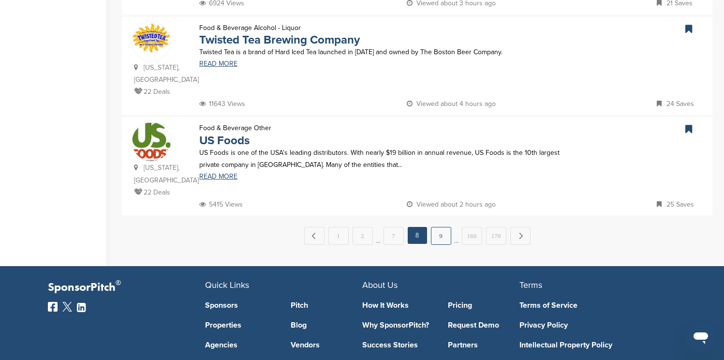
click at [442, 227] on link "9" at bounding box center [441, 236] width 20 height 18
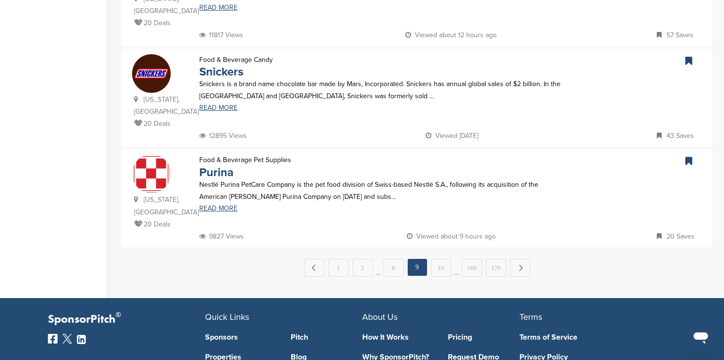
scroll to position [986, 0]
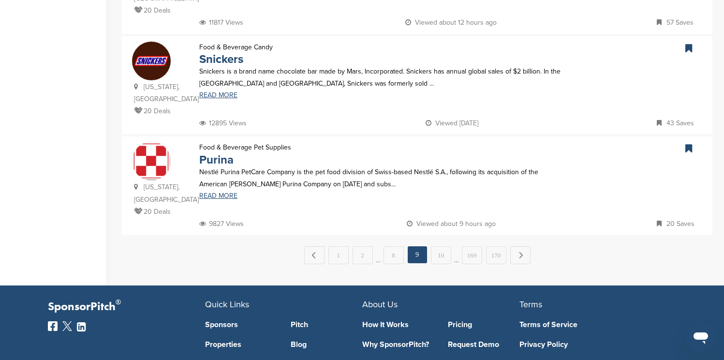
click at [442, 246] on link "10" at bounding box center [441, 255] width 20 height 18
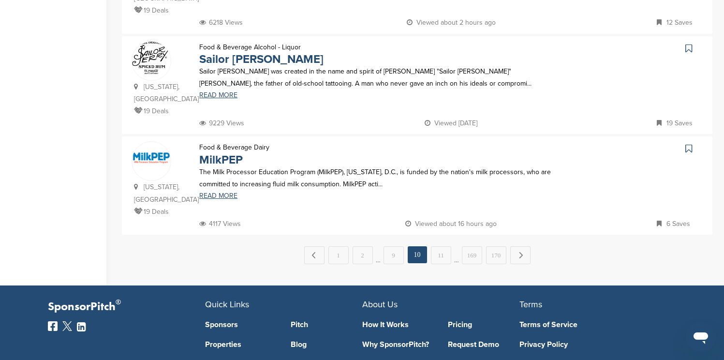
click at [442, 246] on link "11" at bounding box center [441, 255] width 20 height 18
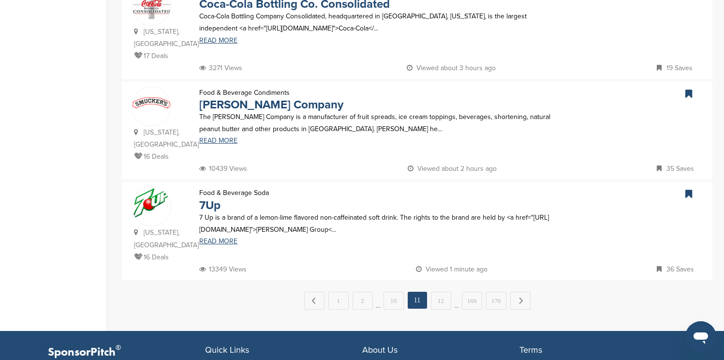
scroll to position [948, 0]
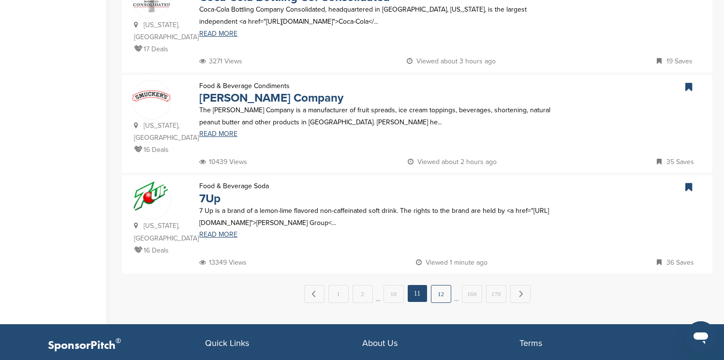
click at [444, 285] on link "12" at bounding box center [441, 294] width 20 height 18
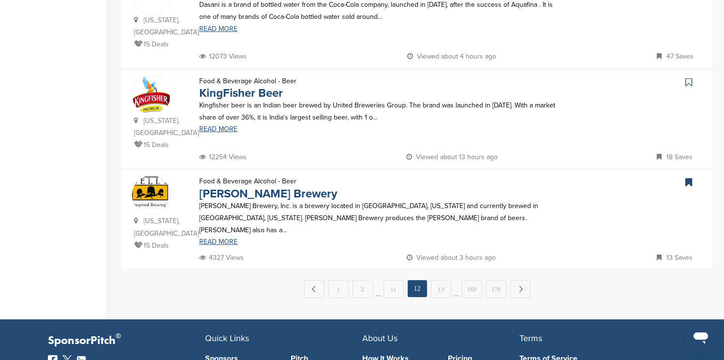
scroll to position [967, 0]
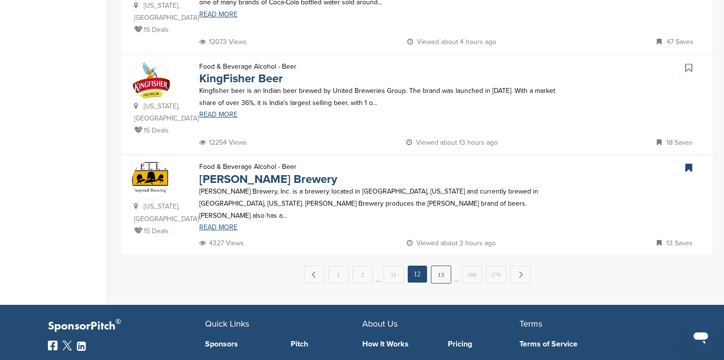
click at [444, 265] on link "13" at bounding box center [441, 274] width 20 height 18
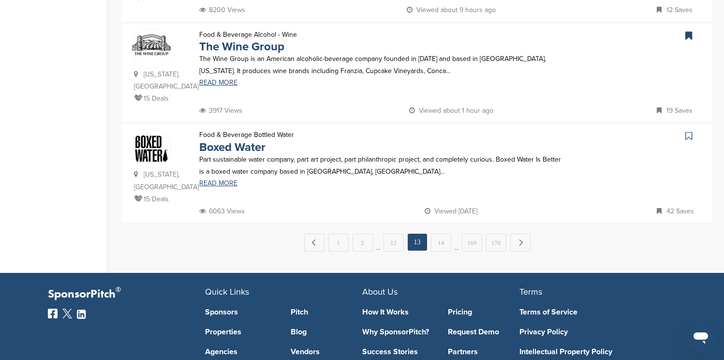
scroll to position [1006, 0]
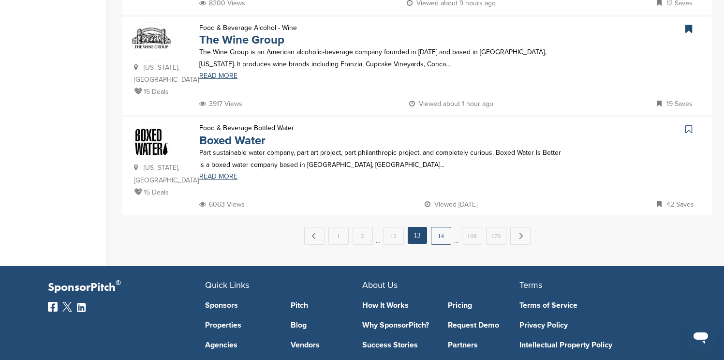
click at [444, 227] on link "14" at bounding box center [441, 236] width 20 height 18
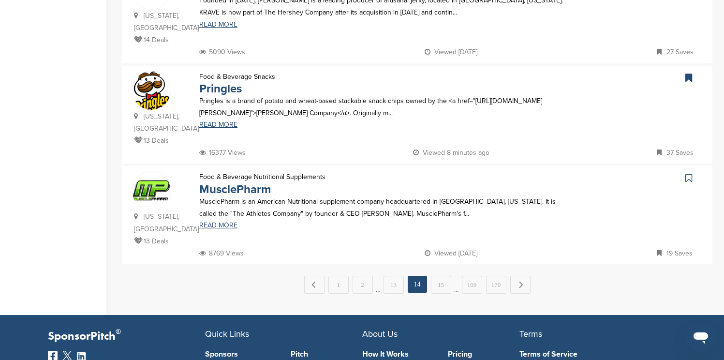
scroll to position [986, 0]
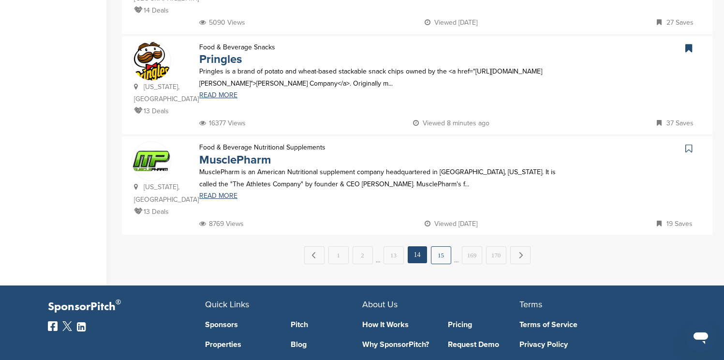
click at [443, 246] on link "15" at bounding box center [441, 255] width 20 height 18
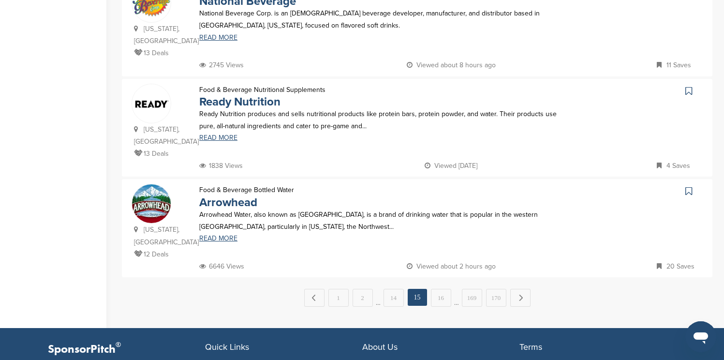
scroll to position [948, 0]
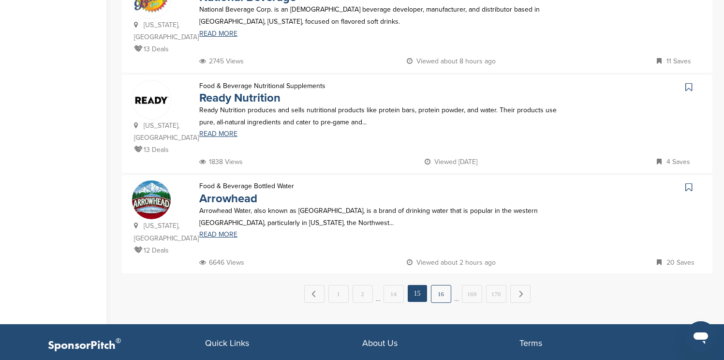
click at [437, 285] on link "16" at bounding box center [441, 294] width 20 height 18
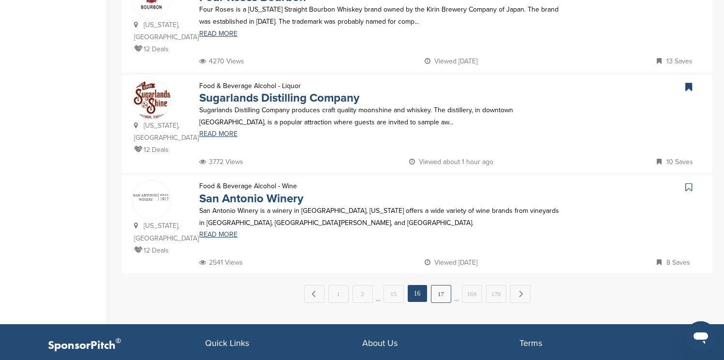
click at [438, 285] on link "17" at bounding box center [441, 294] width 20 height 18
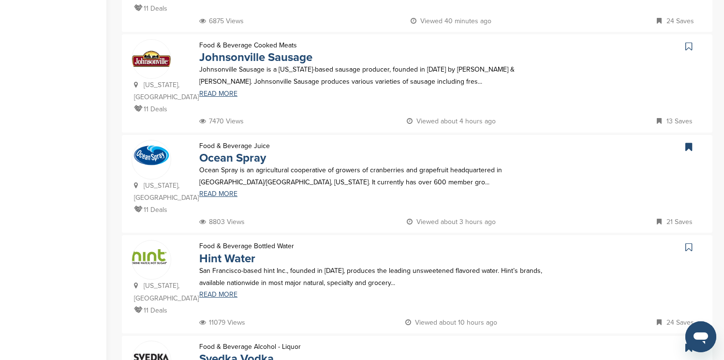
scroll to position [290, 0]
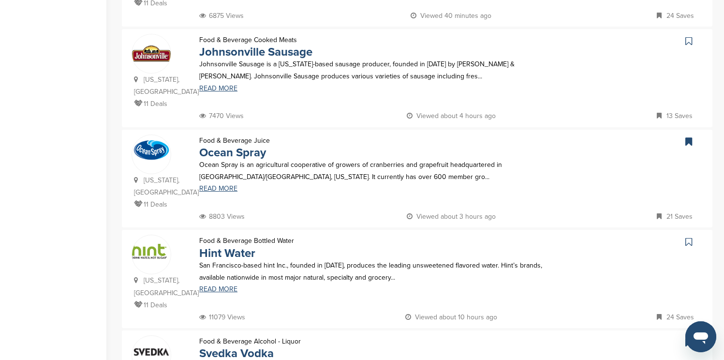
click at [688, 36] on icon at bounding box center [688, 41] width 7 height 10
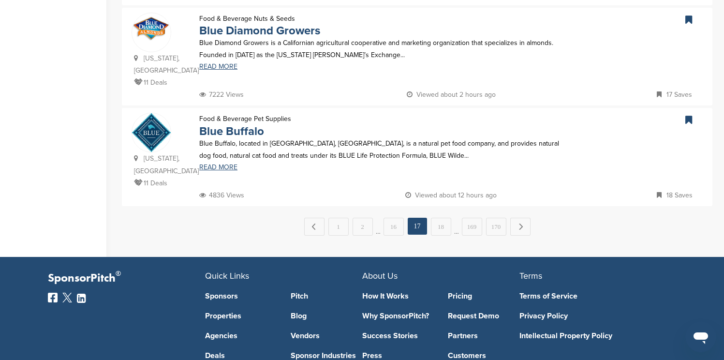
scroll to position [1025, 0]
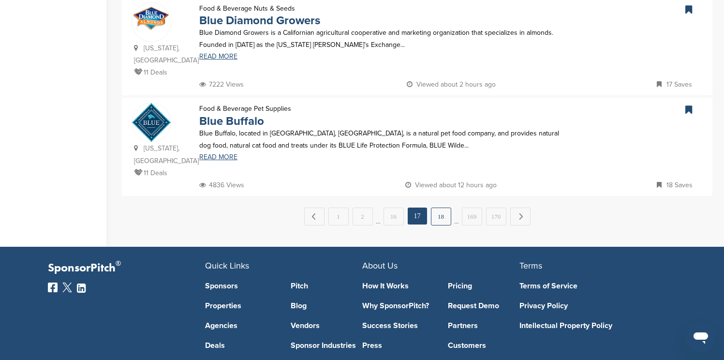
click at [446, 216] on link "18" at bounding box center [441, 216] width 20 height 18
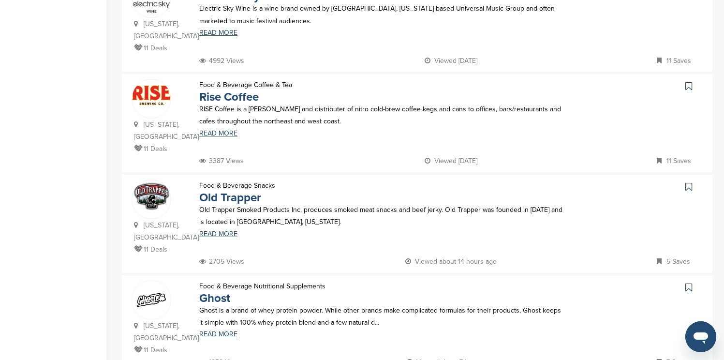
scroll to position [754, 0]
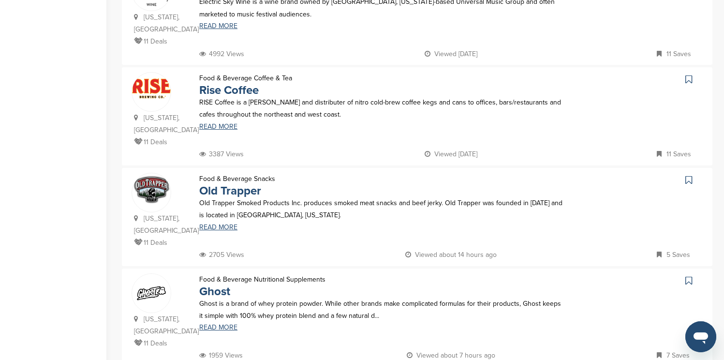
click at [690, 74] on icon at bounding box center [688, 79] width 7 height 10
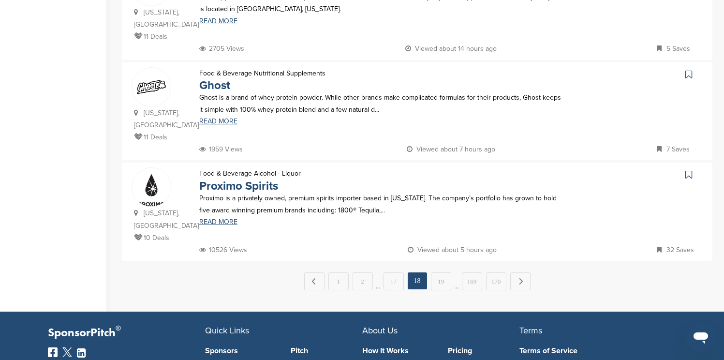
scroll to position [967, 0]
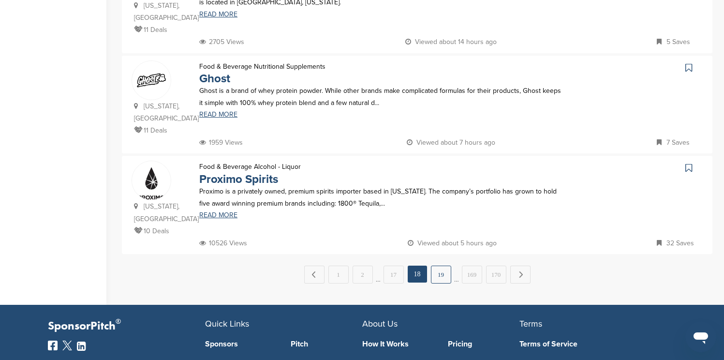
click at [443, 265] on link "19" at bounding box center [441, 274] width 20 height 18
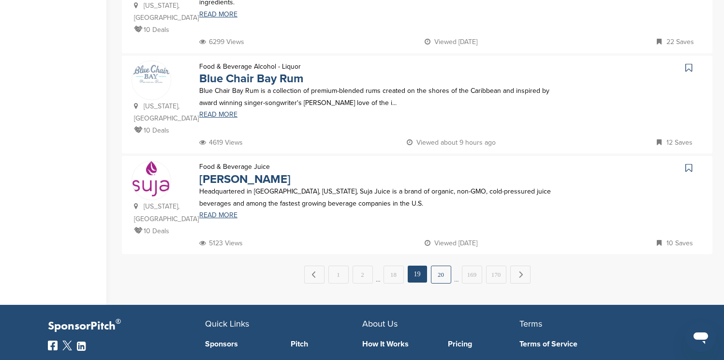
click at [442, 265] on link "20" at bounding box center [441, 274] width 20 height 18
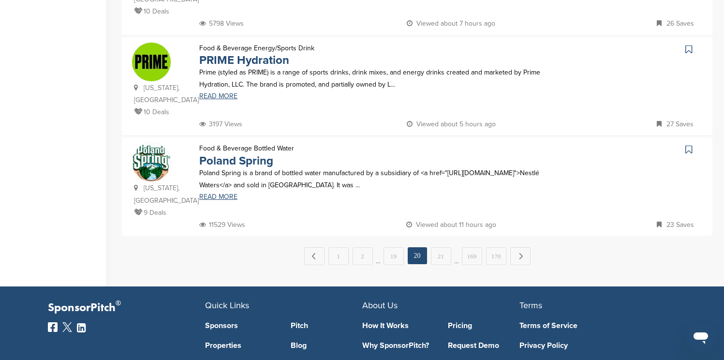
scroll to position [1006, 0]
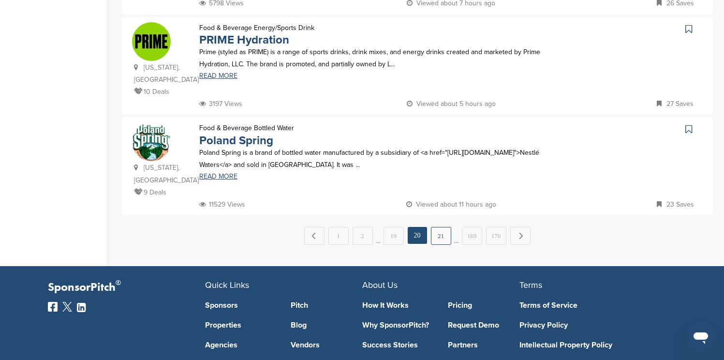
click at [441, 227] on link "21" at bounding box center [441, 236] width 20 height 18
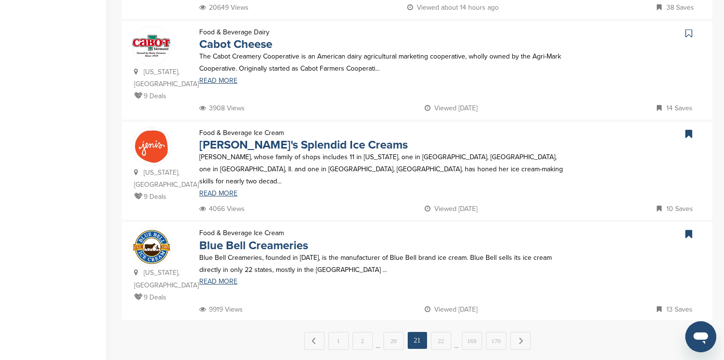
scroll to position [909, 0]
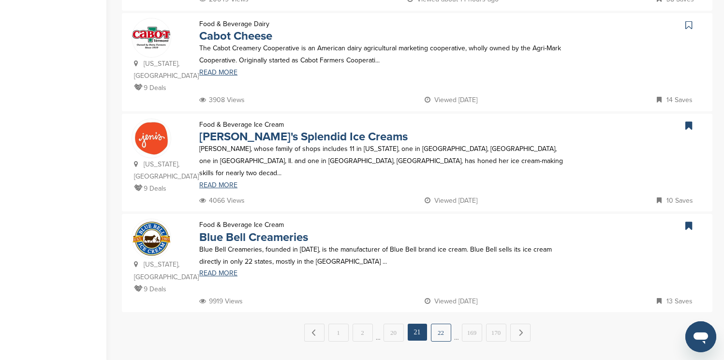
click at [439, 323] on link "22" at bounding box center [441, 332] width 20 height 18
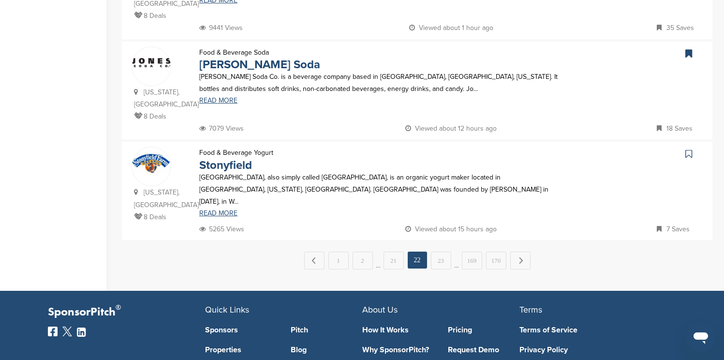
scroll to position [986, 0]
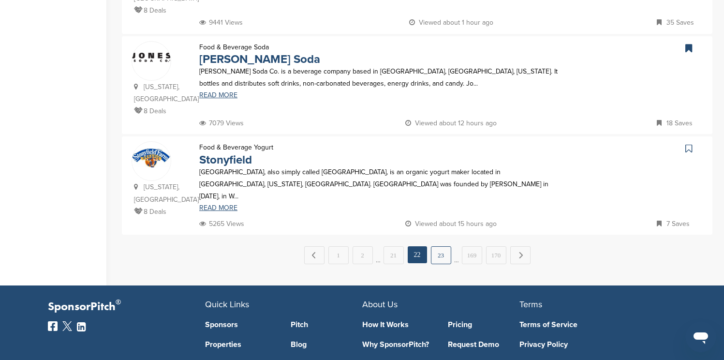
click at [445, 246] on link "23" at bounding box center [441, 255] width 20 height 18
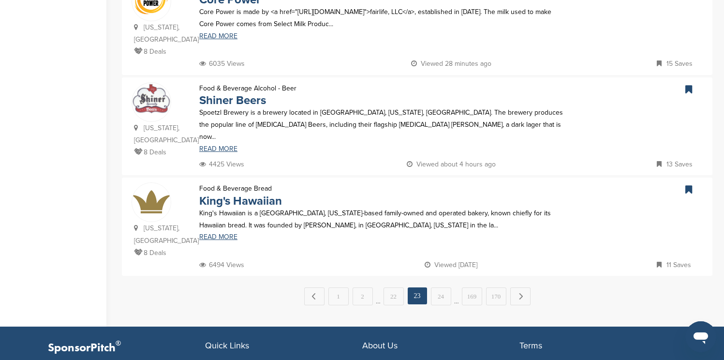
scroll to position [948, 0]
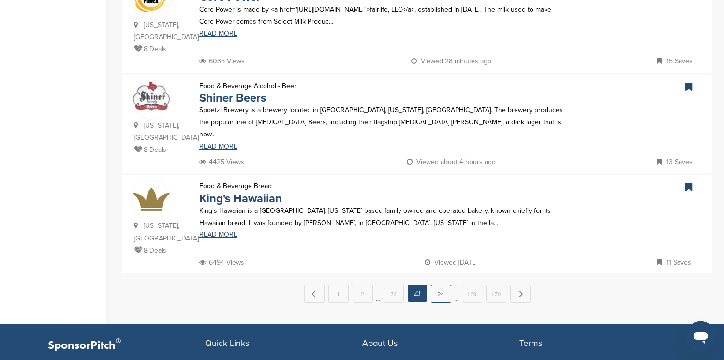
click at [442, 285] on link "24" at bounding box center [441, 294] width 20 height 18
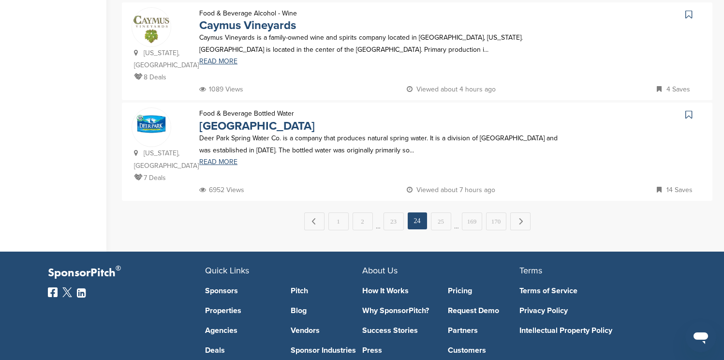
scroll to position [1044, 0]
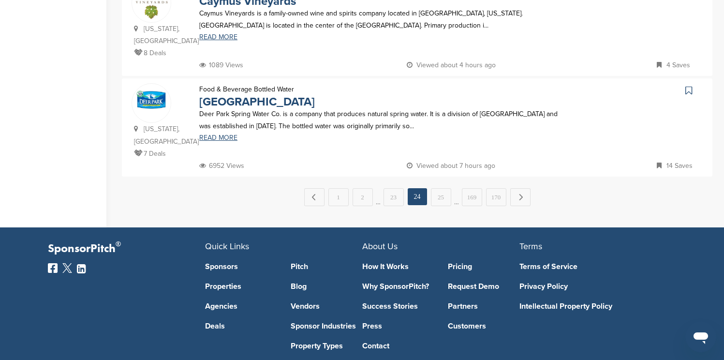
click at [690, 86] on icon at bounding box center [688, 91] width 7 height 10
click at [438, 188] on link "25" at bounding box center [441, 197] width 20 height 18
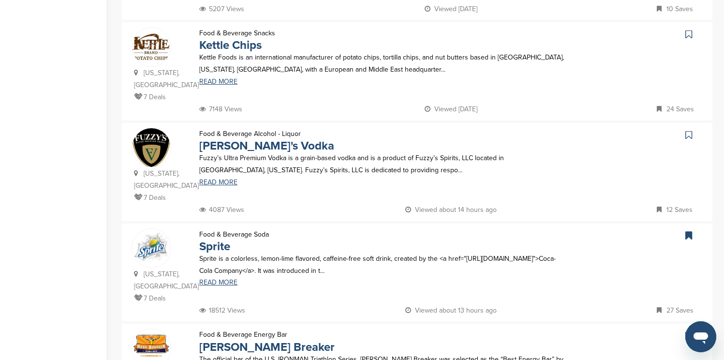
scroll to position [793, 0]
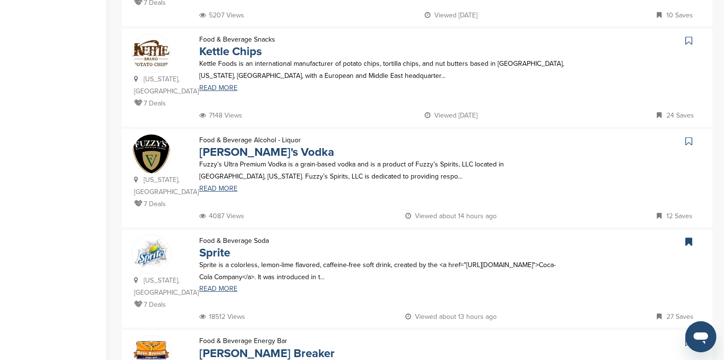
click at [687, 36] on icon at bounding box center [688, 41] width 7 height 10
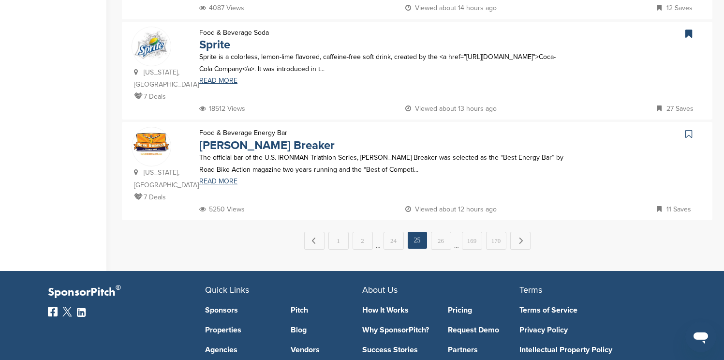
scroll to position [1006, 0]
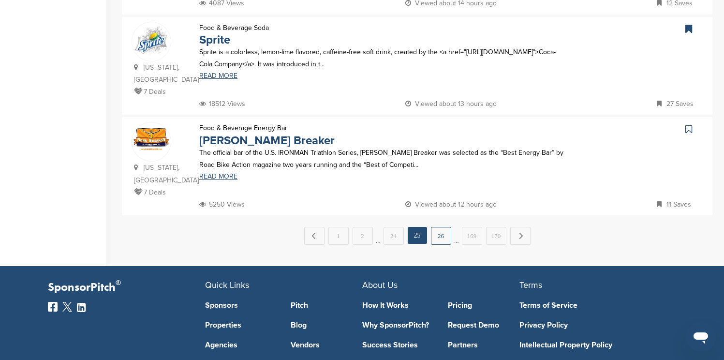
click at [449, 227] on link "26" at bounding box center [441, 236] width 20 height 18
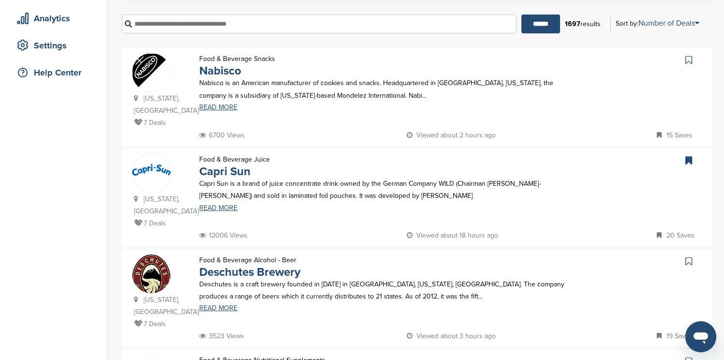
scroll to position [193, 0]
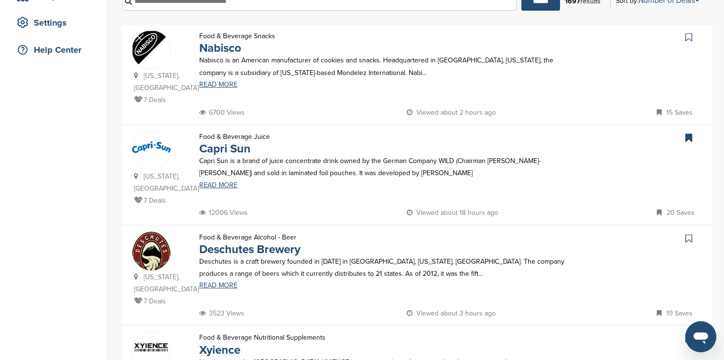
click at [688, 39] on icon at bounding box center [688, 37] width 7 height 10
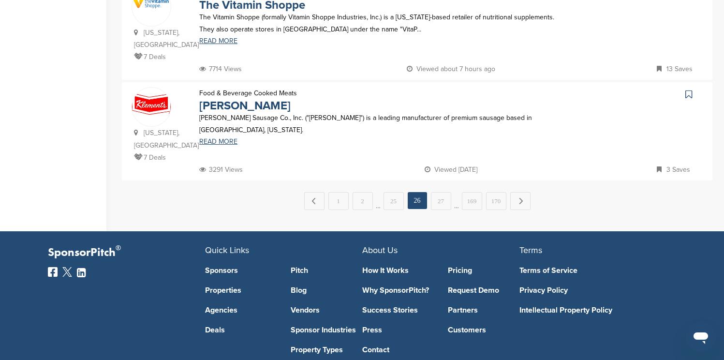
scroll to position [1044, 0]
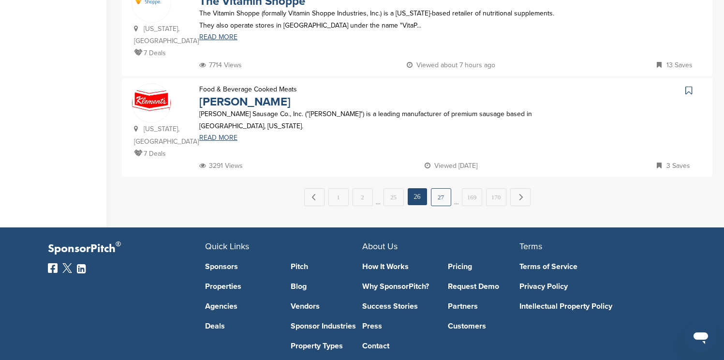
click at [441, 188] on link "27" at bounding box center [441, 197] width 20 height 18
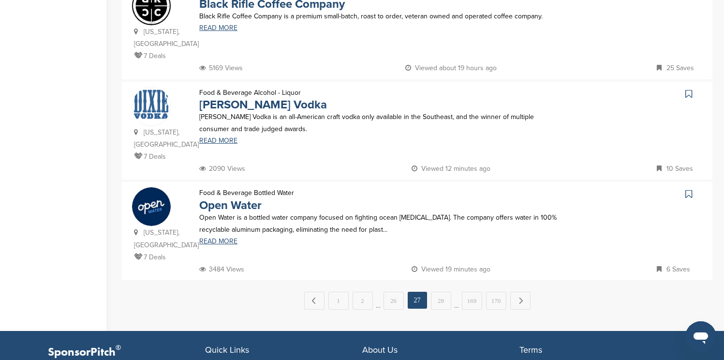
scroll to position [948, 0]
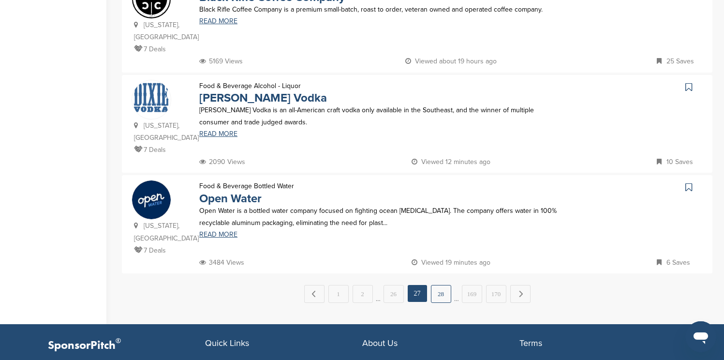
click at [443, 285] on link "28" at bounding box center [441, 294] width 20 height 18
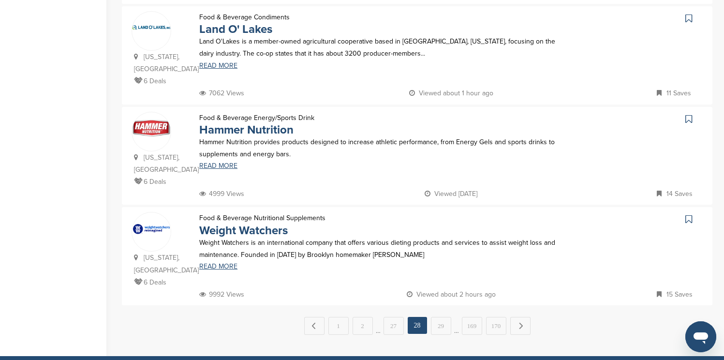
scroll to position [909, 0]
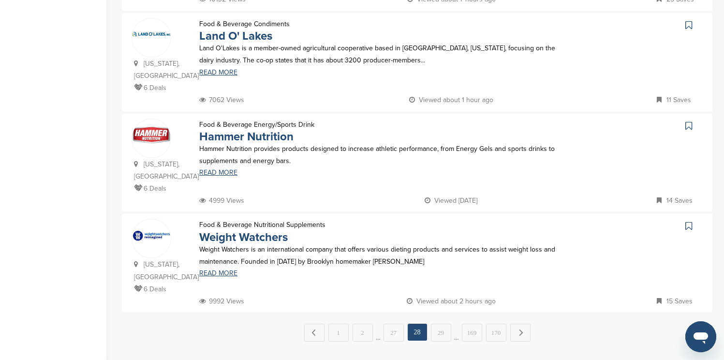
click at [688, 29] on icon at bounding box center [688, 25] width 7 height 10
click at [688, 221] on icon at bounding box center [688, 226] width 7 height 10
click at [436, 323] on link "29" at bounding box center [441, 332] width 20 height 18
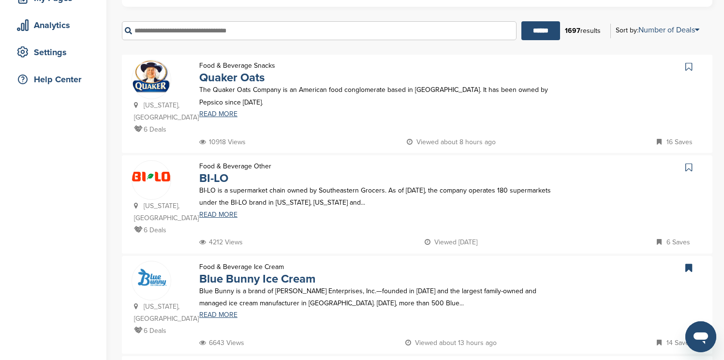
scroll to position [193, 0]
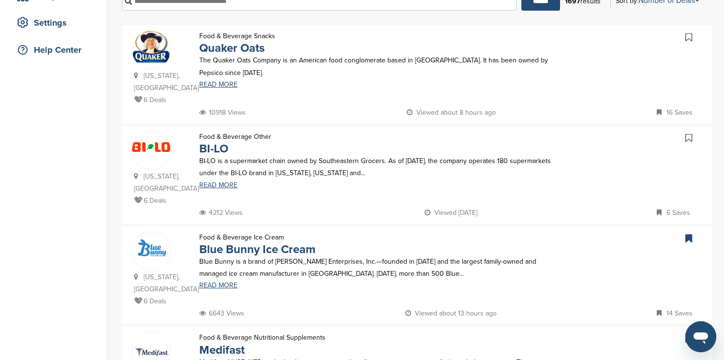
click at [686, 37] on icon at bounding box center [688, 37] width 7 height 10
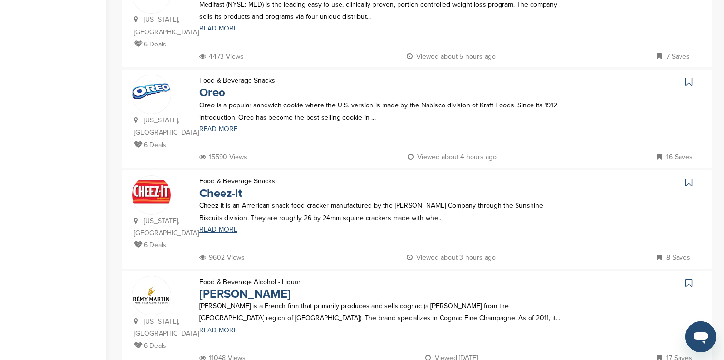
scroll to position [580, 0]
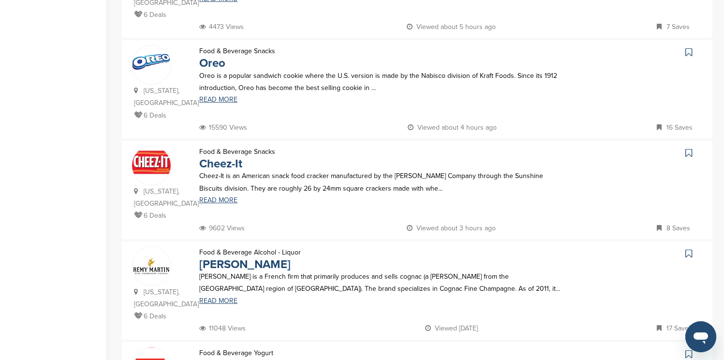
click at [690, 47] on icon at bounding box center [688, 52] width 7 height 10
click at [690, 148] on icon at bounding box center [688, 153] width 7 height 10
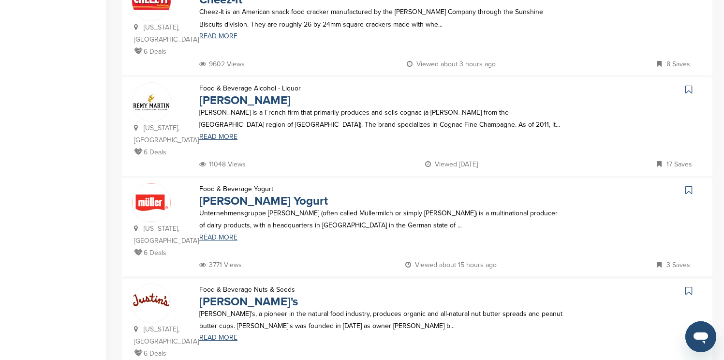
scroll to position [774, 0]
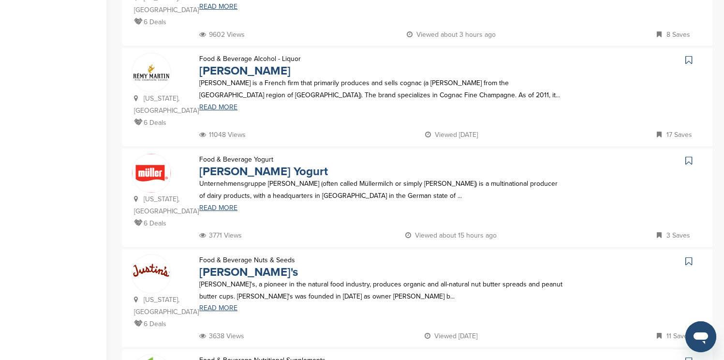
click at [689, 55] on icon at bounding box center [688, 60] width 7 height 10
click at [691, 256] on icon at bounding box center [688, 261] width 7 height 10
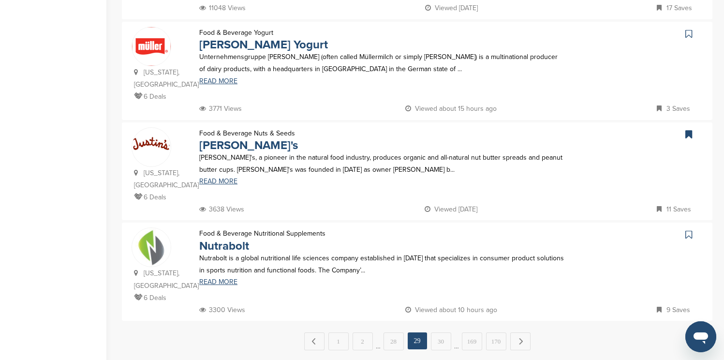
scroll to position [928, 0]
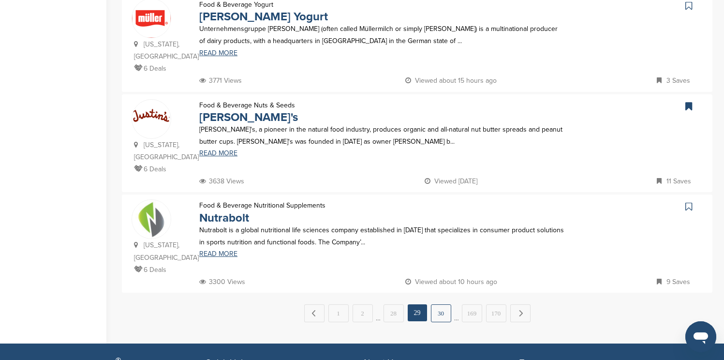
click at [446, 304] on link "30" at bounding box center [441, 313] width 20 height 18
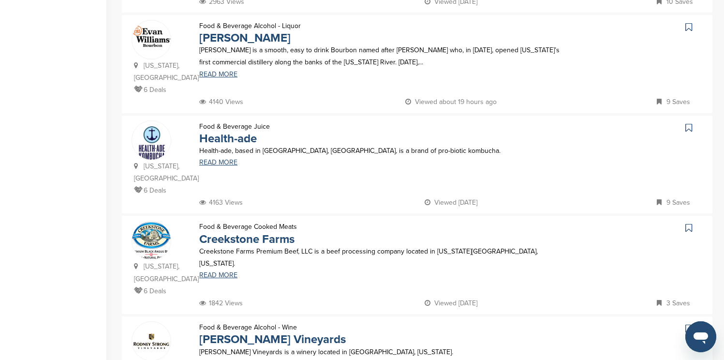
scroll to position [309, 0]
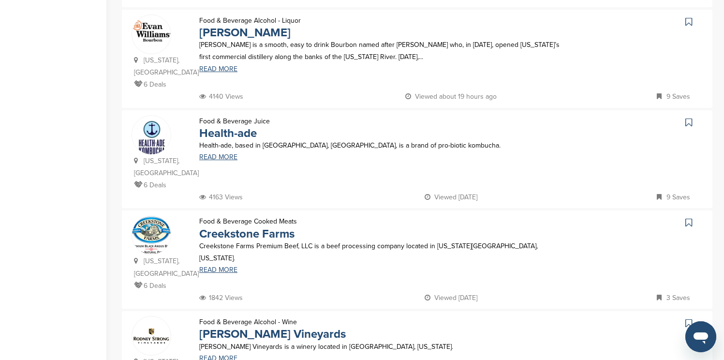
click at [687, 17] on icon at bounding box center [688, 22] width 7 height 10
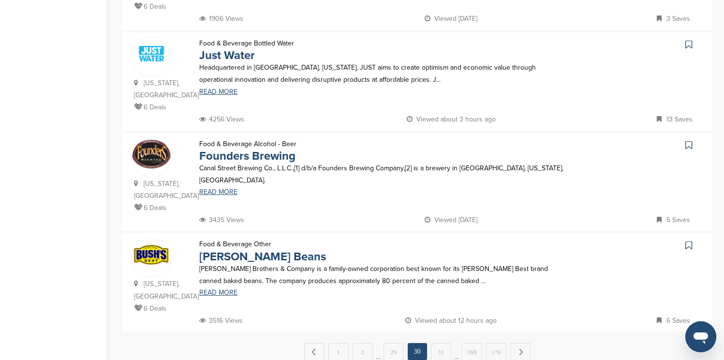
scroll to position [909, 0]
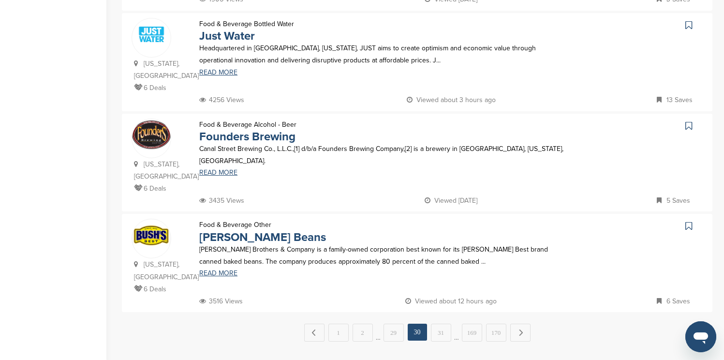
click at [689, 221] on icon at bounding box center [688, 226] width 7 height 10
click at [448, 323] on link "31" at bounding box center [441, 332] width 20 height 18
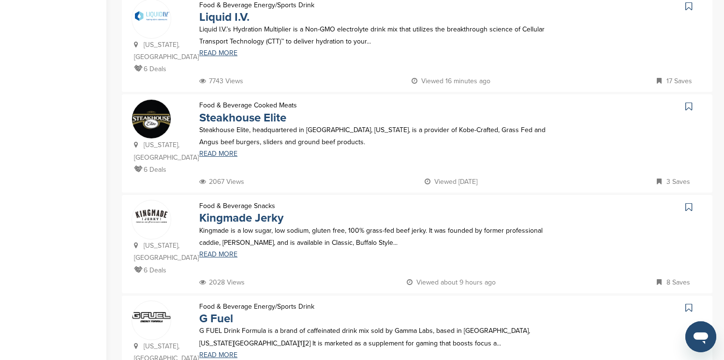
scroll to position [406, 0]
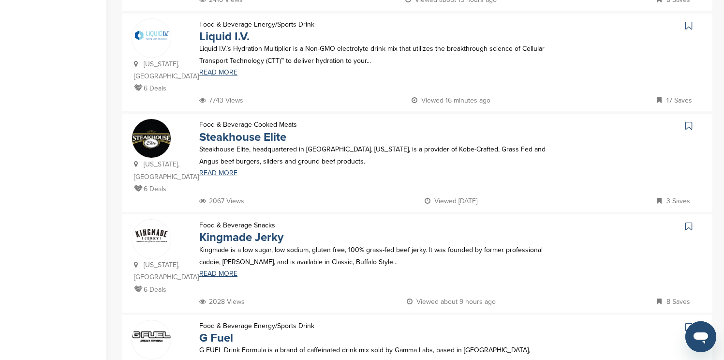
click at [690, 21] on icon at bounding box center [688, 26] width 7 height 10
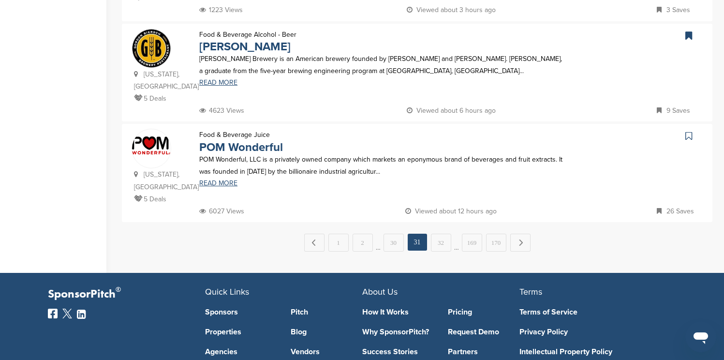
scroll to position [1006, 0]
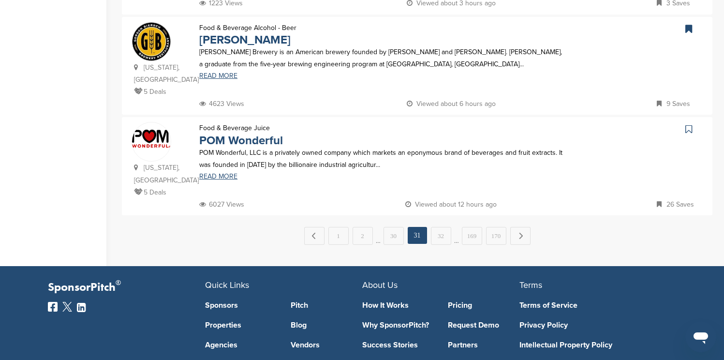
click at [689, 124] on icon at bounding box center [688, 129] width 7 height 10
click at [448, 227] on link "32" at bounding box center [441, 236] width 20 height 18
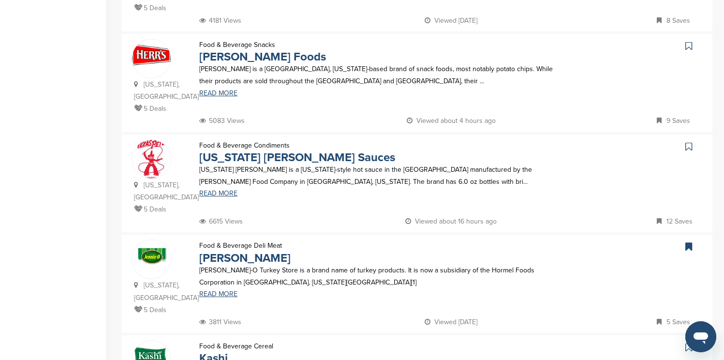
scroll to position [290, 0]
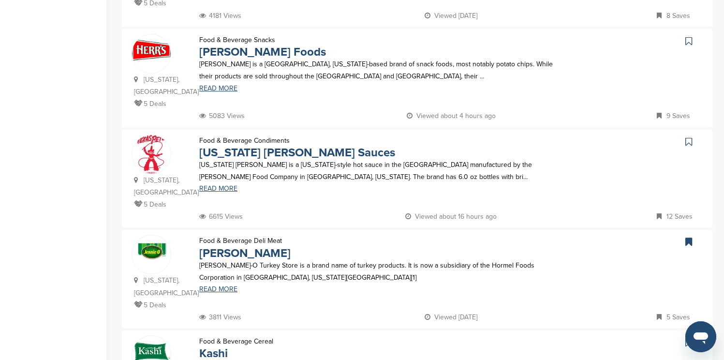
click at [688, 41] on icon at bounding box center [688, 41] width 7 height 10
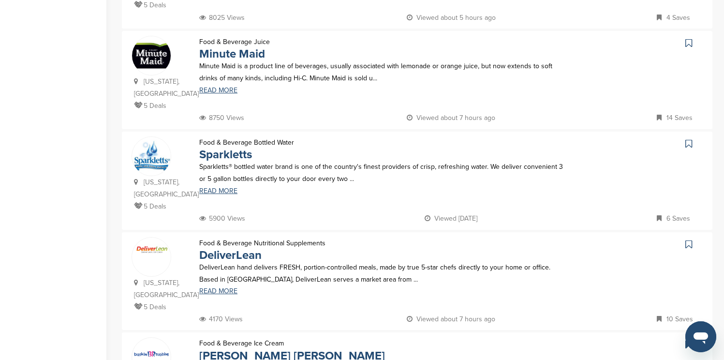
scroll to position [793, 0]
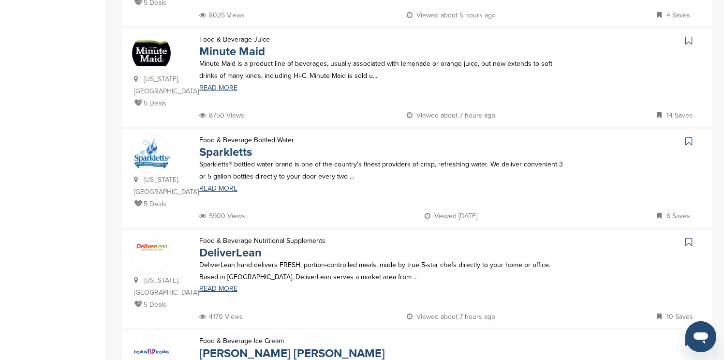
click at [691, 42] on icon at bounding box center [688, 41] width 7 height 10
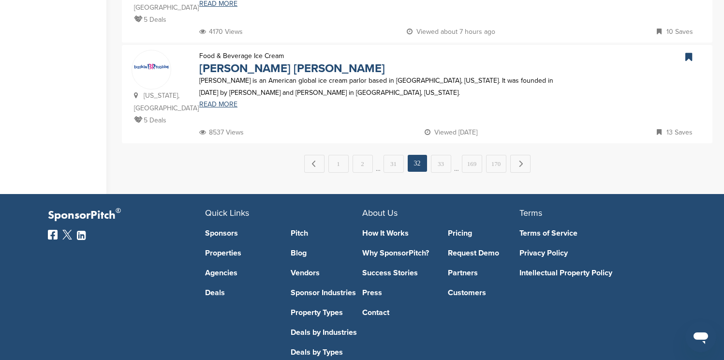
scroll to position [1102, 0]
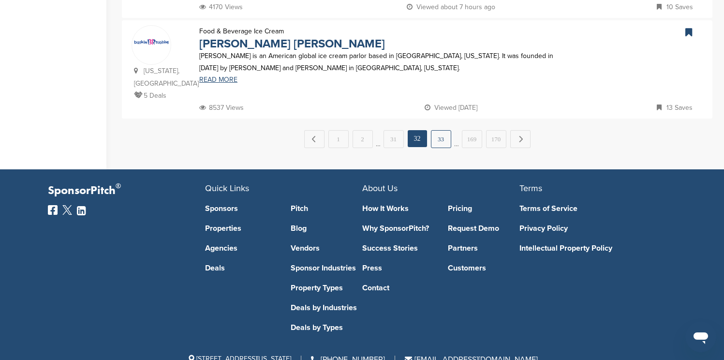
click at [446, 130] on link "33" at bounding box center [441, 139] width 20 height 18
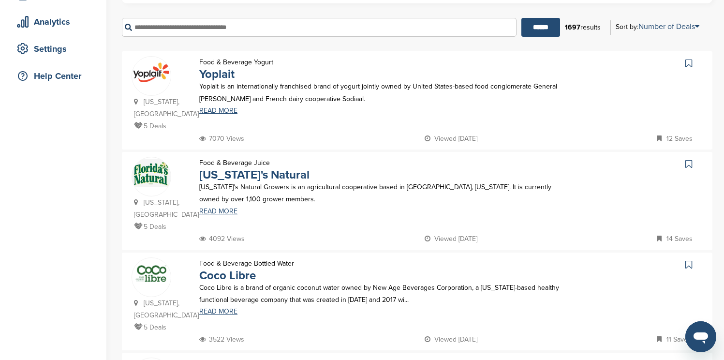
scroll to position [193, 0]
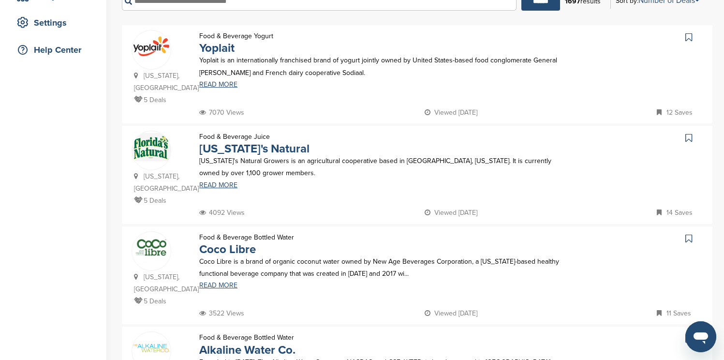
click at [691, 35] on icon at bounding box center [688, 37] width 7 height 10
click at [690, 137] on icon at bounding box center [688, 138] width 7 height 10
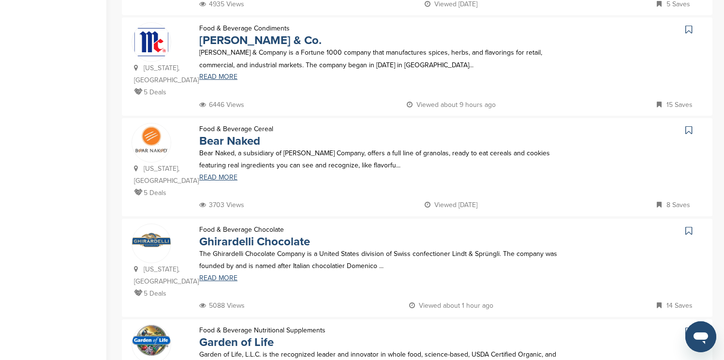
scroll to position [696, 0]
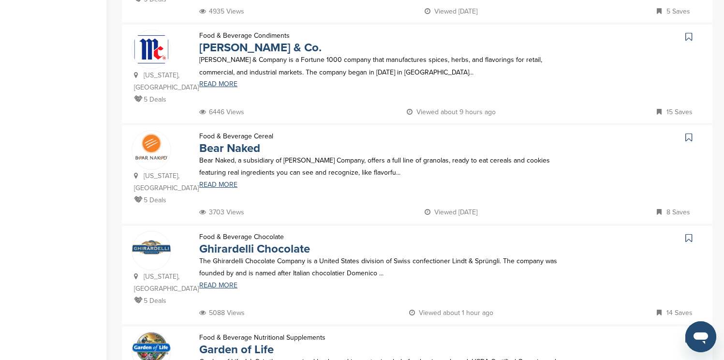
click at [687, 32] on icon at bounding box center [688, 37] width 7 height 10
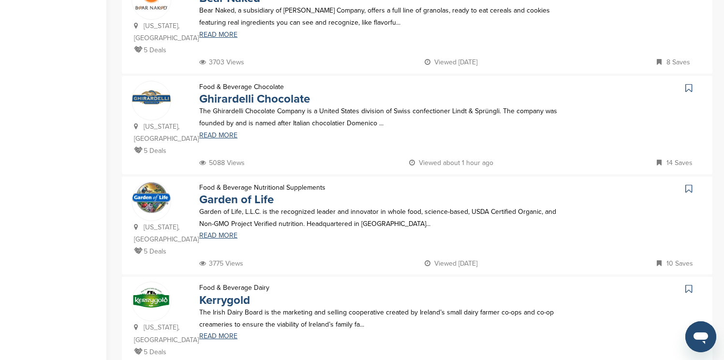
scroll to position [851, 0]
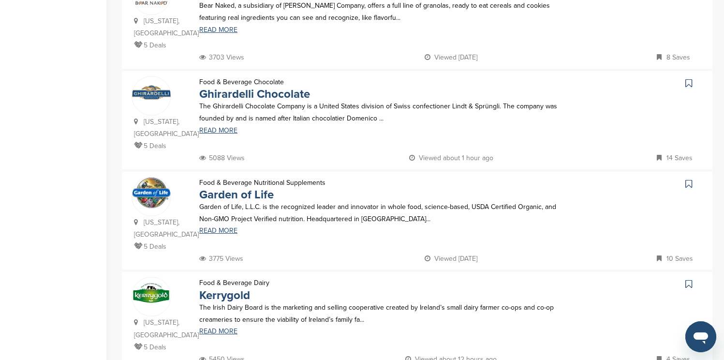
click at [689, 78] on icon at bounding box center [688, 83] width 7 height 10
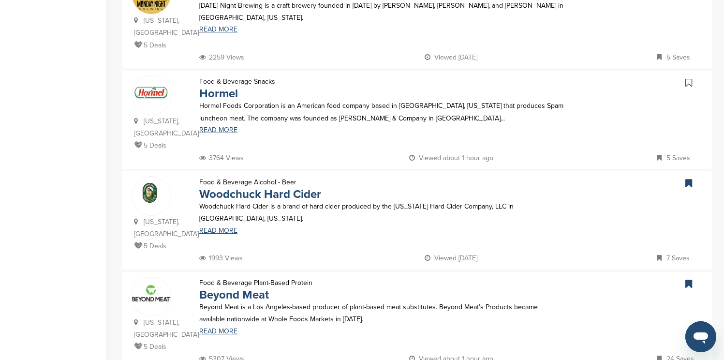
scroll to position [658, 0]
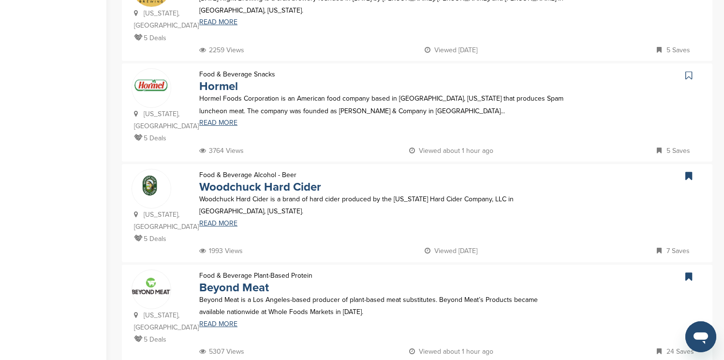
click at [690, 75] on icon at bounding box center [688, 76] width 7 height 10
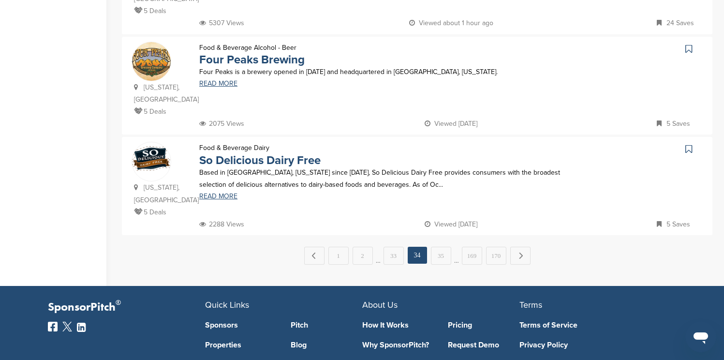
scroll to position [986, 0]
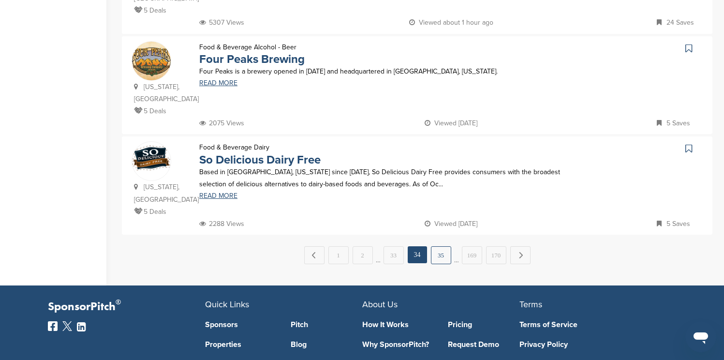
click at [446, 246] on link "35" at bounding box center [441, 255] width 20 height 18
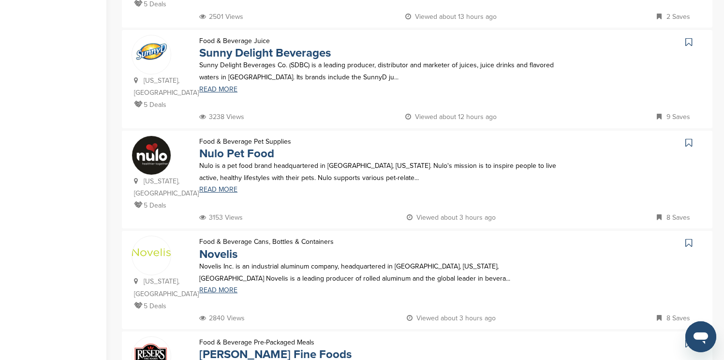
scroll to position [290, 0]
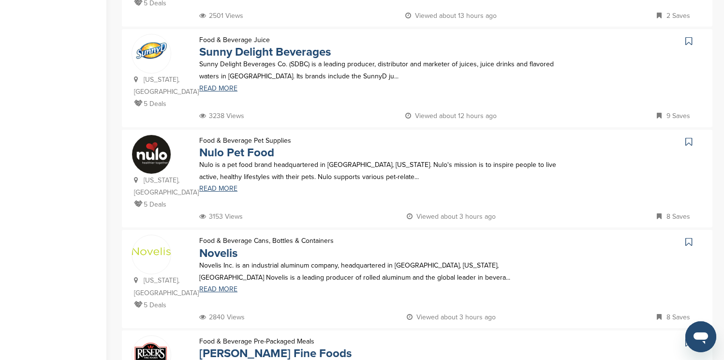
click at [690, 36] on icon at bounding box center [688, 41] width 7 height 10
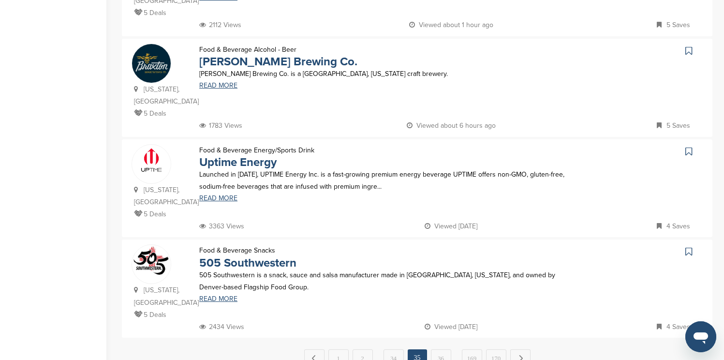
scroll to position [890, 0]
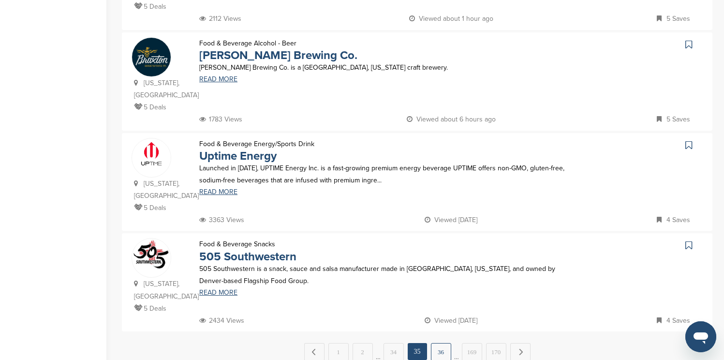
click at [440, 343] on link "36" at bounding box center [441, 352] width 20 height 18
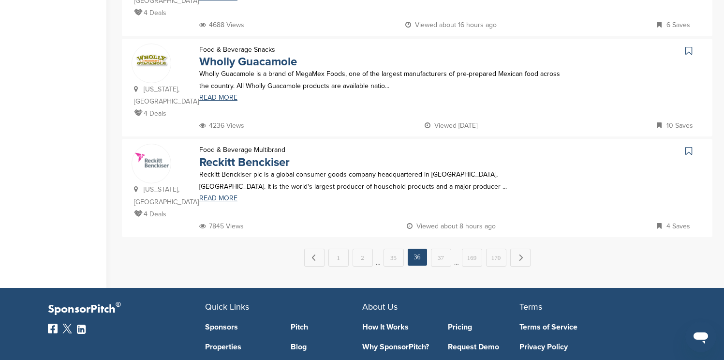
scroll to position [986, 0]
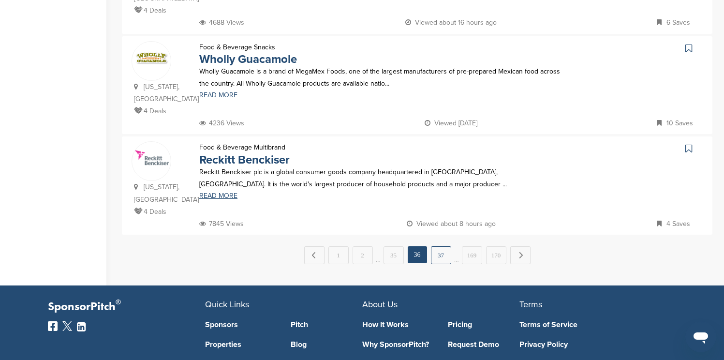
click at [445, 246] on link "37" at bounding box center [441, 255] width 20 height 18
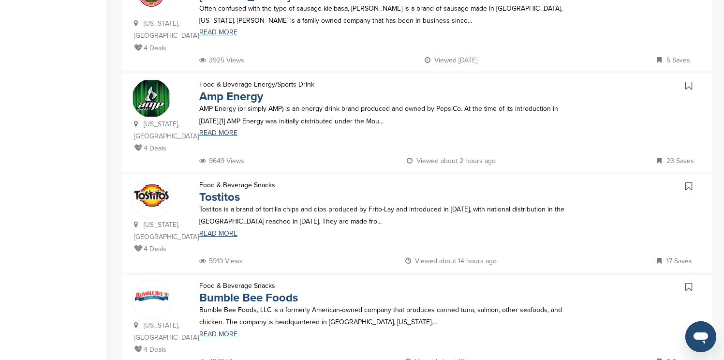
scroll to position [677, 0]
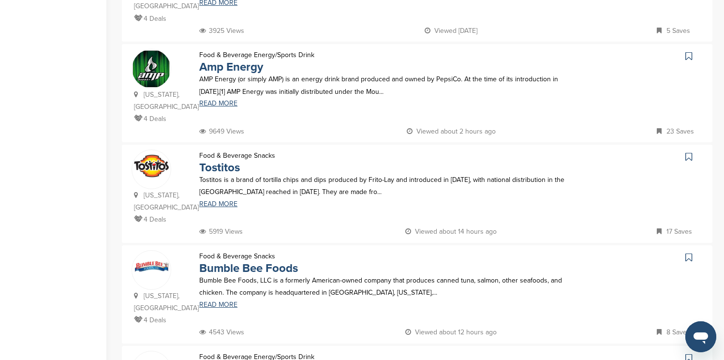
click at [691, 51] on icon at bounding box center [688, 56] width 7 height 10
click at [691, 152] on icon at bounding box center [688, 157] width 7 height 10
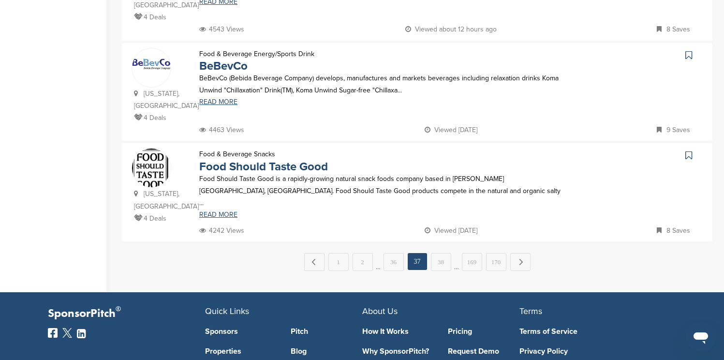
scroll to position [986, 0]
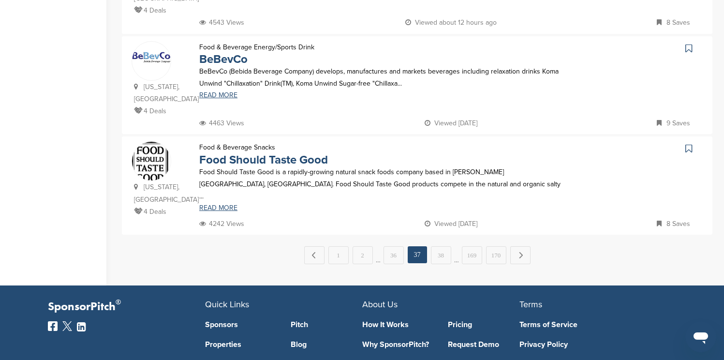
click at [446, 246] on link "38" at bounding box center [441, 255] width 20 height 18
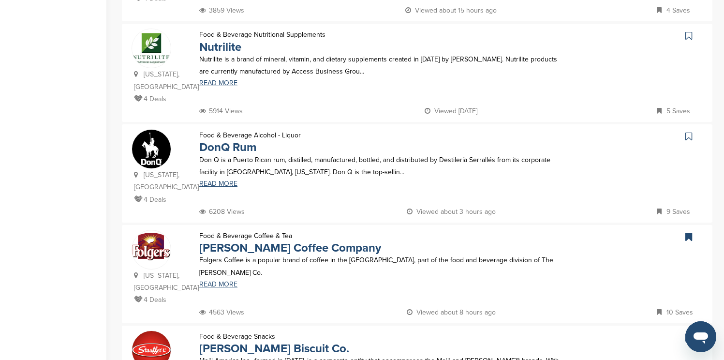
scroll to position [503, 0]
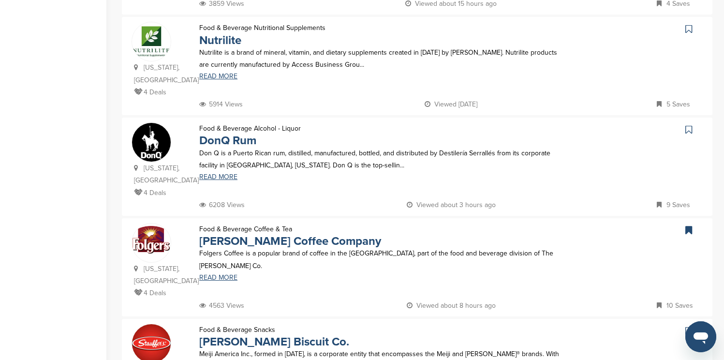
click at [690, 24] on icon at bounding box center [688, 29] width 7 height 10
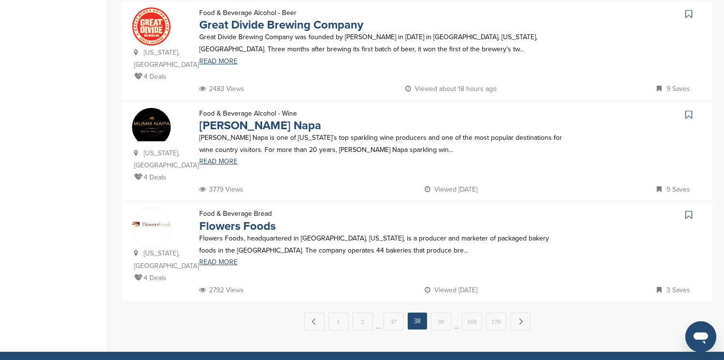
scroll to position [948, 0]
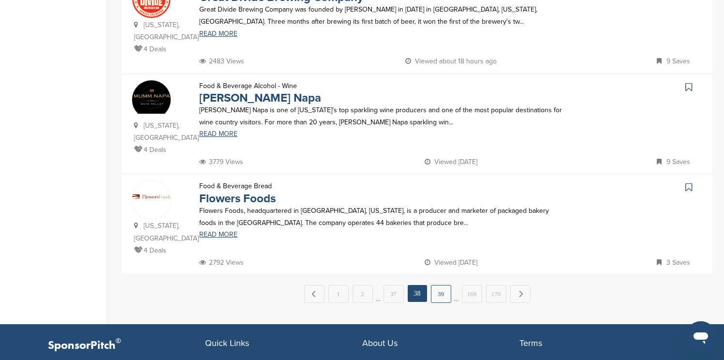
click at [439, 285] on link "39" at bounding box center [441, 294] width 20 height 18
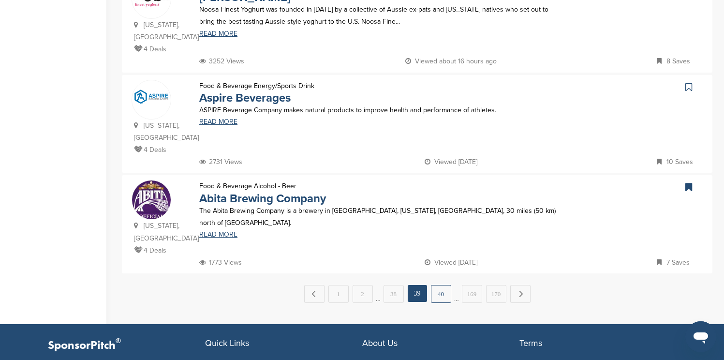
click at [437, 285] on link "40" at bounding box center [441, 294] width 20 height 18
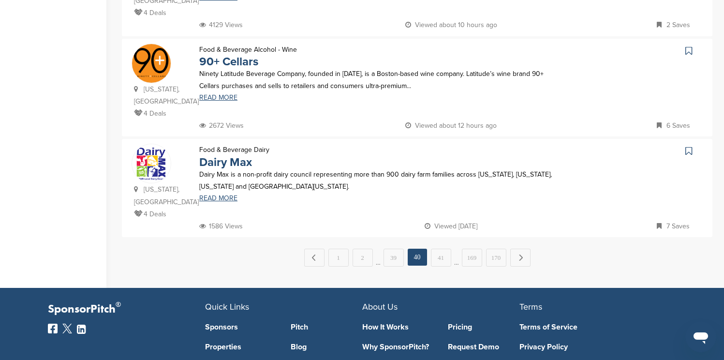
scroll to position [986, 0]
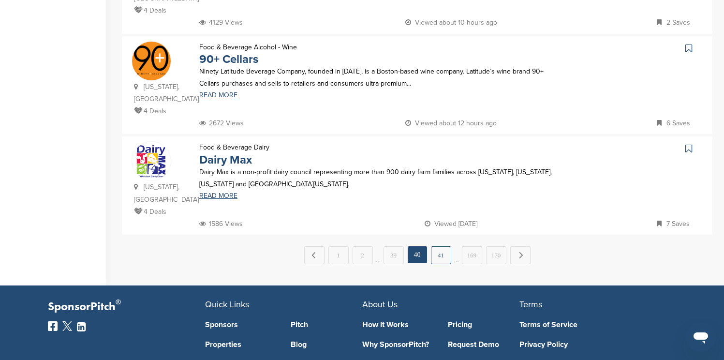
click at [440, 246] on link "41" at bounding box center [441, 255] width 20 height 18
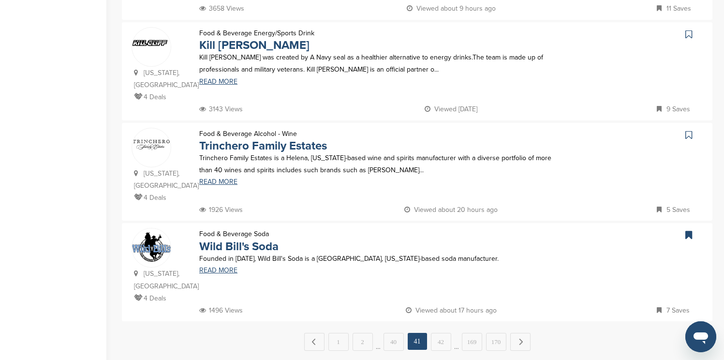
scroll to position [928, 0]
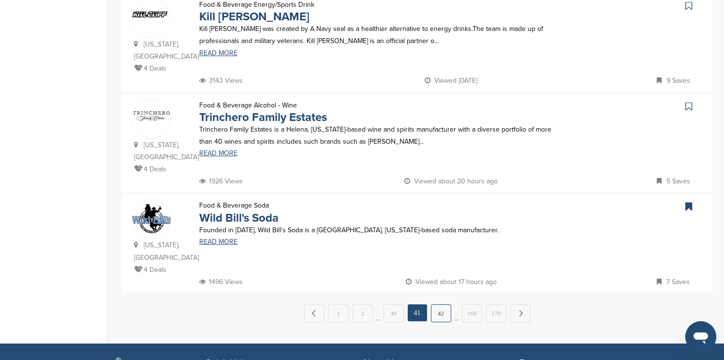
click at [443, 304] on link "42" at bounding box center [441, 313] width 20 height 18
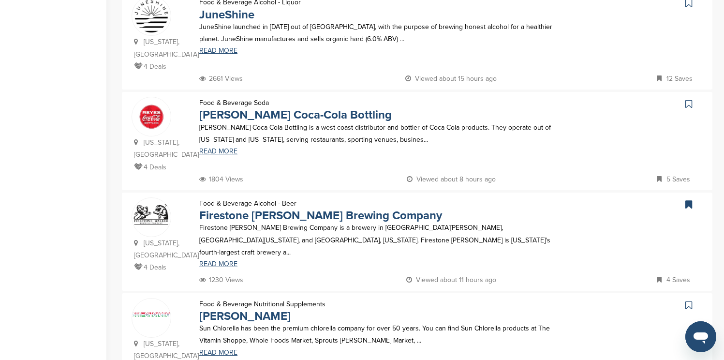
scroll to position [561, 0]
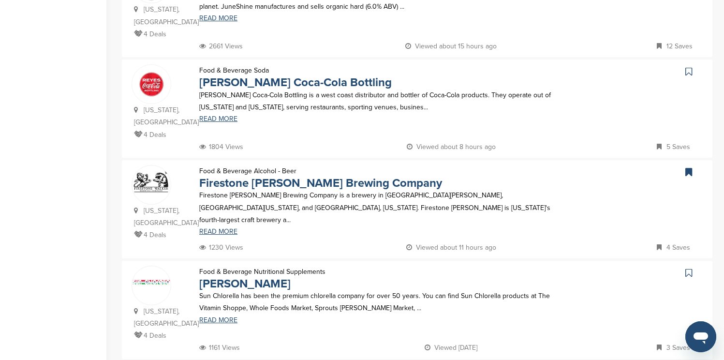
click at [691, 67] on icon at bounding box center [688, 72] width 7 height 10
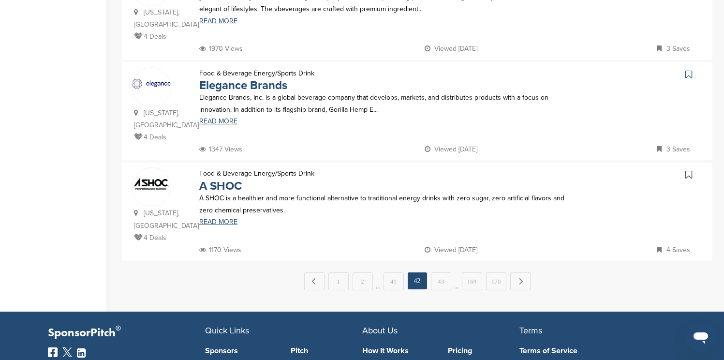
scroll to position [986, 0]
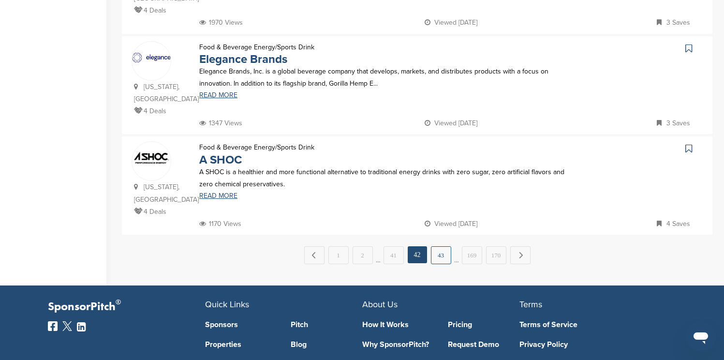
click at [450, 246] on link "43" at bounding box center [441, 255] width 20 height 18
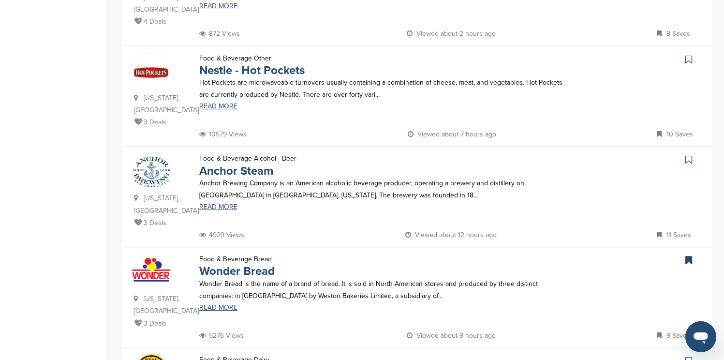
scroll to position [387, 0]
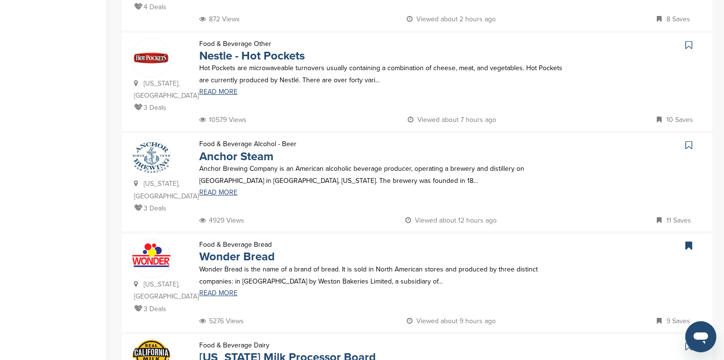
click at [690, 40] on icon at bounding box center [688, 45] width 7 height 10
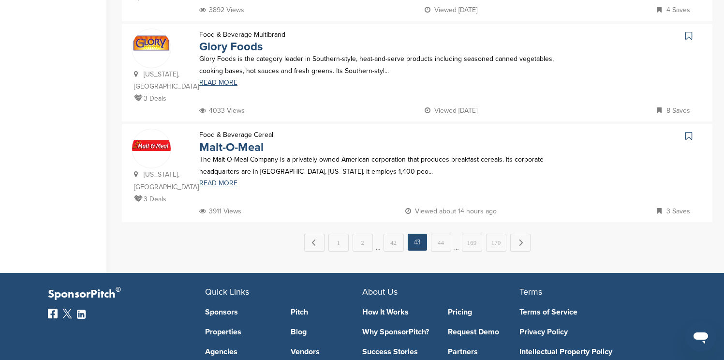
scroll to position [1006, 0]
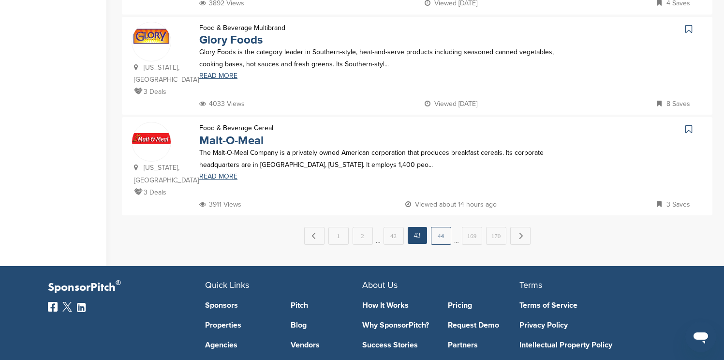
click at [449, 227] on link "44" at bounding box center [441, 236] width 20 height 18
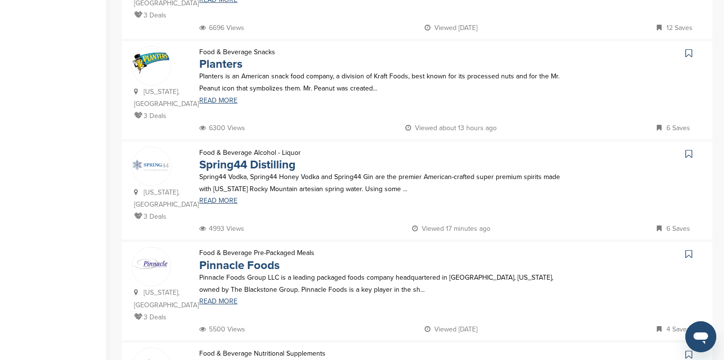
scroll to position [290, 0]
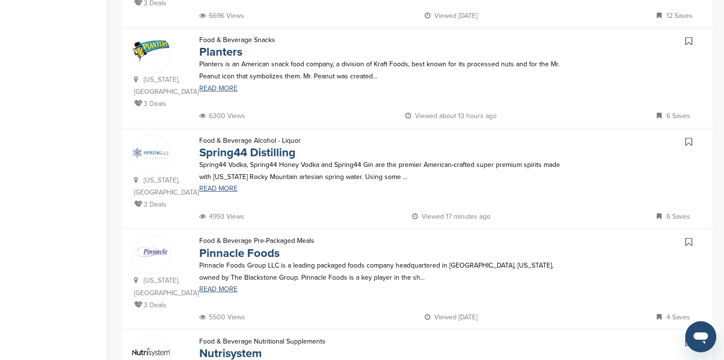
click at [688, 36] on icon at bounding box center [688, 41] width 7 height 10
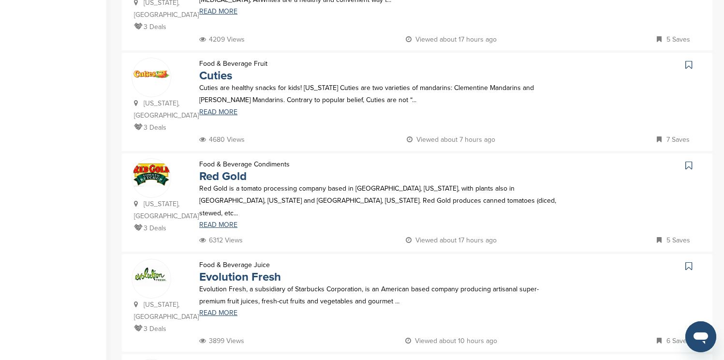
scroll to position [774, 0]
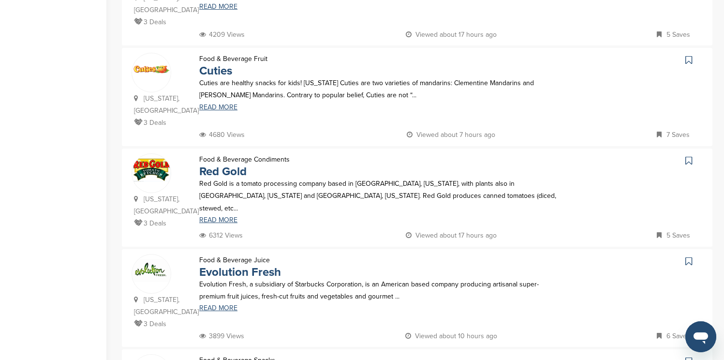
click at [690, 55] on icon at bounding box center [688, 60] width 7 height 10
click at [686, 156] on icon at bounding box center [688, 161] width 7 height 10
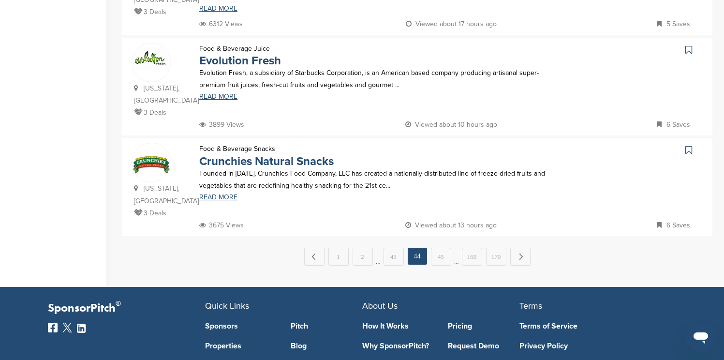
scroll to position [986, 0]
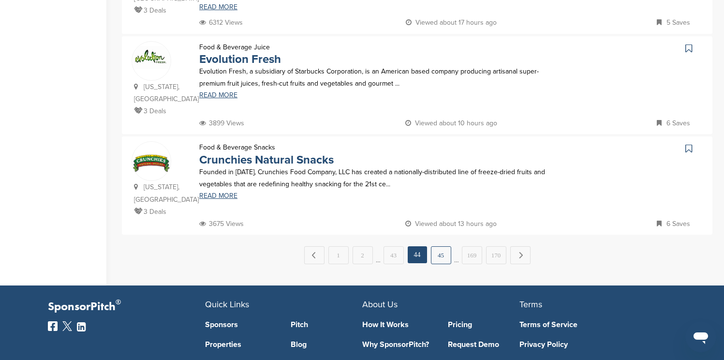
click at [441, 246] on link "45" at bounding box center [441, 255] width 20 height 18
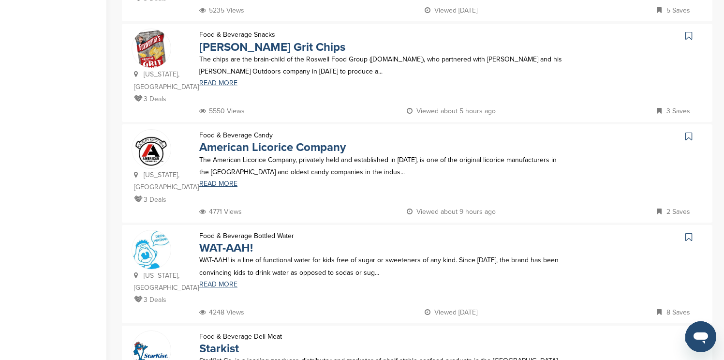
scroll to position [503, 0]
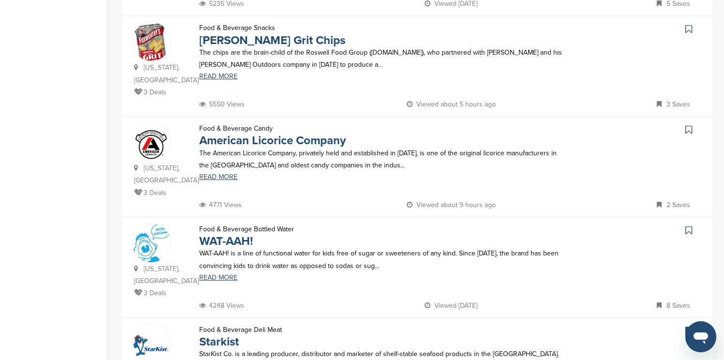
click at [687, 24] on icon at bounding box center [688, 29] width 7 height 10
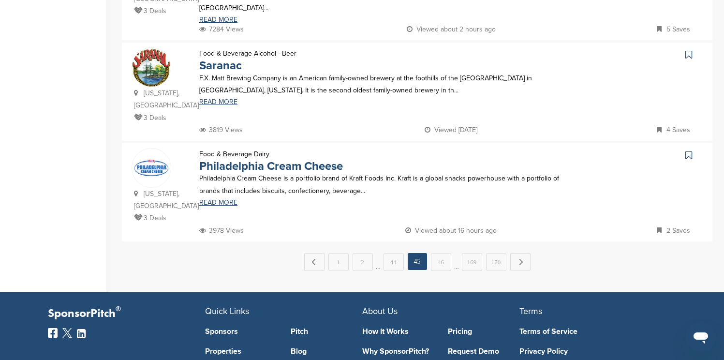
scroll to position [986, 0]
click at [688, 150] on icon at bounding box center [688, 155] width 7 height 10
click at [449, 252] on link "46" at bounding box center [441, 261] width 20 height 18
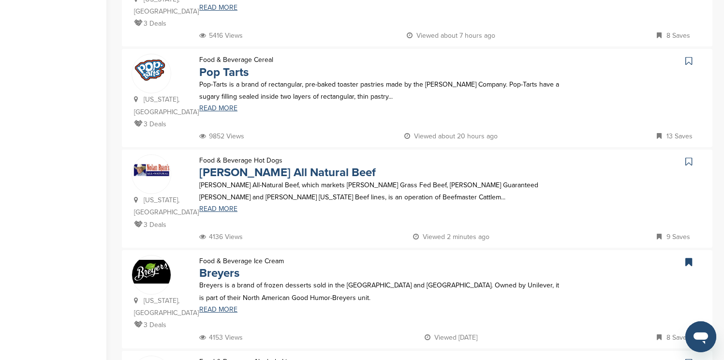
scroll to position [484, 0]
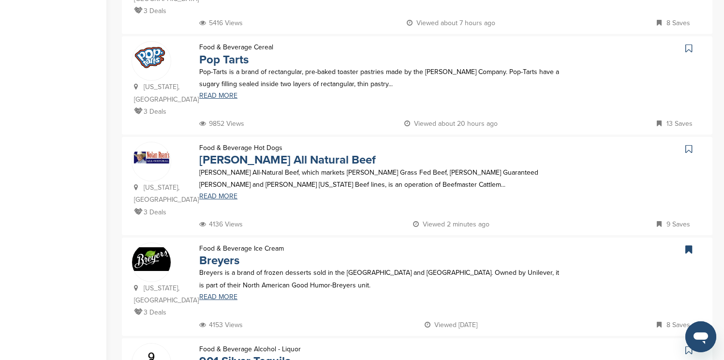
click at [690, 44] on icon at bounding box center [688, 49] width 7 height 10
click at [689, 144] on icon at bounding box center [688, 149] width 7 height 10
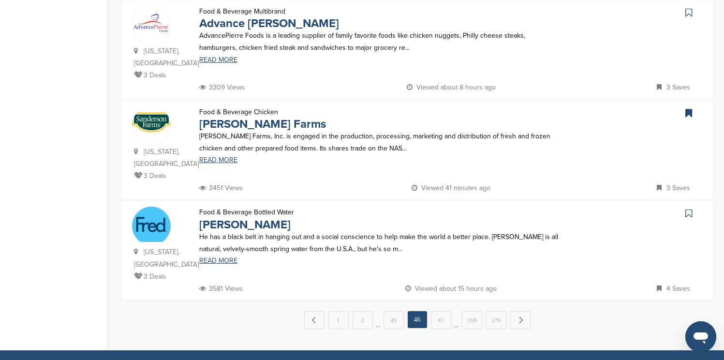
scroll to position [928, 0]
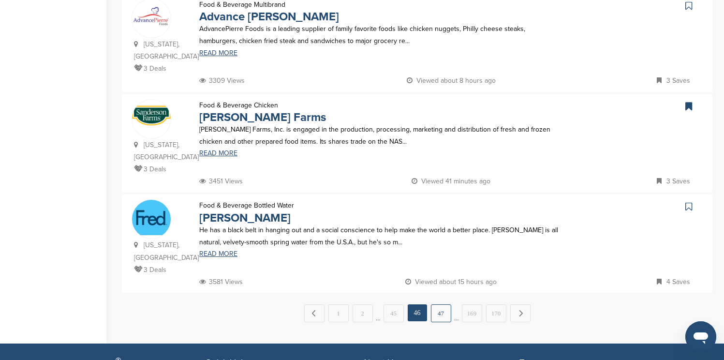
click at [439, 304] on link "47" at bounding box center [441, 313] width 20 height 18
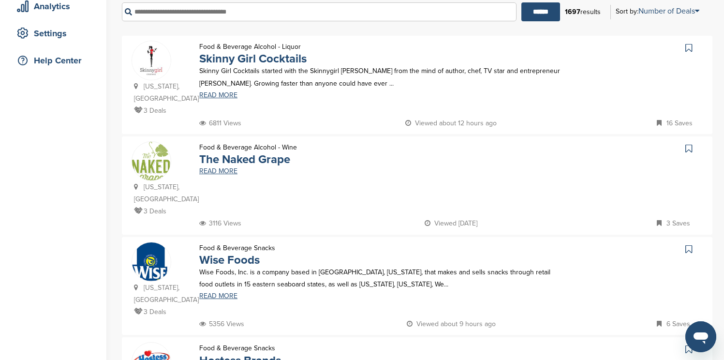
scroll to position [193, 0]
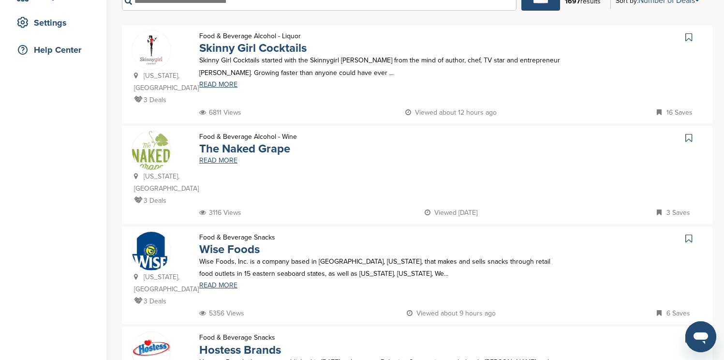
click at [691, 38] on icon at bounding box center [688, 37] width 7 height 10
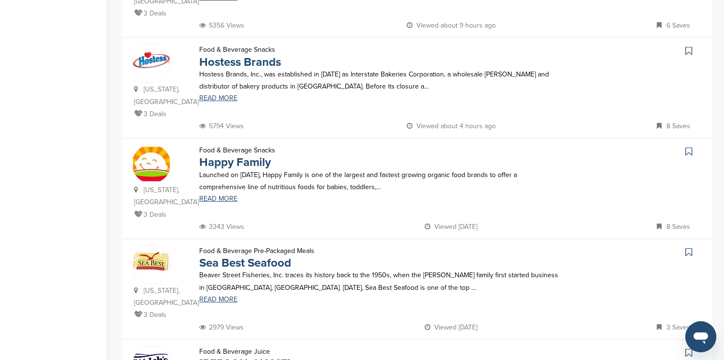
scroll to position [484, 0]
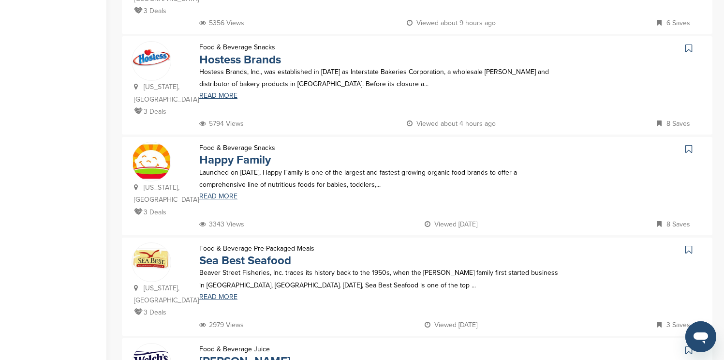
click at [691, 44] on icon at bounding box center [688, 49] width 7 height 10
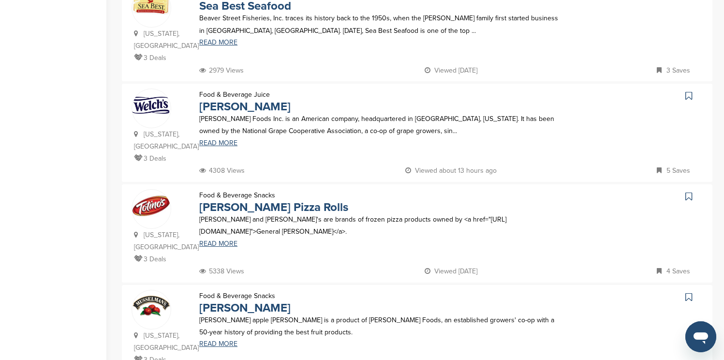
scroll to position [754, 0]
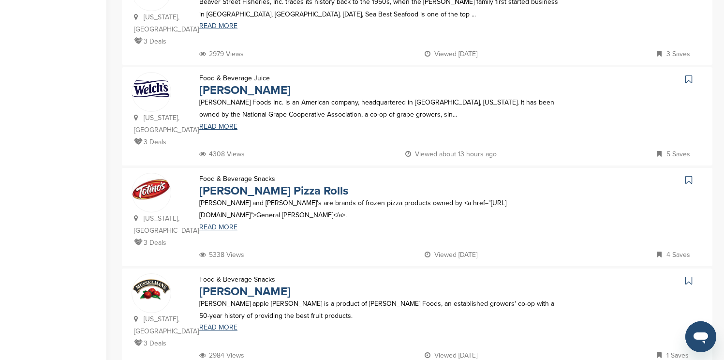
click at [690, 74] on icon at bounding box center [688, 79] width 7 height 10
click at [690, 175] on icon at bounding box center [688, 180] width 7 height 10
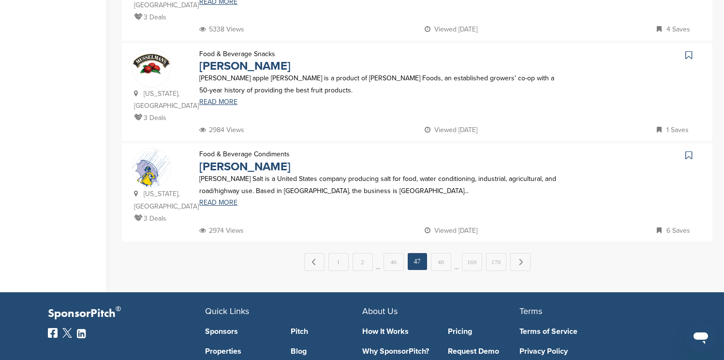
scroll to position [986, 0]
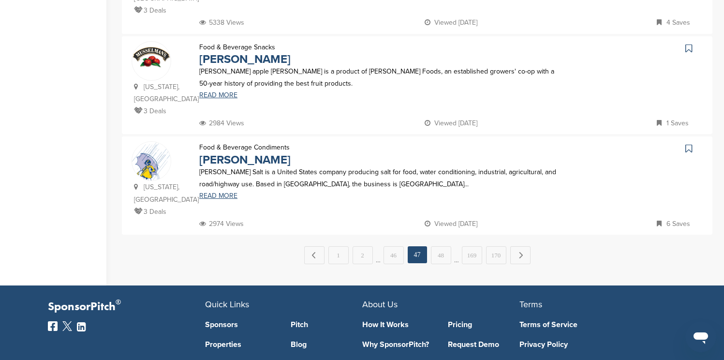
click at [690, 144] on icon at bounding box center [688, 149] width 7 height 10
click at [441, 246] on link "48" at bounding box center [441, 255] width 20 height 18
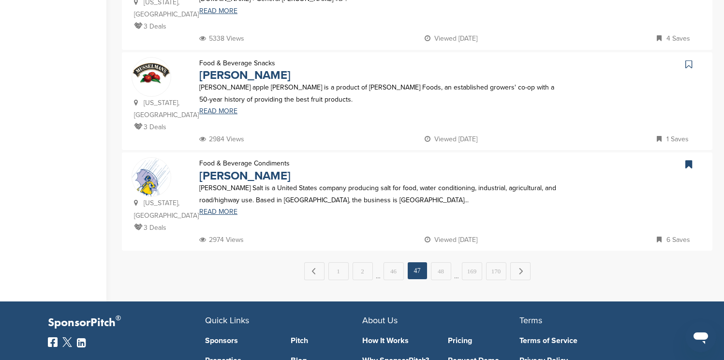
scroll to position [0, 0]
